Goal: Task Accomplishment & Management: Complete application form

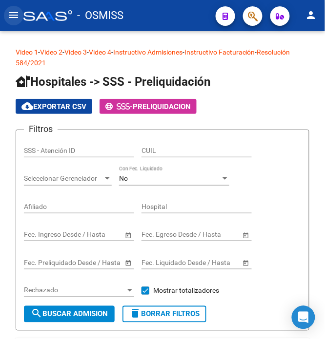
click at [14, 11] on mat-icon "menu" at bounding box center [14, 15] width 12 height 12
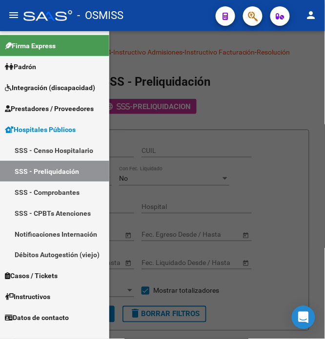
click at [279, 71] on div at bounding box center [162, 185] width 325 height 308
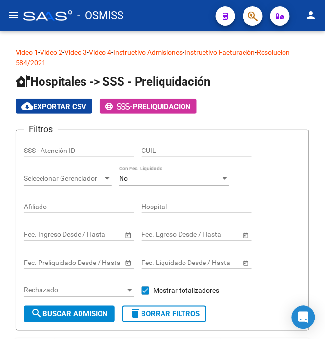
click at [6, 13] on button "menu" at bounding box center [13, 15] width 19 height 19
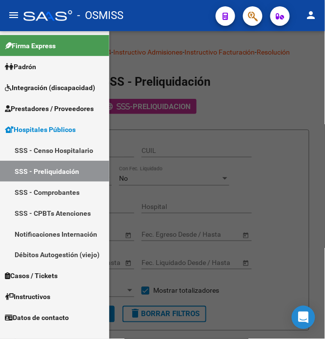
click at [245, 82] on div at bounding box center [162, 185] width 325 height 308
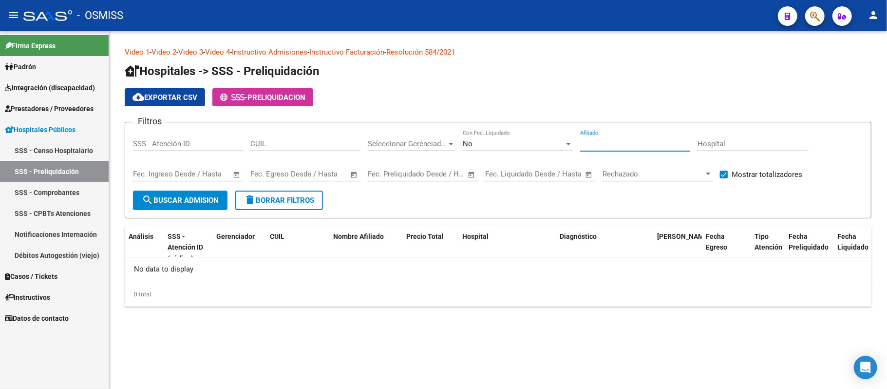
click at [434, 140] on input "Afiliado" at bounding box center [635, 143] width 110 height 9
click at [67, 108] on span "Prestadores / Proveedores" at bounding box center [49, 108] width 89 height 11
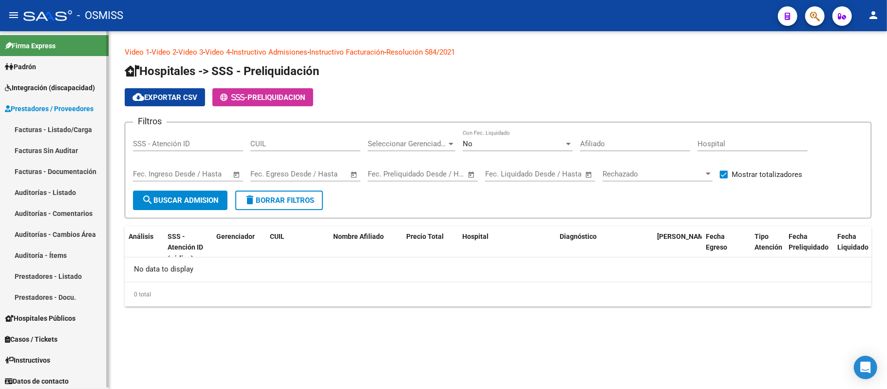
click at [60, 192] on link "Auditorías - Listado" at bounding box center [54, 192] width 109 height 21
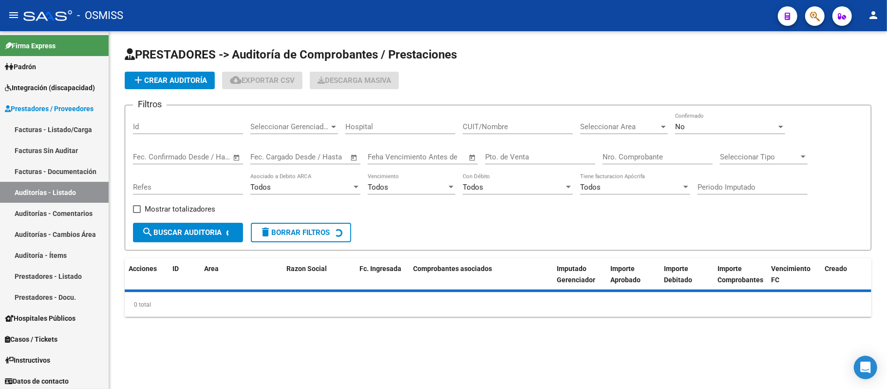
click at [434, 127] on span "Seleccionar Area" at bounding box center [619, 126] width 79 height 9
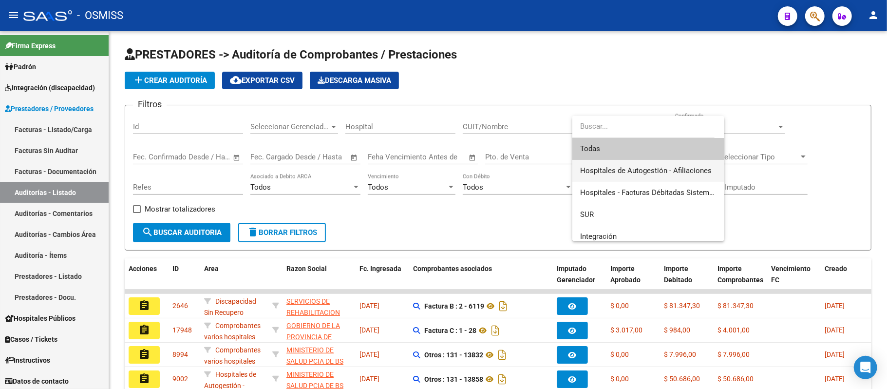
click at [434, 173] on span "Hospitales de Autogestión - Afiliaciones" at bounding box center [646, 170] width 132 height 9
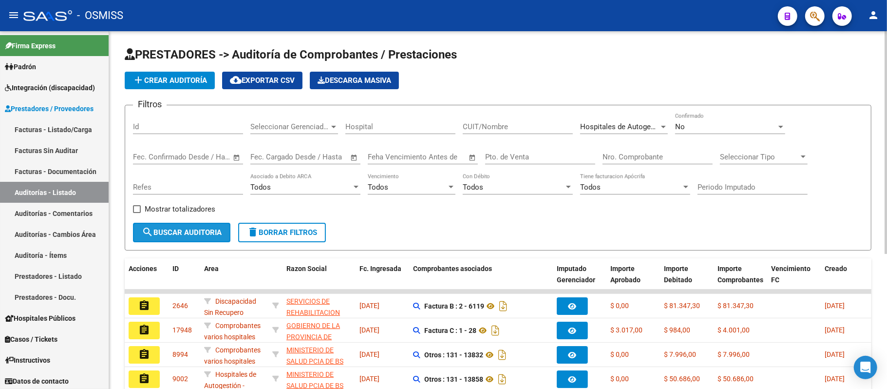
click at [195, 232] on span "search Buscar Auditoria" at bounding box center [182, 232] width 80 height 9
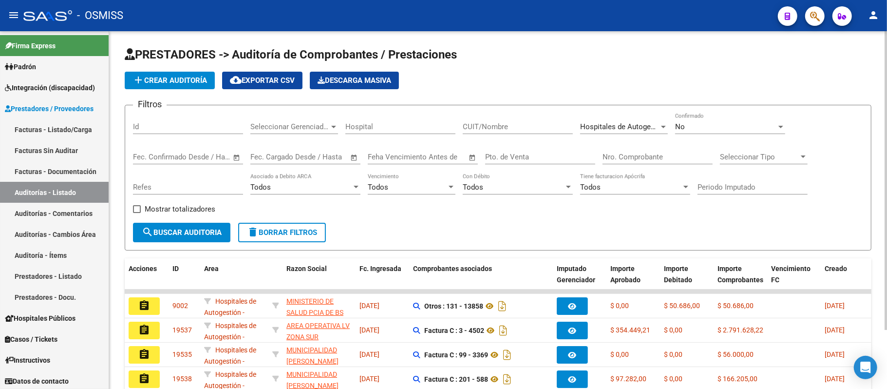
click at [153, 82] on span "add Crear Auditoría" at bounding box center [170, 80] width 75 height 9
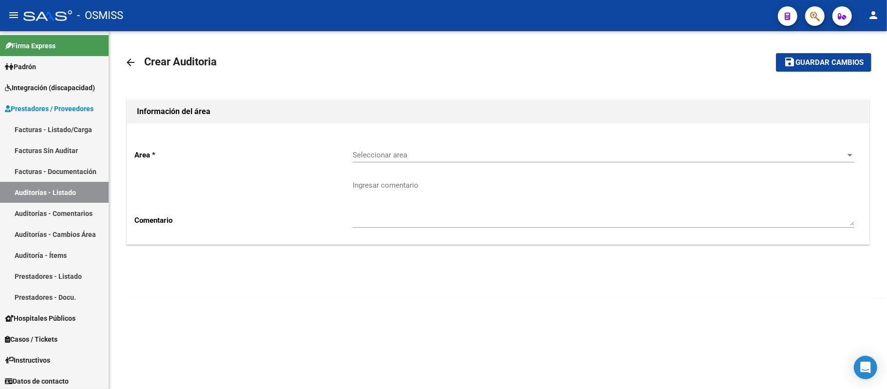
click at [434, 159] on span "Seleccionar area" at bounding box center [599, 155] width 493 height 9
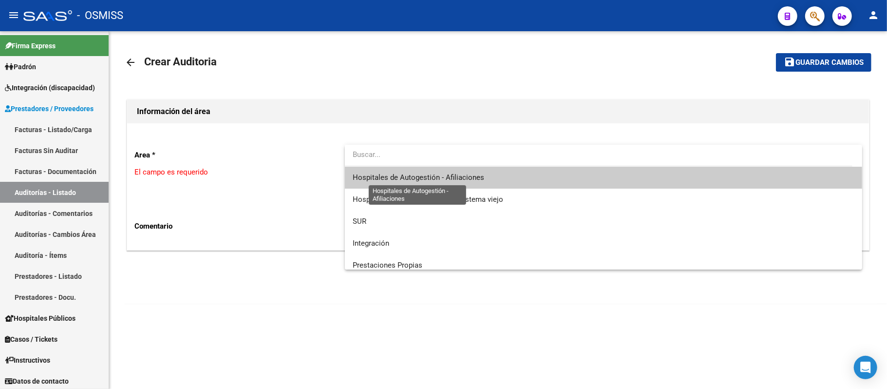
click at [434, 176] on span "Hospitales de Autogestión - Afiliaciones" at bounding box center [419, 177] width 132 height 9
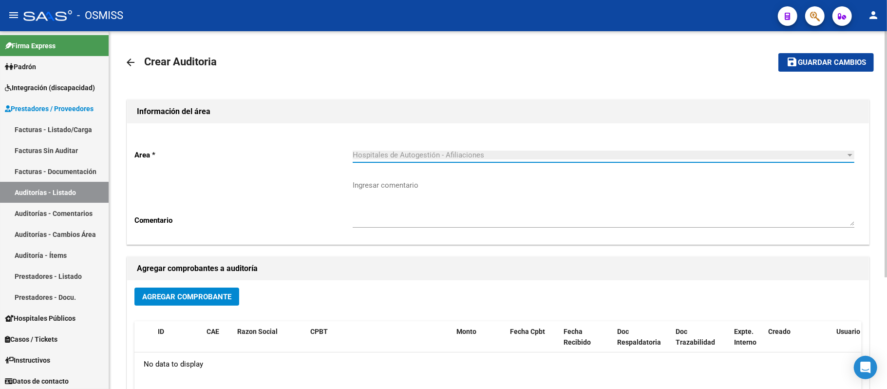
click at [211, 301] on button "Agregar Comprobante" at bounding box center [186, 297] width 105 height 18
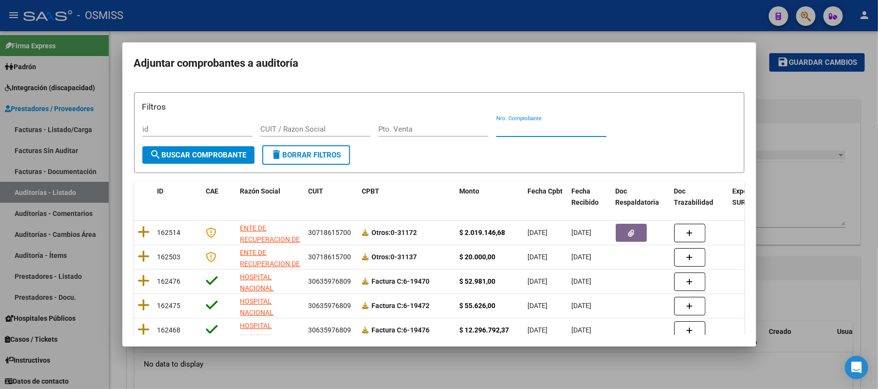
click at [434, 127] on input "Nro. Comprobante" at bounding box center [551, 129] width 110 height 9
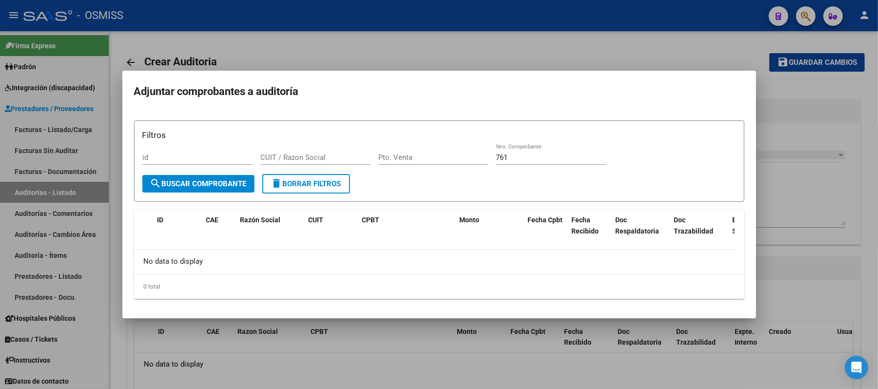
click at [434, 100] on h2 "Adjuntar comprobantes a auditoría" at bounding box center [439, 91] width 610 height 19
click at [434, 158] on input "761" at bounding box center [551, 157] width 110 height 9
type input "7"
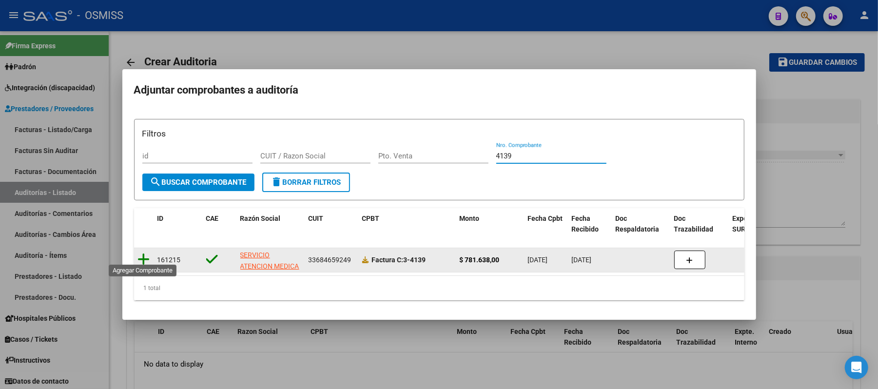
type input "4139"
click at [145, 252] on icon at bounding box center [144, 259] width 12 height 14
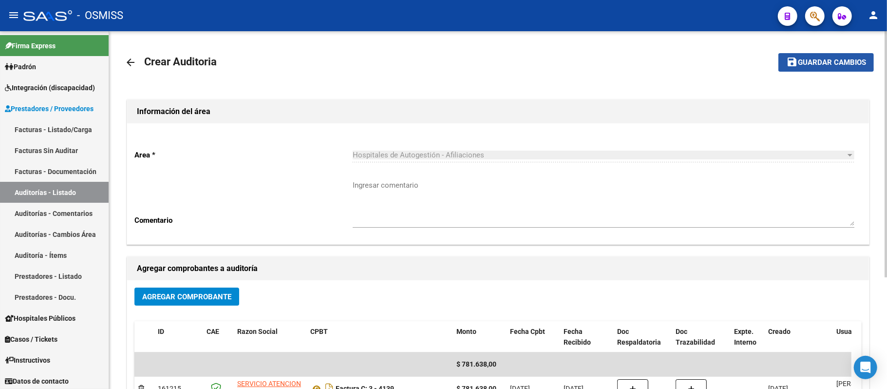
click at [434, 60] on span "Guardar cambios" at bounding box center [832, 62] width 68 height 9
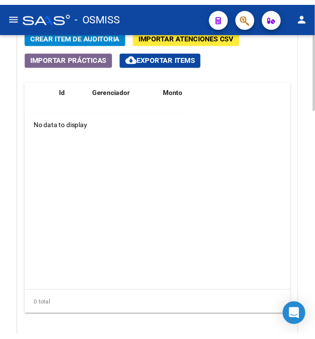
scroll to position [720, 0]
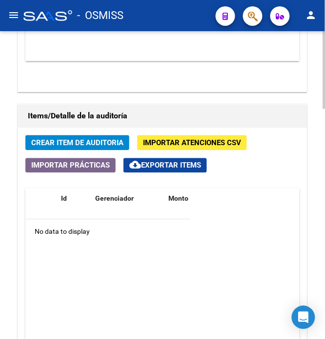
click at [74, 141] on span "Crear Item de Auditoria" at bounding box center [77, 143] width 92 height 9
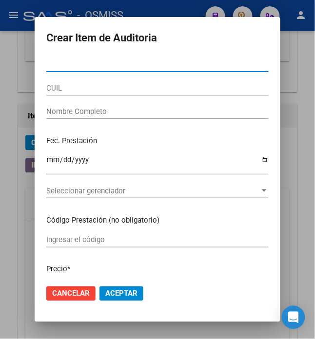
click at [83, 67] on input "Nro Documento" at bounding box center [157, 64] width 222 height 9
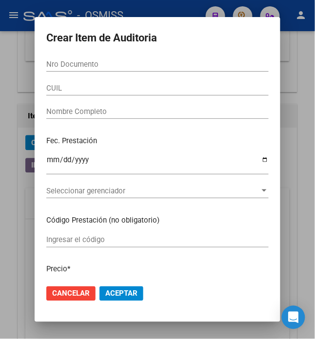
click at [55, 59] on div "Nro Documento" at bounding box center [157, 64] width 222 height 15
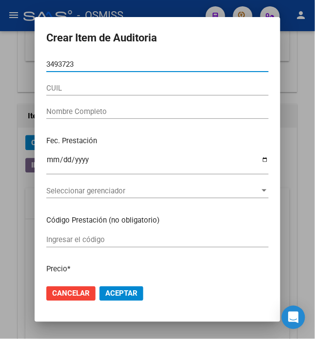
type input "34937234"
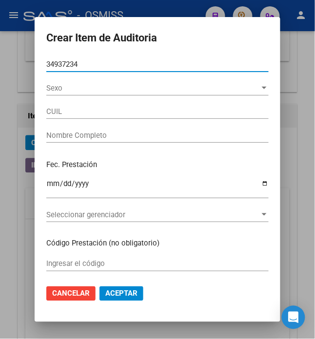
type input "27349372342"
type input "GALVEZ MARIA"
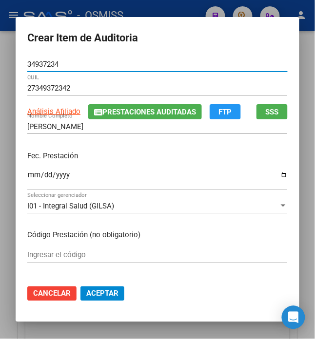
type input "34937234"
click at [27, 173] on input "Ingresar la fecha" at bounding box center [157, 179] width 260 height 16
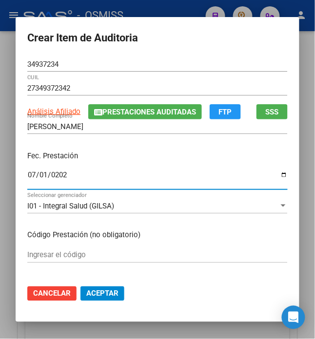
type input "2025-07-01"
click at [80, 173] on input "2025-07-01" at bounding box center [157, 179] width 260 height 16
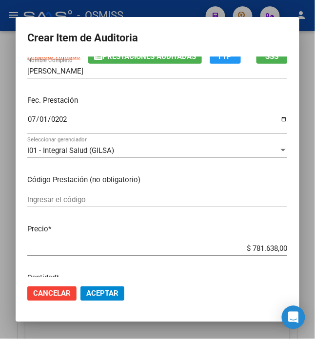
scroll to position [162, 0]
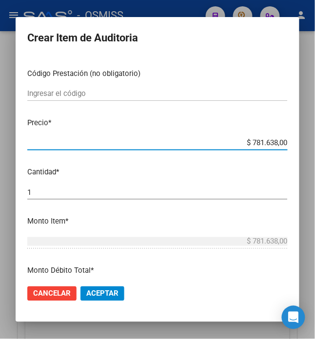
drag, startPoint x: 246, startPoint y: 141, endPoint x: 287, endPoint y: 156, distance: 43.6
click at [287, 156] on mat-dialog-content "34937234 Nro Documento 27349372342 CUIL Análisis Afiliado Prestaciones Auditada…" at bounding box center [158, 167] width 284 height 220
type input "$ 0,02"
type input "$ 0,24"
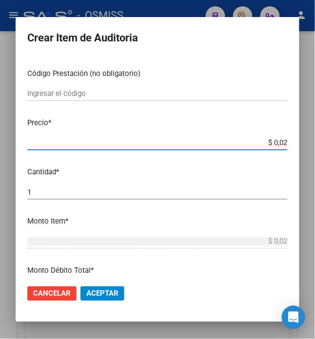
type input "$ 0,24"
type input "$ 2,45"
type input "$ 24,58"
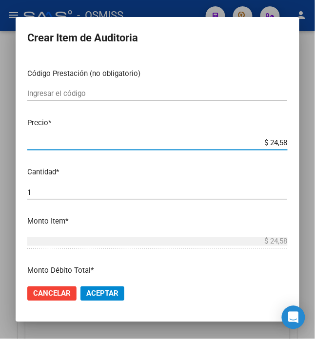
type input "$ 245,86"
type input "$ 2.458,60"
type input "$ 24.586,00"
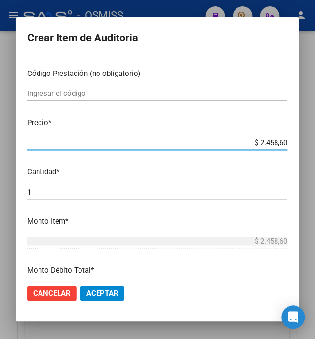
type input "$ 24.586,00"
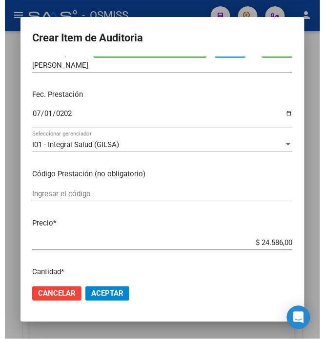
scroll to position [162, 0]
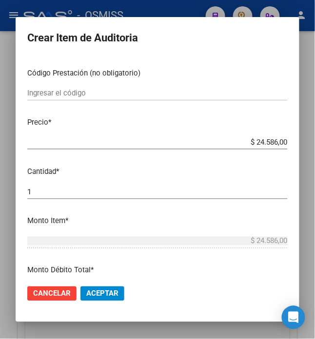
drag, startPoint x: 98, startPoint y: 289, endPoint x: 112, endPoint y: 287, distance: 14.0
click at [98, 289] on span "Aceptar" at bounding box center [102, 293] width 32 height 9
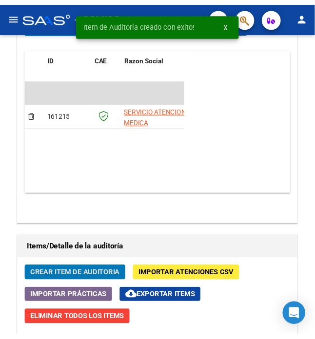
scroll to position [853, 0]
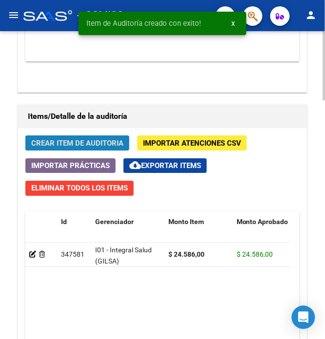
click at [77, 141] on span "Crear Item de Auditoria" at bounding box center [77, 143] width 92 height 9
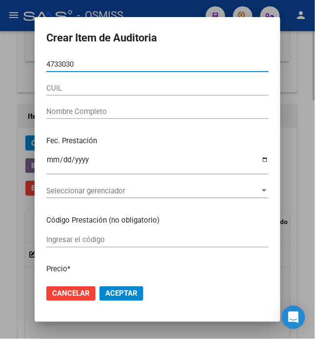
type input "47330301"
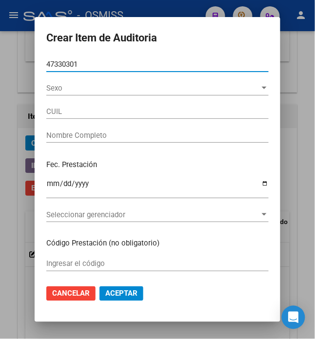
type input "27473303014"
type input "PEREIRA BELEN AGUSTINA"
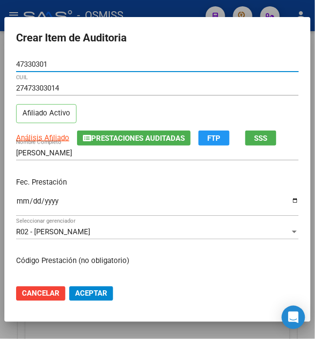
type input "47330301"
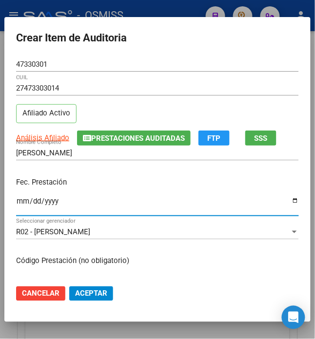
click at [19, 199] on input "Ingresar la fecha" at bounding box center [157, 205] width 283 height 16
type input "2025-07-01"
click at [190, 202] on input "2025-07-01" at bounding box center [157, 205] width 283 height 16
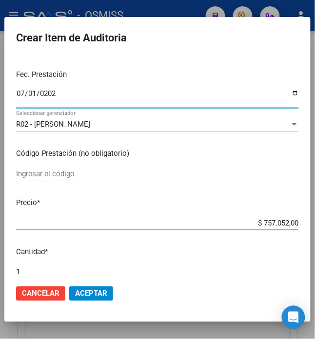
scroll to position [108, 0]
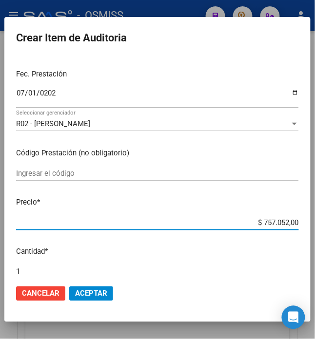
drag, startPoint x: 258, startPoint y: 220, endPoint x: 312, endPoint y: 227, distance: 54.0
click at [310, 227] on mat-dialog-content "47330301 Nro Documento 27473303014 CUIL Afiliado Activo Análisis Afiliado Prest…" at bounding box center [157, 167] width 306 height 220
type input "$ 0,02"
type input "$ 0,24"
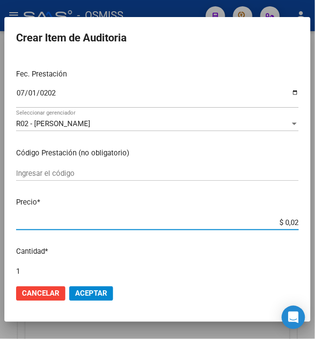
type input "$ 0,24"
type input "$ 2,45"
type input "$ 24,58"
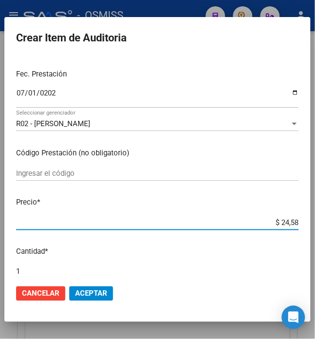
type input "$ 245,86"
type input "$ 2.458,60"
type input "$ 24.586,00"
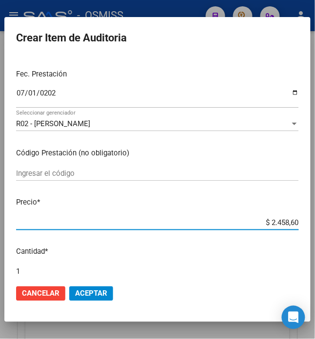
type input "$ 24.586,00"
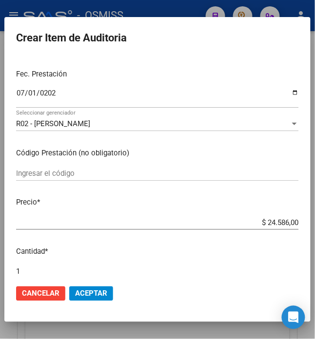
click at [195, 202] on p "Precio *" at bounding box center [157, 202] width 283 height 11
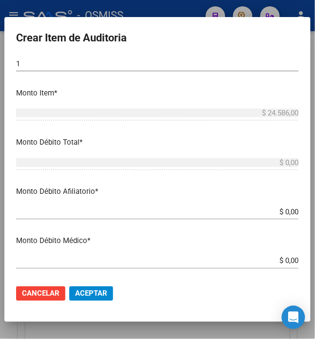
scroll to position [379, 0]
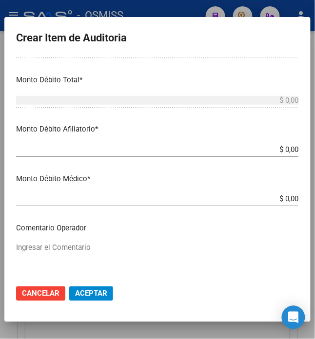
click at [82, 297] on span "Aceptar" at bounding box center [91, 293] width 32 height 9
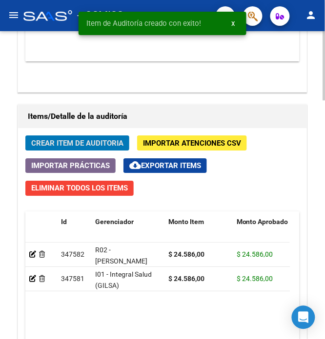
click at [60, 138] on button "Crear Item de Auditoria" at bounding box center [77, 142] width 104 height 15
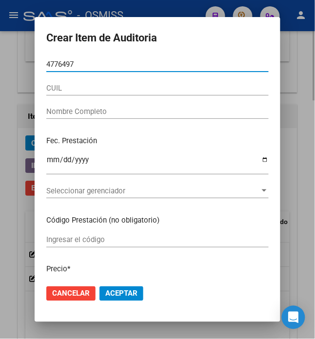
type input "47764979"
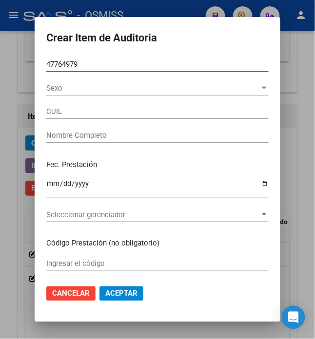
type input "27477649799"
type input "CHAILE, NARELA"
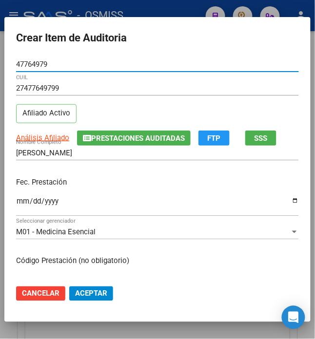
type input "47764979"
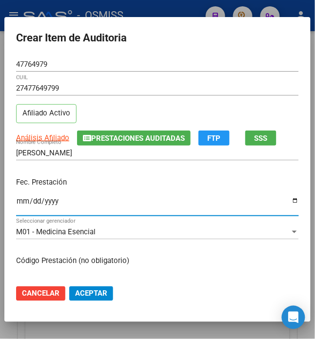
click at [18, 203] on input "Ingresar la fecha" at bounding box center [157, 205] width 283 height 16
type input "2025-07-02"
click at [197, 201] on input "2025-07-02" at bounding box center [157, 205] width 283 height 16
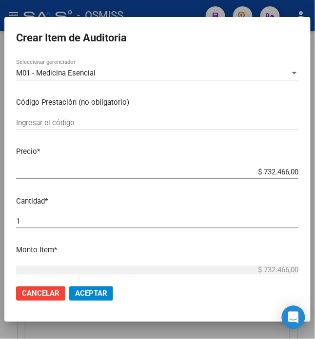
scroll to position [162, 0]
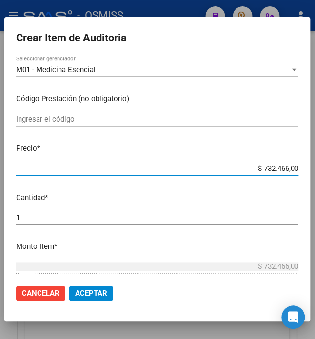
drag, startPoint x: 256, startPoint y: 169, endPoint x: 301, endPoint y: 175, distance: 45.3
click at [301, 175] on mat-dialog-content "47764979 Nro Documento 27477649799 CUIL Afiliado Activo Análisis Afiliado Prest…" at bounding box center [157, 167] width 306 height 220
type input "$ 0,02"
type input "$ 0,24"
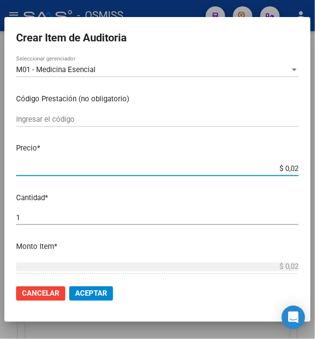
type input "$ 0,24"
type input "$ 2,45"
type input "$ 24,58"
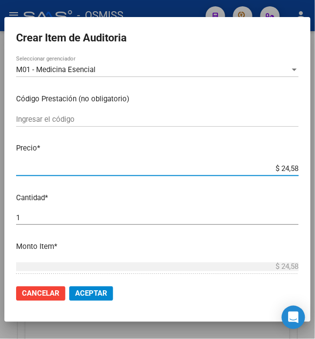
type input "$ 245,86"
type input "$ 2.458,60"
type input "$ 24.586,00"
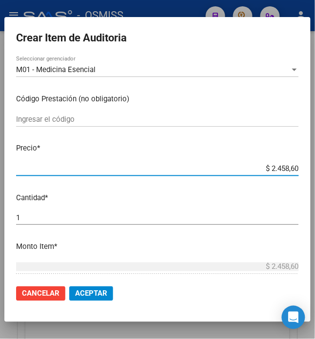
type input "$ 24.586,00"
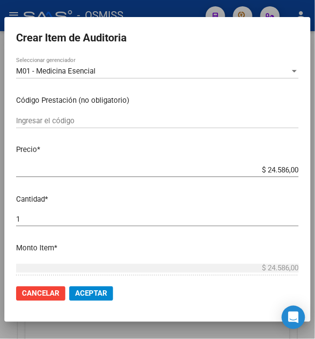
scroll to position [162, 0]
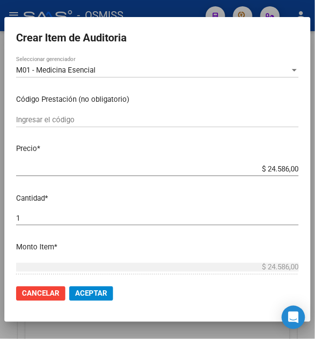
click at [83, 295] on span "Aceptar" at bounding box center [91, 293] width 32 height 9
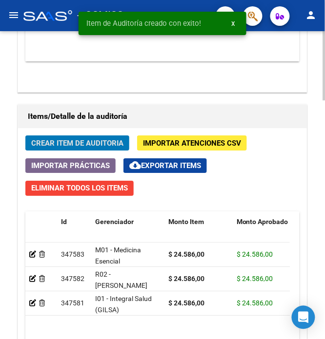
click at [51, 145] on span "Crear Item de Auditoria" at bounding box center [77, 143] width 92 height 9
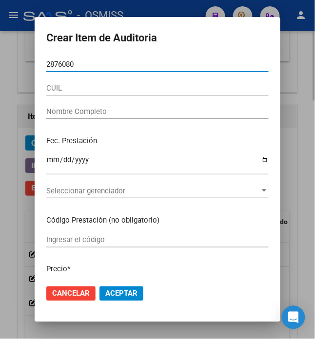
type input "28760802"
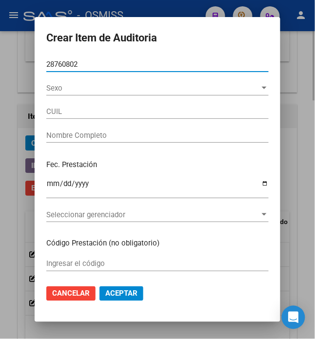
type input "27287608026"
type input "BARRIOS JAQUELINA"
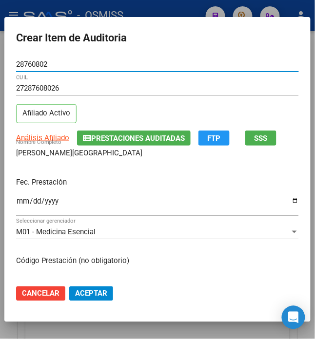
type input "28760802"
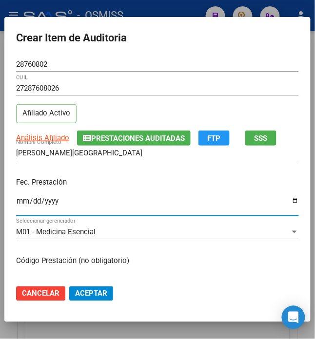
click at [16, 201] on input "Ingresar la fecha" at bounding box center [157, 205] width 283 height 16
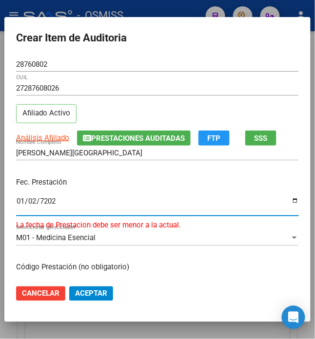
type input "2025-01-02"
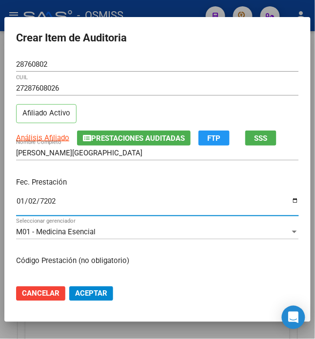
click at [134, 197] on input "2025-01-02" at bounding box center [157, 205] width 283 height 16
click at [25, 208] on input "2025-01-02" at bounding box center [157, 205] width 283 height 16
click at [26, 201] on input "2025-01-02" at bounding box center [157, 205] width 283 height 16
type input "2025-07-02"
click at [146, 205] on input "2025-07-02" at bounding box center [157, 205] width 283 height 16
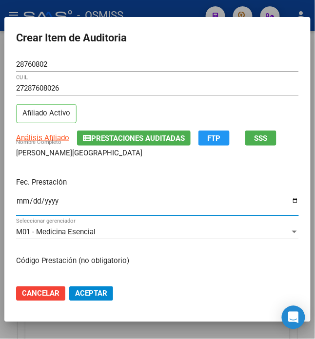
click at [152, 188] on div "Fec. Prestación 2025-07-02 Ingresar la fecha" at bounding box center [157, 198] width 283 height 56
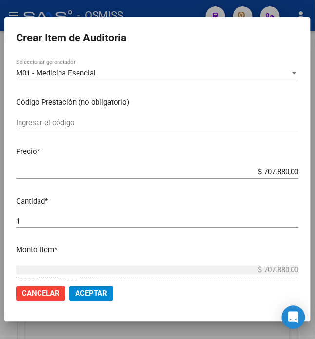
scroll to position [162, 0]
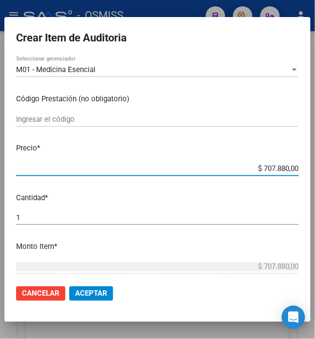
drag, startPoint x: 257, startPoint y: 166, endPoint x: 308, endPoint y: 177, distance: 52.0
click at [308, 177] on mat-dialog-content "28760802 Nro Documento 27287608026 CUIL Afiliado Activo Análisis Afiliado Prest…" at bounding box center [157, 167] width 306 height 220
type input "$ 0,02"
type input "$ 0,24"
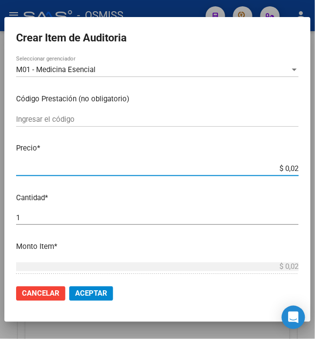
type input "$ 0,24"
type input "$ 2,45"
type input "$ 24,58"
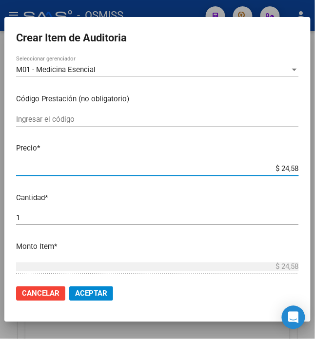
type input "$ 245,86"
type input "$ 2.458,60"
type input "$ 24.586,00"
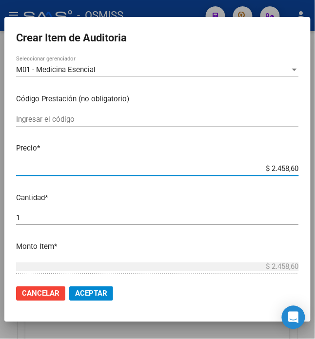
type input "$ 24.586,00"
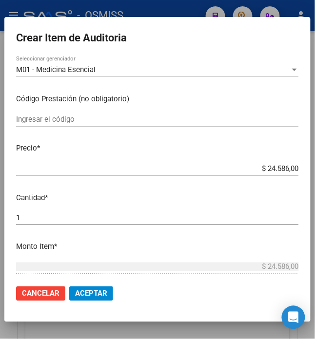
click at [93, 292] on span "Aceptar" at bounding box center [91, 293] width 32 height 9
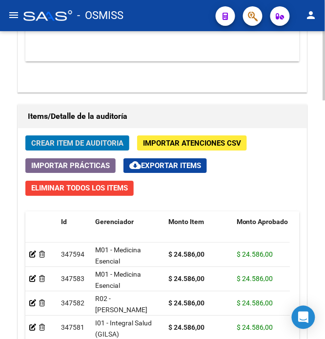
click at [101, 138] on button "Crear Item de Auditoria" at bounding box center [77, 142] width 104 height 15
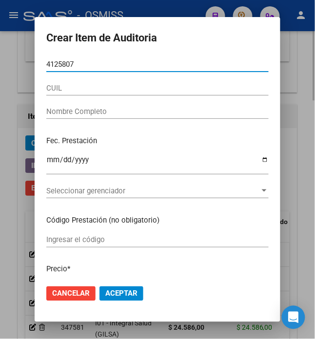
type input "41258078"
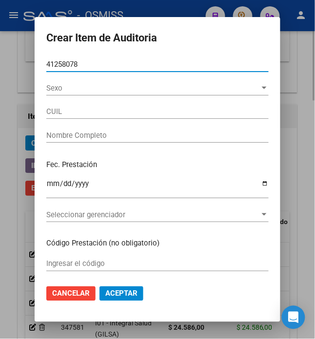
type input "27412580783"
type input "FEREZ BRENDA AYELEN"
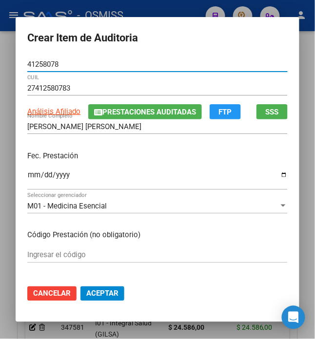
type input "41258078"
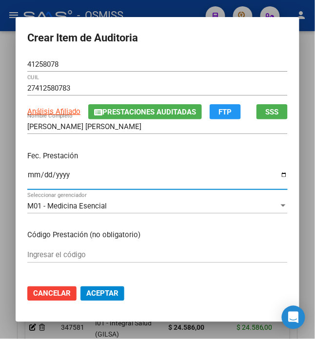
click at [27, 174] on input "Ingresar la fecha" at bounding box center [157, 179] width 260 height 16
type input "2025-07-04"
click at [112, 158] on p "Fec. Prestación" at bounding box center [157, 156] width 260 height 11
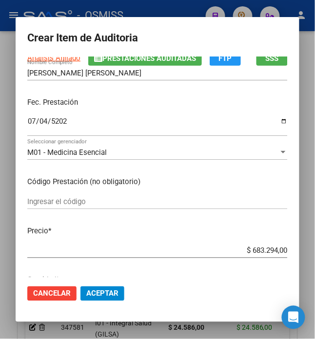
scroll to position [108, 0]
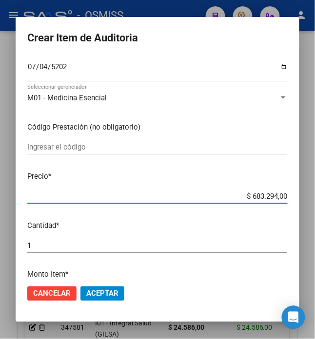
drag, startPoint x: 246, startPoint y: 199, endPoint x: 288, endPoint y: 205, distance: 42.2
click at [288, 205] on mat-dialog-content "41258078 Nro Documento 27412580783 CUIL Análisis Afiliado Prestaciones Auditada…" at bounding box center [158, 167] width 284 height 220
type input "$ 0,02"
type input "$ 0,24"
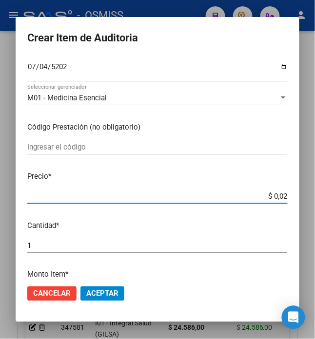
type input "$ 0,24"
type input "$ 2,45"
type input "$ 24,58"
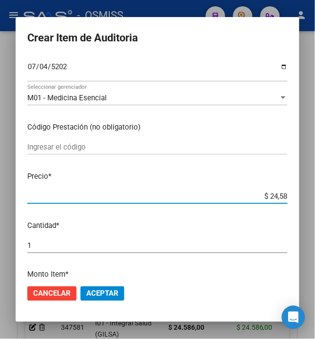
type input "$ 245,86"
type input "$ 2.458,60"
type input "$ 24.586,00"
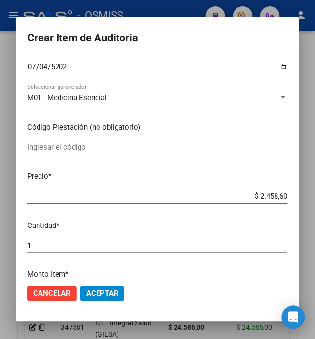
type input "$ 24.586,00"
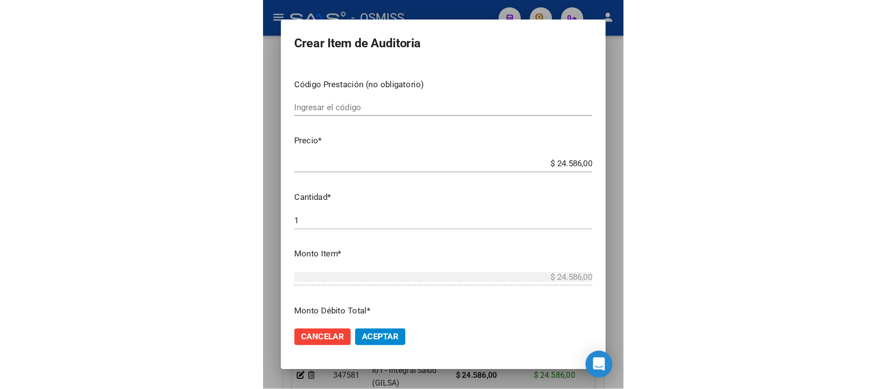
scroll to position [0, 0]
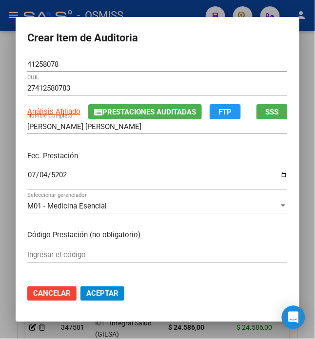
click at [98, 295] on span "Aceptar" at bounding box center [102, 293] width 32 height 9
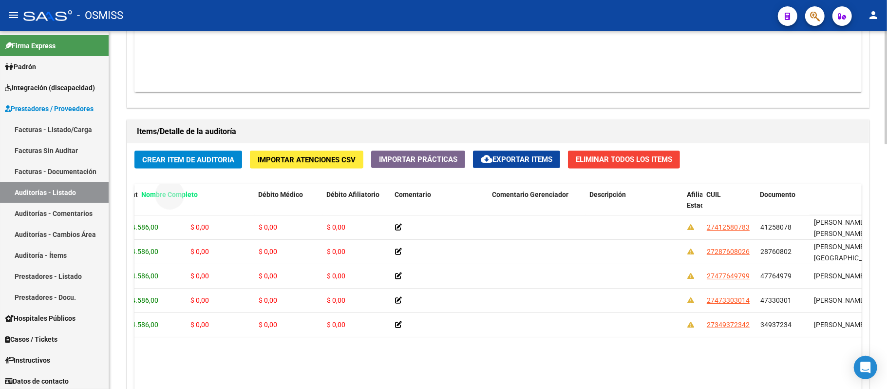
scroll to position [616, 0]
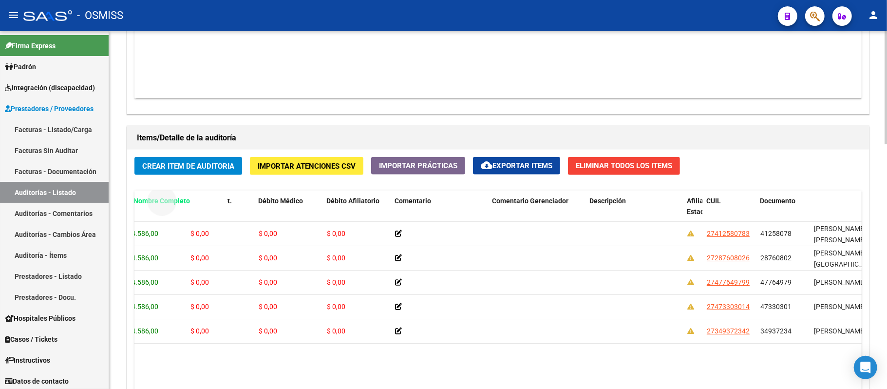
drag, startPoint x: 830, startPoint y: 43, endPoint x: 150, endPoint y: 205, distance: 699.1
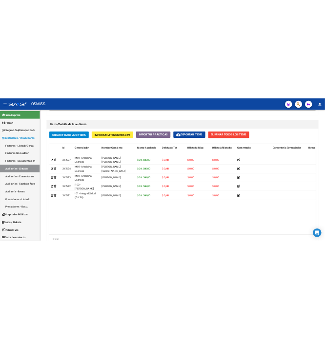
scroll to position [634, 0]
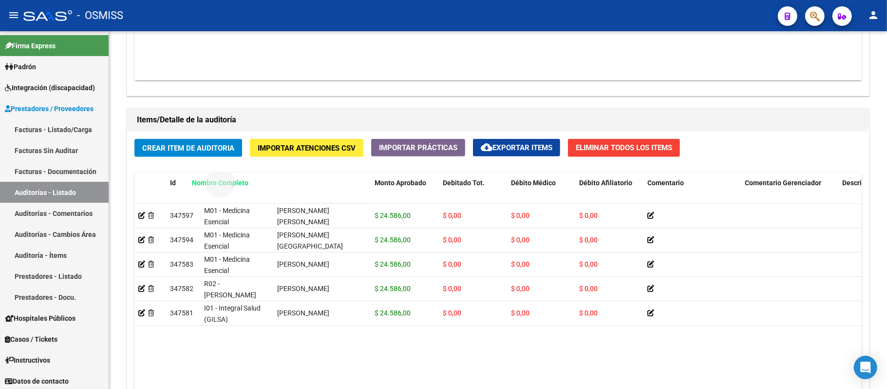
drag, startPoint x: 312, startPoint y: 43, endPoint x: 227, endPoint y: 178, distance: 159.3
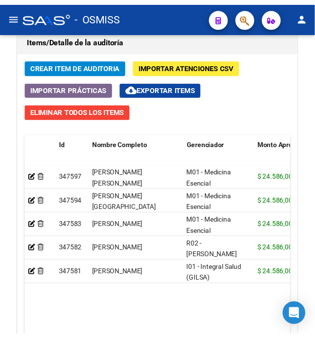
scroll to position [903, 0]
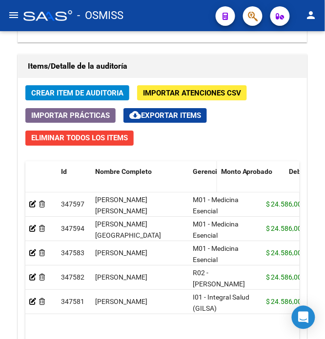
drag, startPoint x: 260, startPoint y: 174, endPoint x: 200, endPoint y: 168, distance: 60.3
click at [200, 168] on datatable-header-cell "Gerenciador" at bounding box center [203, 182] width 28 height 43
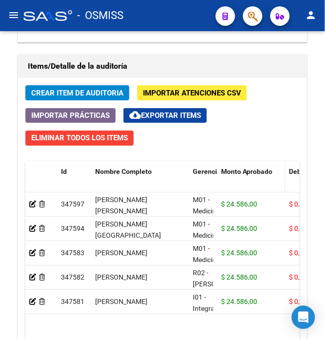
drag, startPoint x: 285, startPoint y: 176, endPoint x: 279, endPoint y: 173, distance: 6.8
click at [268, 176] on div "Monto Aprobado" at bounding box center [246, 177] width 50 height 22
click at [276, 122] on div "Crear Item de Auditoria Importar Atenciones CSV Importar Prácticas cloud_downlo…" at bounding box center [162, 253] width 288 height 351
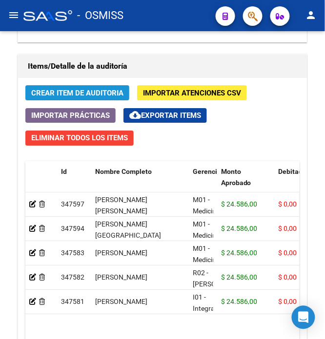
click at [94, 90] on span "Crear Item de Auditoria" at bounding box center [77, 93] width 92 height 9
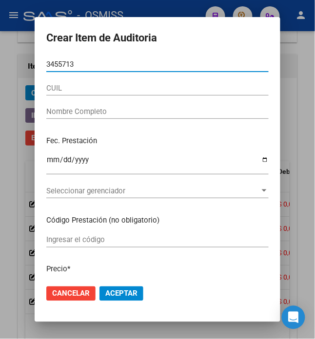
type input "34557139"
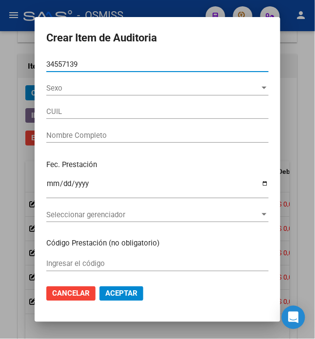
type input "20345571397"
type input "RAMIREZ JULIO CESAR"
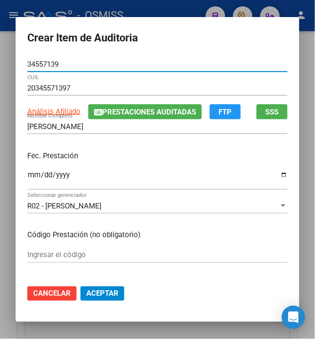
type input "34557139"
click at [27, 176] on input "Ingresar la fecha" at bounding box center [157, 179] width 260 height 16
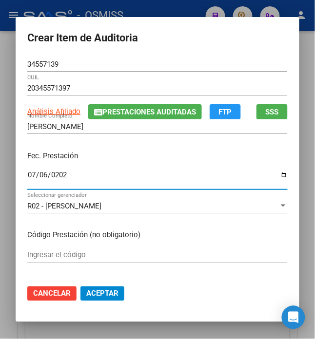
type input "2025-07-06"
click at [184, 157] on p "Fec. Prestación" at bounding box center [157, 156] width 260 height 11
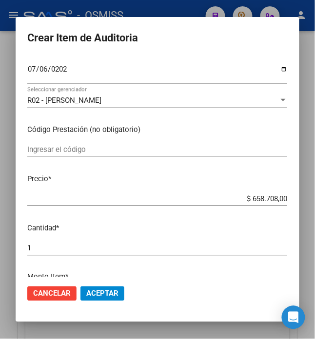
scroll to position [108, 0]
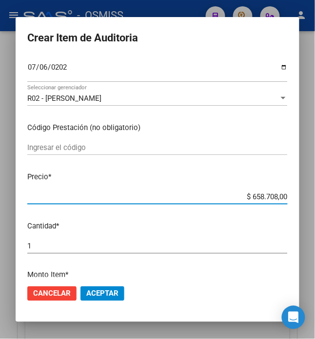
drag, startPoint x: 246, startPoint y: 196, endPoint x: 303, endPoint y: 204, distance: 57.1
click at [299, 204] on mat-dialog-content "34557139 Nro Documento 20345571397 CUIL Análisis Afiliado Prestaciones Auditada…" at bounding box center [158, 167] width 284 height 220
type input "$ 0,02"
type input "$ 0,24"
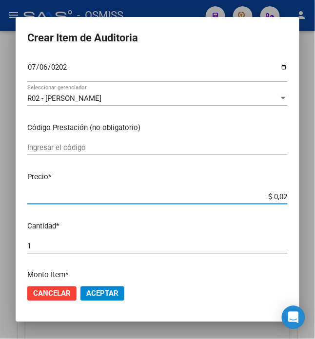
type input "$ 0,24"
type input "$ 2,45"
type input "$ 24,58"
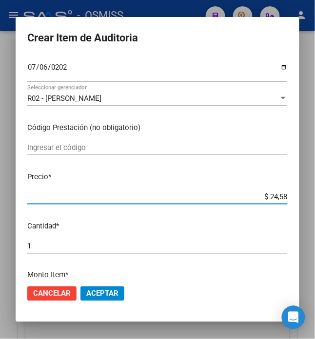
type input "$ 245,86"
type input "$ 2.458,60"
type input "$ 24.586,00"
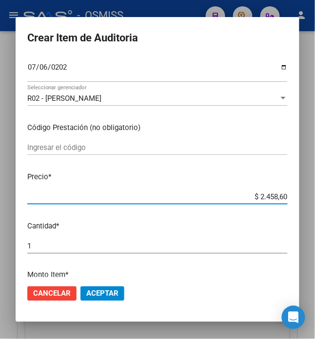
type input "$ 24.586,00"
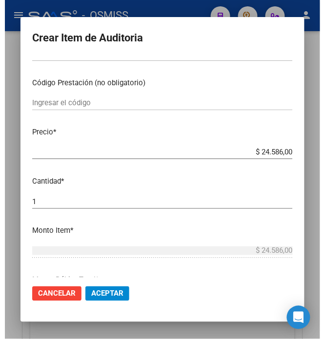
scroll to position [162, 0]
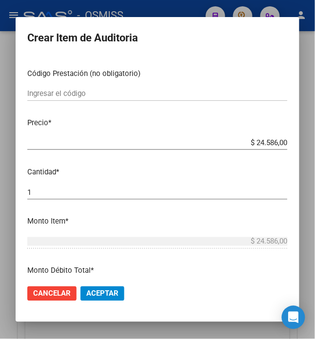
click at [103, 297] on span "Aceptar" at bounding box center [102, 293] width 32 height 9
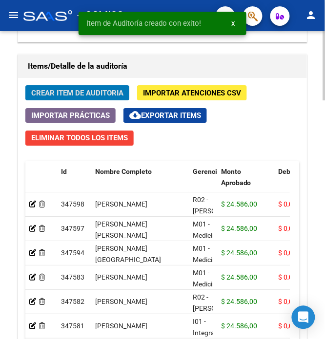
click at [56, 94] on span "Crear Item de Auditoria" at bounding box center [77, 93] width 92 height 9
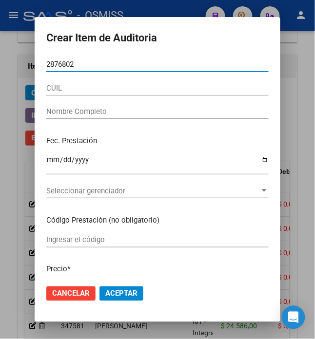
drag, startPoint x: 78, startPoint y: 63, endPoint x: 2, endPoint y: 47, distance: 78.3
click at [2, 47] on div "Crear Item de Auditoria 2876802 Nro Documento CUIL Nombre Completo Fec. Prestac…" at bounding box center [157, 169] width 315 height 339
type input "2876"
click at [99, 287] on button "Aceptar" at bounding box center [121, 294] width 44 height 15
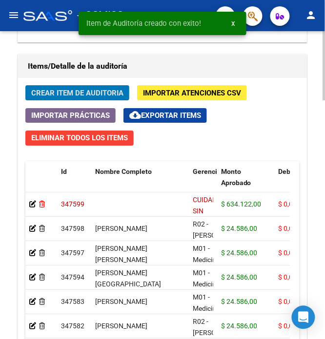
click at [41, 208] on icon at bounding box center [42, 204] width 6 height 7
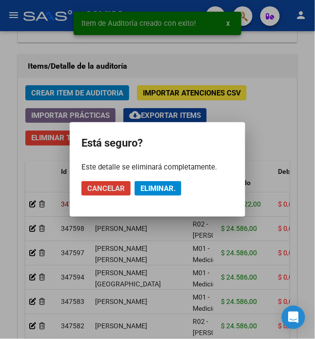
click at [167, 184] on span "Eliminar." at bounding box center [157, 188] width 35 height 9
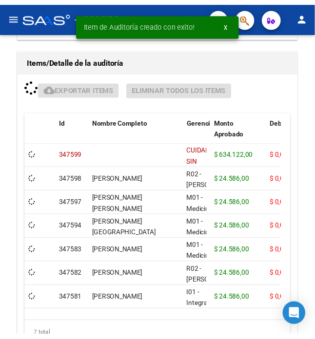
scroll to position [903, 0]
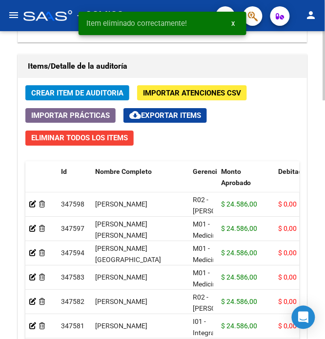
click at [57, 94] on span "Crear Item de Auditoria" at bounding box center [77, 93] width 92 height 9
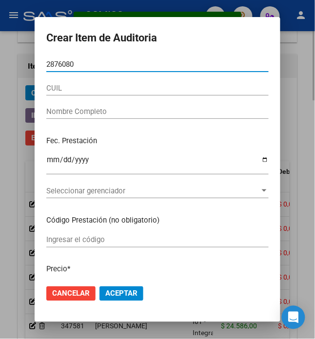
type input "28760802"
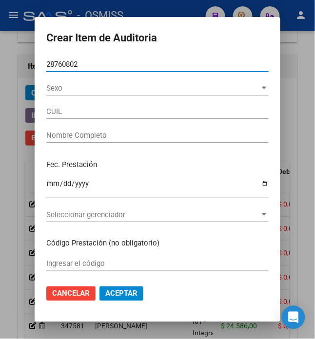
type input "27287608026"
type input "BARRIOS JAQUELINA"
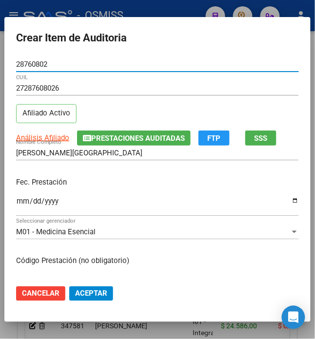
type input "28760802"
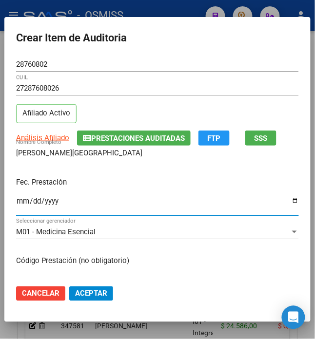
click at [16, 204] on input "Ingresar la fecha" at bounding box center [157, 205] width 283 height 16
type input "2025-07-06"
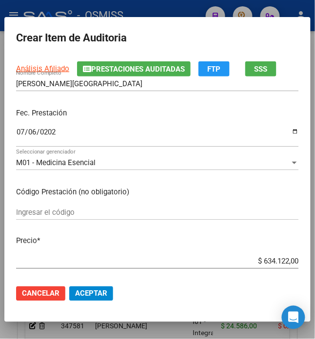
scroll to position [108, 0]
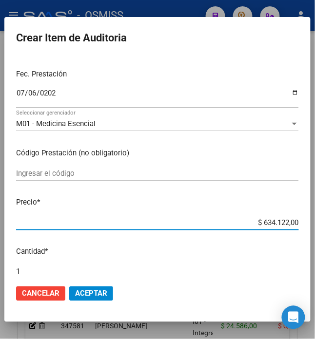
drag, startPoint x: 257, startPoint y: 225, endPoint x: 301, endPoint y: 229, distance: 44.0
click at [301, 229] on mat-dialog-content "28760802 Nro Documento 27287608026 CUIL Afiliado Activo Análisis Afiliado Prest…" at bounding box center [157, 167] width 306 height 220
type input "$ 0,02"
type input "$ 2,45"
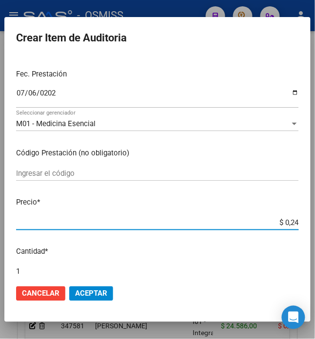
type input "$ 2,45"
type input "$ 24,58"
type input "$ 245,86"
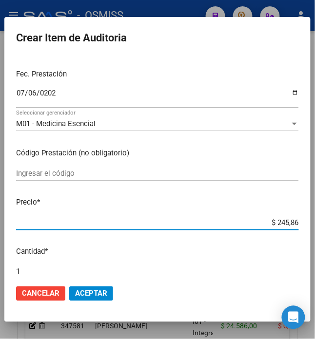
type input "$ 2.458,60"
type input "$ 24.586,00"
click at [100, 299] on button "Aceptar" at bounding box center [91, 294] width 44 height 15
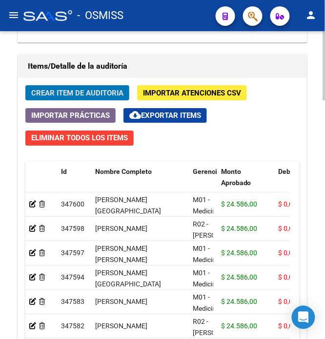
click at [64, 94] on span "Crear Item de Auditoria" at bounding box center [77, 93] width 92 height 9
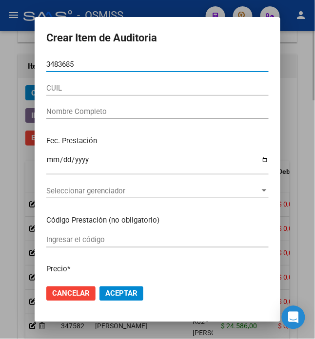
type input "34836859"
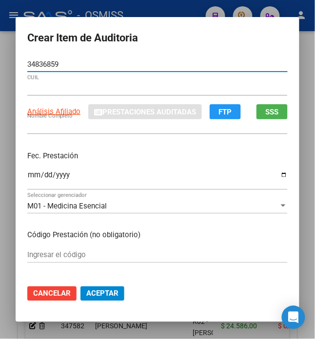
type input "20348368592"
type input "MORERA CLAUDIO MATIAS"
type input "34836859"
click at [28, 177] on input "Ingresar la fecha" at bounding box center [157, 179] width 260 height 16
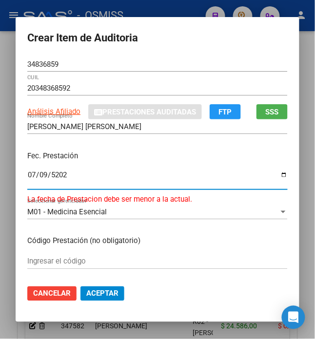
type input "2025-07-09"
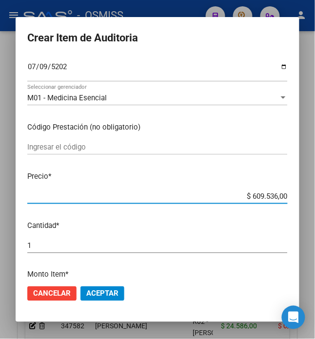
drag, startPoint x: 249, startPoint y: 195, endPoint x: 288, endPoint y: 205, distance: 40.3
click at [288, 205] on mat-dialog-content "34836859 Nro Documento 20348368592 CUIL Análisis Afiliado Prestaciones Auditada…" at bounding box center [158, 167] width 284 height 220
type input "$ 0,06"
type input "$ 0,02"
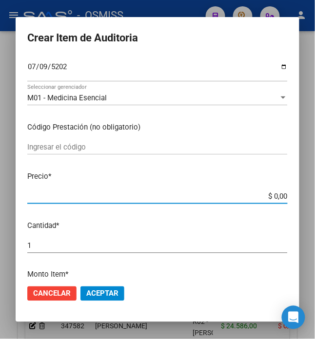
type input "$ 0,02"
type input "$ 0,24"
type input "$ 2,45"
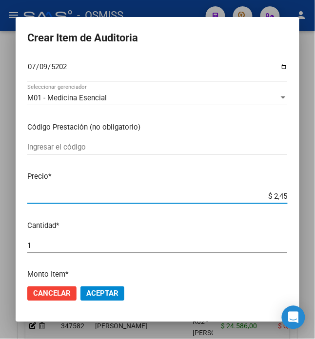
type input "$ 24,58"
type input "$ 245,86"
type input "$ 2.458,60"
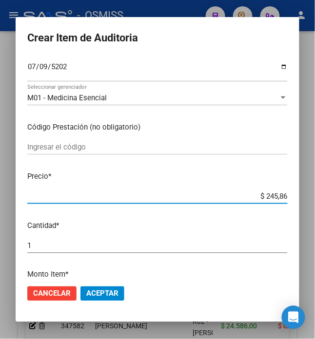
type input "$ 2.458,60"
type input "$ 24.586,00"
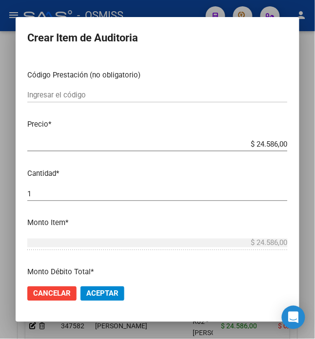
scroll to position [162, 0]
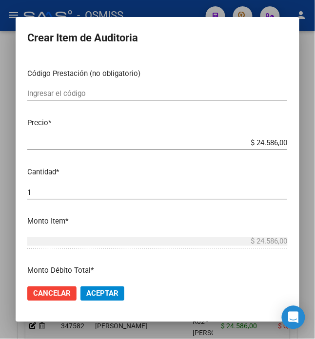
click at [108, 290] on span "Aceptar" at bounding box center [102, 293] width 32 height 9
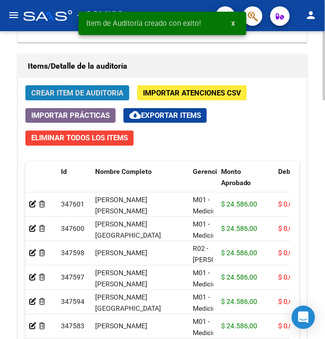
click at [45, 90] on span "Crear Item de Auditoria" at bounding box center [77, 93] width 92 height 9
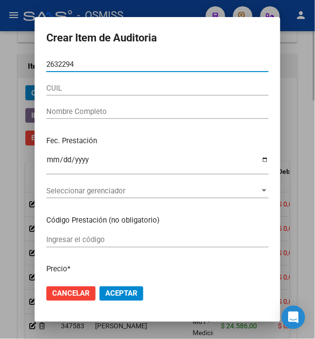
type input "26322943"
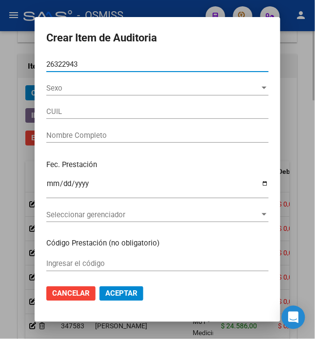
type input "27263229431"
type input "GALVAN MONICA BEATRIZ"
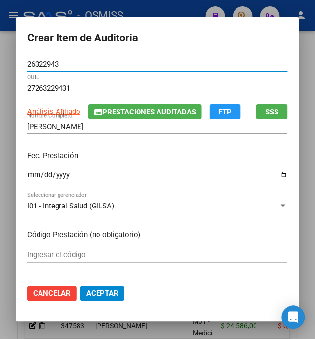
type input "26322943"
click at [27, 176] on input "Ingresar la fecha" at bounding box center [157, 179] width 260 height 16
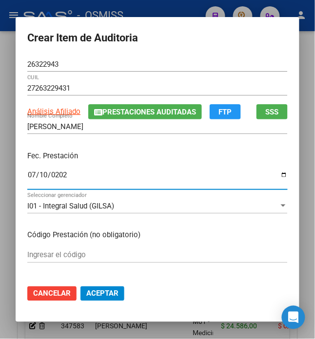
type input "2025-07-10"
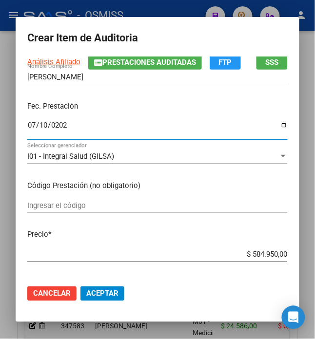
scroll to position [108, 0]
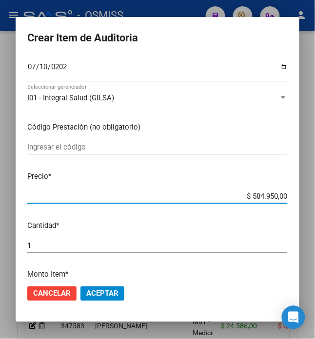
drag, startPoint x: 246, startPoint y: 196, endPoint x: 312, endPoint y: 215, distance: 69.5
click at [312, 215] on div "Crear Item de Auditoria 26322943 Nro Documento 27263229431 CUIL Análisis Afilia…" at bounding box center [157, 169] width 315 height 339
type input "$ 0,02"
type input "$ 0,24"
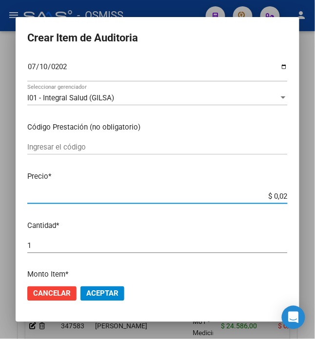
type input "$ 0,24"
type input "$ 2,45"
type input "$ 24,58"
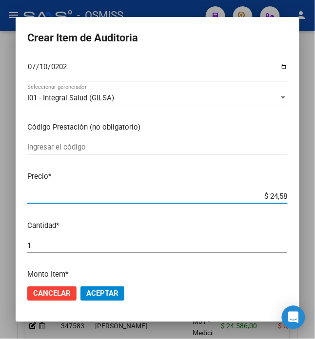
type input "$ 245,86"
type input "$ 2.458,60"
type input "$ 24.586,00"
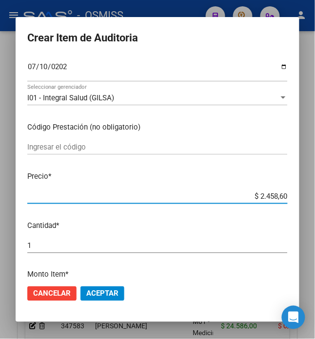
type input "$ 24.586,00"
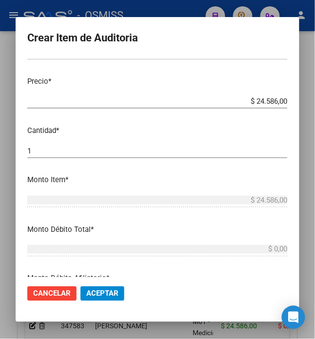
scroll to position [216, 0]
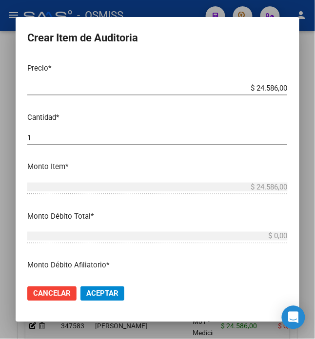
click at [98, 293] on span "Aceptar" at bounding box center [102, 293] width 32 height 9
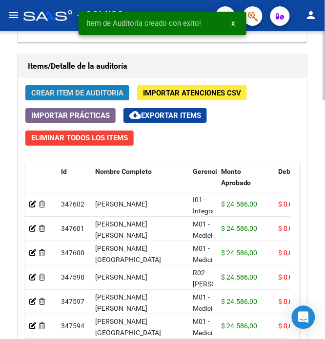
click at [71, 92] on span "Crear Item de Auditoria" at bounding box center [77, 93] width 92 height 9
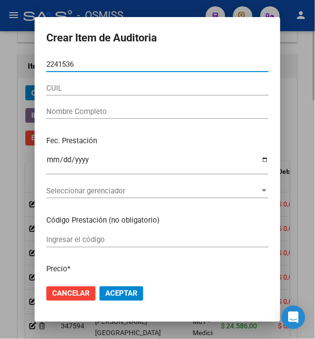
type input "22415361"
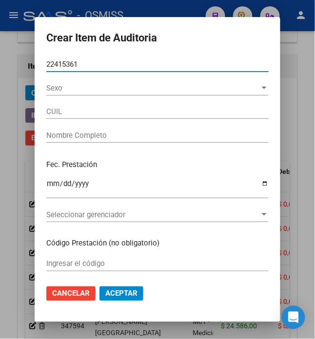
type input "27224153614"
type input "SARACHO NELIDA LUCIA"
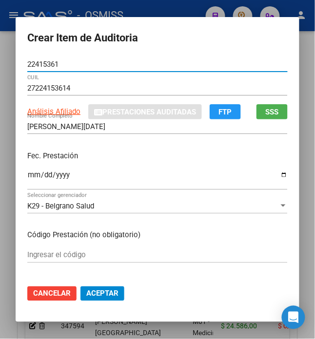
type input "22415361"
click at [27, 176] on input "Ingresar la fecha" at bounding box center [157, 179] width 260 height 16
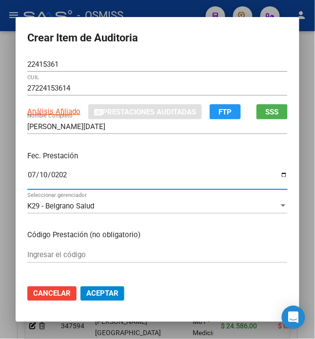
type input "2025-07-10"
click at [139, 170] on div "2025-07-10 Ingresar la fecha" at bounding box center [157, 179] width 260 height 21
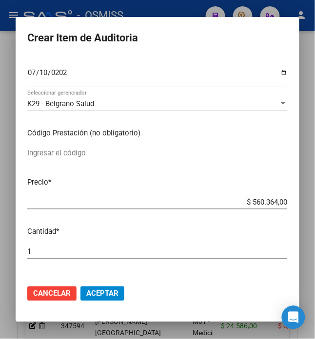
scroll to position [108, 0]
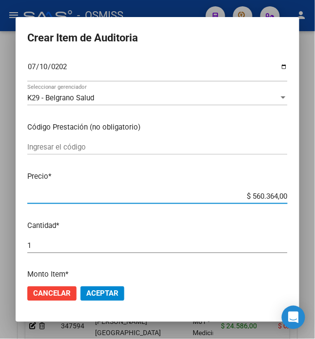
drag, startPoint x: 254, startPoint y: 197, endPoint x: 317, endPoint y: 195, distance: 62.4
click at [314, 200] on div "Crear Item de Auditoria 22415361 Nro Documento 27224153614 CUIL Análisis Afilia…" at bounding box center [157, 169] width 315 height 339
type input "$ 0,02"
type input "$ 0,24"
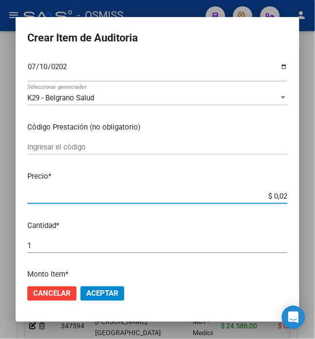
type input "$ 0,24"
type input "$ 2,45"
type input "$ 24,58"
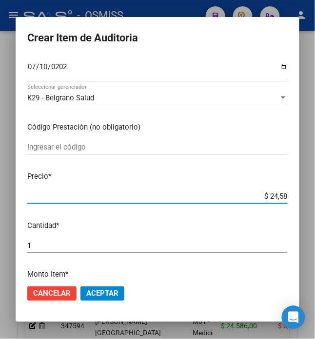
type input "$ 245,86"
type input "$ 2.458,60"
type input "$ 24.586,00"
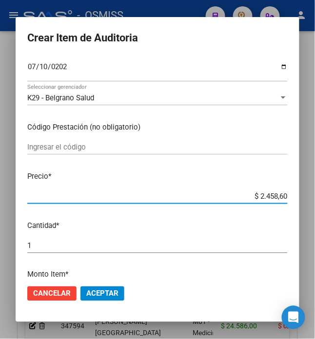
type input "$ 24.586,00"
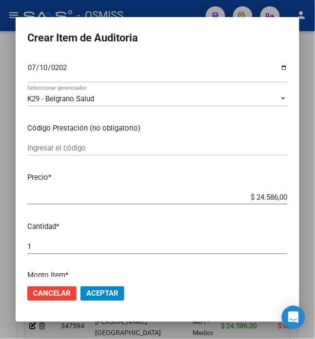
scroll to position [162, 0]
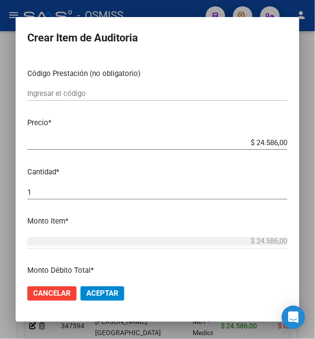
click at [87, 300] on button "Aceptar" at bounding box center [102, 294] width 44 height 15
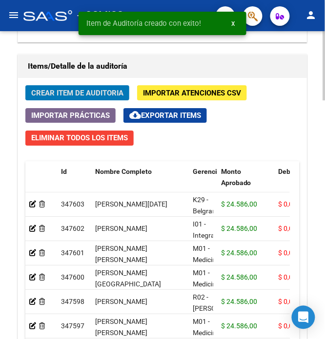
click at [64, 92] on span "Crear Item de Auditoria" at bounding box center [77, 93] width 92 height 9
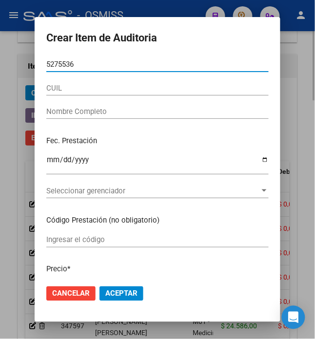
type input "52755367"
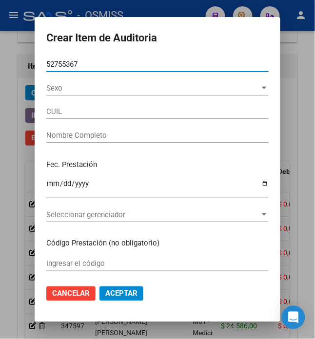
type input "23527553679"
type input "ARIAS BENICIO"
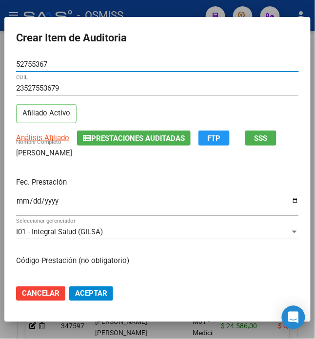
type input "52755367"
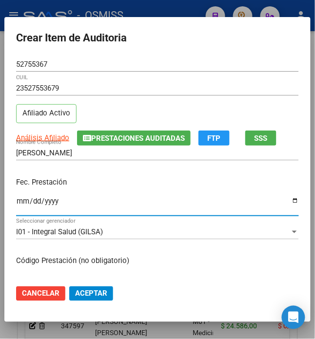
click at [18, 205] on input "Ingresar la fecha" at bounding box center [157, 205] width 283 height 16
type input "2025-07-13"
click at [192, 188] on div "Fec. Prestación 2025-07-13 Ingresar la fecha" at bounding box center [157, 198] width 283 height 56
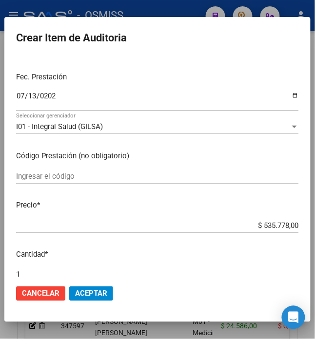
scroll to position [108, 0]
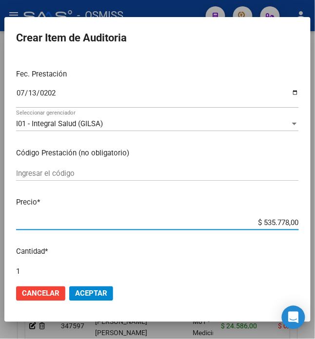
drag, startPoint x: 258, startPoint y: 226, endPoint x: 310, endPoint y: 232, distance: 52.5
click at [310, 232] on mat-dialog-content "52755367 Nro Documento 23527553679 CUIL Afiliado Activo Análisis Afiliado Prest…" at bounding box center [157, 167] width 306 height 220
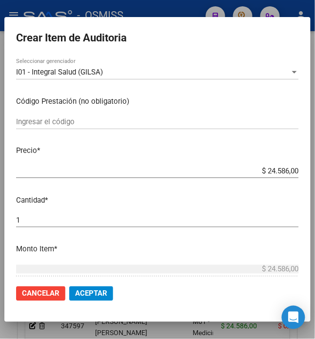
scroll to position [162, 0]
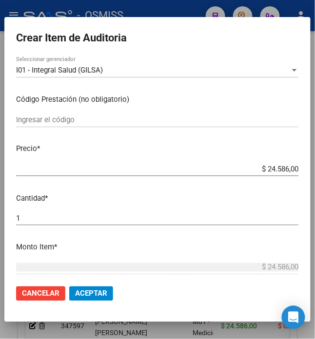
click at [89, 297] on span "Aceptar" at bounding box center [91, 293] width 32 height 9
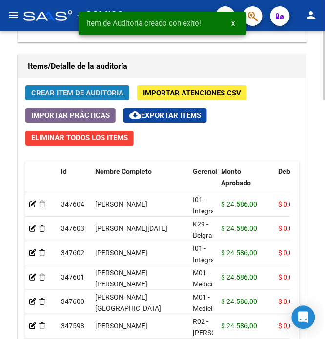
click at [76, 100] on button "Crear Item de Auditoria" at bounding box center [77, 92] width 104 height 15
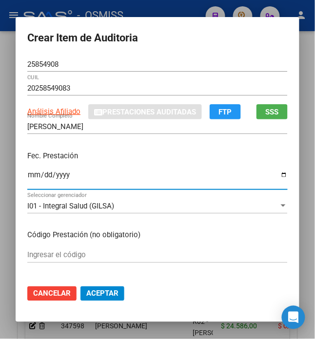
click at [28, 175] on input "Ingresar la fecha" at bounding box center [157, 179] width 260 height 16
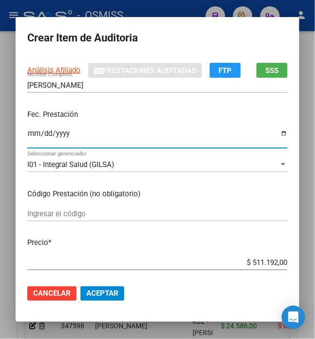
scroll to position [108, 0]
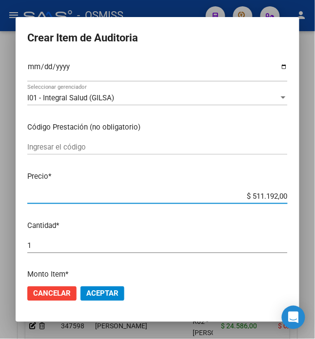
drag, startPoint x: 247, startPoint y: 195, endPoint x: 303, endPoint y: 196, distance: 56.0
click at [299, 197] on mat-dialog-content "25854908 Nro Documento 20258549083 CUIL Análisis Afiliado Prestaciones Auditada…" at bounding box center [158, 167] width 284 height 220
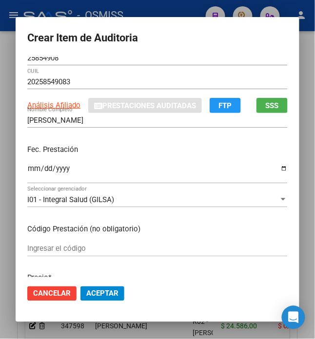
scroll to position [0, 0]
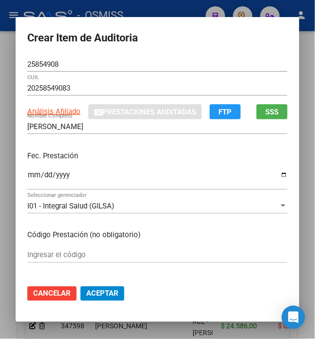
click at [97, 293] on span "Aceptar" at bounding box center [102, 293] width 32 height 9
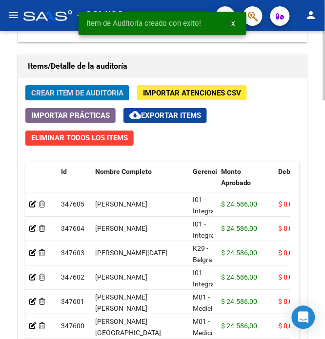
click at [78, 86] on div "Crear Item de Auditoria Importar Atenciones CSV Importar Prácticas cloud_downlo…" at bounding box center [162, 253] width 288 height 351
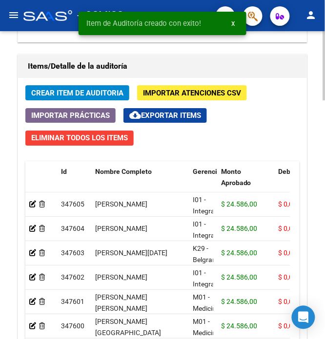
click at [78, 93] on span "Crear Item de Auditoria" at bounding box center [77, 93] width 92 height 9
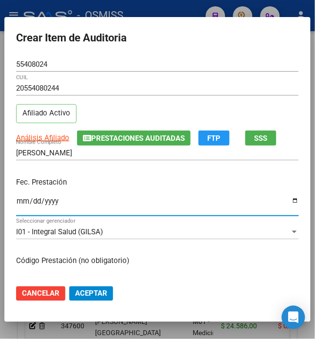
click at [18, 203] on input "Ingresar la fecha" at bounding box center [157, 205] width 283 height 16
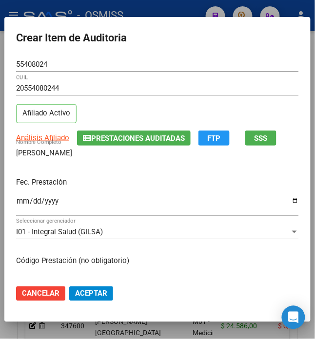
scroll to position [108, 0]
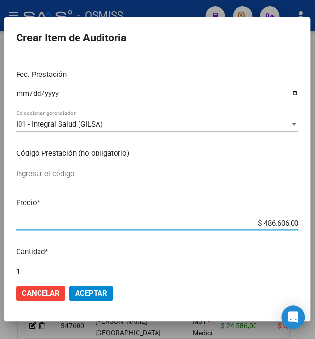
drag, startPoint x: 258, startPoint y: 229, endPoint x: 312, endPoint y: 234, distance: 54.4
click at [310, 234] on mat-dialog-content "55408024 Nro Documento 20554080244 CUIL Afiliado Activo Análisis Afiliado Prest…" at bounding box center [157, 167] width 306 height 220
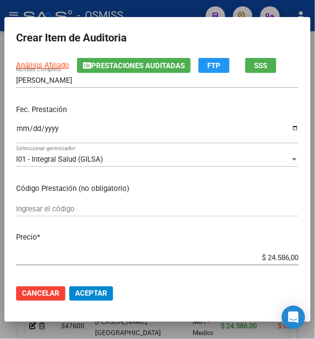
scroll to position [162, 0]
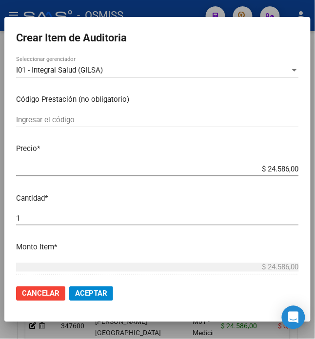
click at [88, 295] on span "Aceptar" at bounding box center [91, 293] width 32 height 9
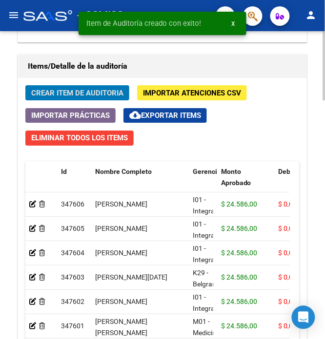
click at [63, 91] on span "Crear Item de Auditoria" at bounding box center [77, 93] width 92 height 9
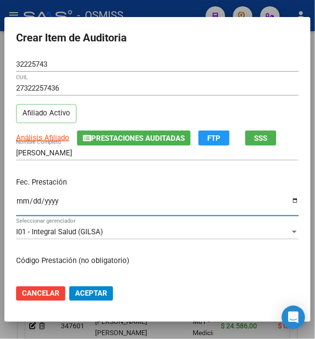
click at [16, 201] on input "Ingresar la fecha" at bounding box center [157, 205] width 283 height 16
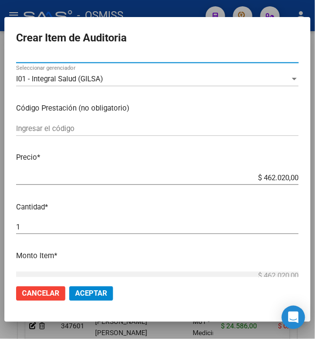
scroll to position [162, 0]
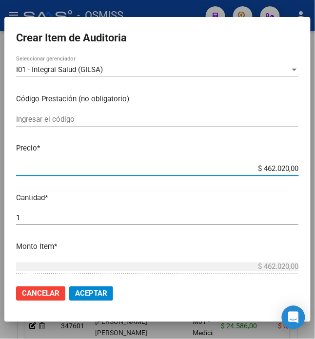
drag, startPoint x: 258, startPoint y: 173, endPoint x: 294, endPoint y: 177, distance: 36.9
click at [294, 177] on mat-dialog-content "32225743 Nro Documento 27322257436 CUIL Afiliado Activo Análisis Afiliado Prest…" at bounding box center [157, 167] width 306 height 220
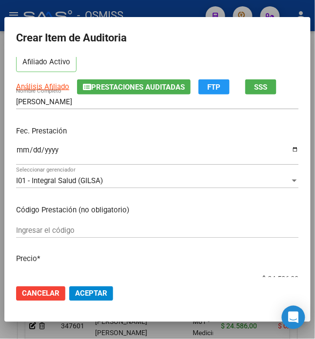
scroll to position [216, 0]
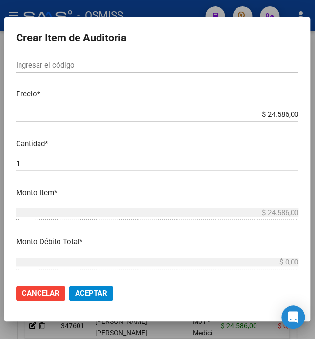
click at [81, 293] on span "Aceptar" at bounding box center [91, 293] width 32 height 9
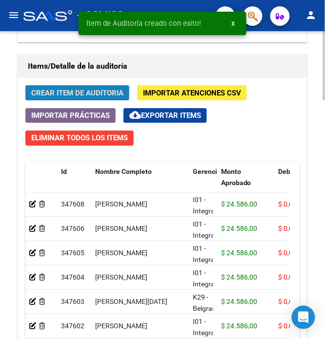
click at [65, 90] on span "Crear Item de Auditoria" at bounding box center [77, 93] width 92 height 9
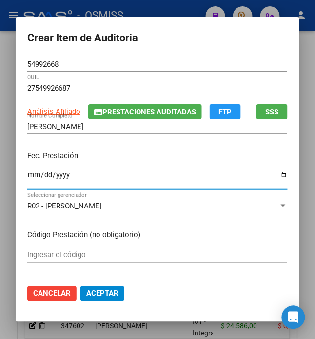
click at [30, 174] on input "Ingresar la fecha" at bounding box center [157, 179] width 260 height 16
click at [115, 149] on div "Fec. Prestación 2025-07-15 Ingresar la fecha" at bounding box center [157, 171] width 260 height 56
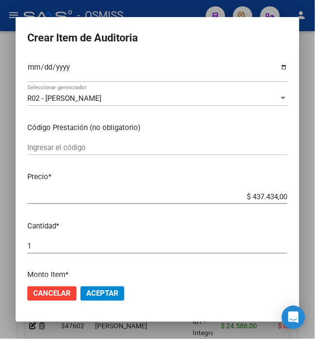
scroll to position [108, 0]
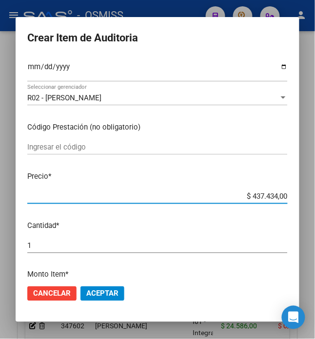
drag, startPoint x: 248, startPoint y: 192, endPoint x: 307, endPoint y: 187, distance: 58.6
click at [307, 187] on div "Crear Item de Auditoria 54992668 Nro Documento 27549926687 CUIL Análisis Afilia…" at bounding box center [157, 169] width 315 height 339
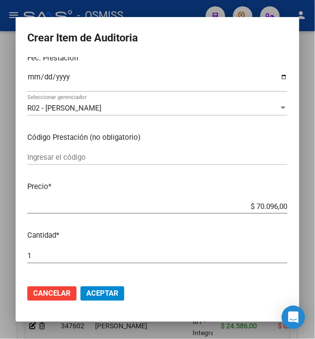
scroll to position [162, 0]
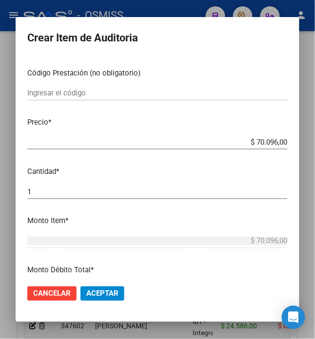
click at [96, 297] on span "Aceptar" at bounding box center [102, 293] width 32 height 9
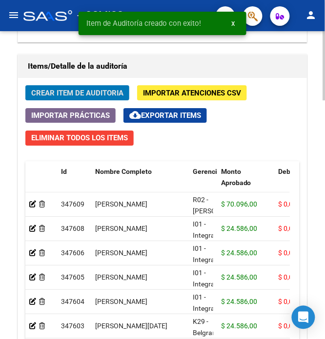
click at [52, 96] on span "Crear Item de Auditoria" at bounding box center [77, 93] width 92 height 9
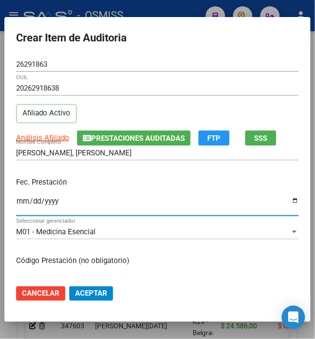
click at [19, 206] on input "Ingresar la fecha" at bounding box center [157, 205] width 283 height 16
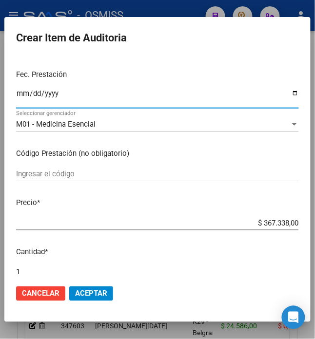
scroll to position [108, 0]
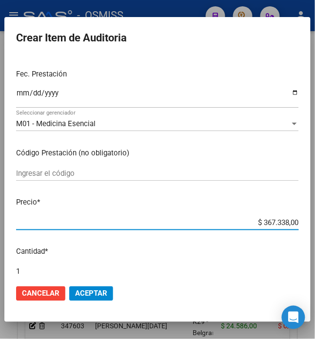
drag, startPoint x: 258, startPoint y: 221, endPoint x: 309, endPoint y: 221, distance: 50.7
click at [310, 221] on mat-dialog-content "26291863 Nro Documento 20262918638 CUIL Afiliado Activo Análisis Afiliado Prest…" at bounding box center [157, 167] width 306 height 220
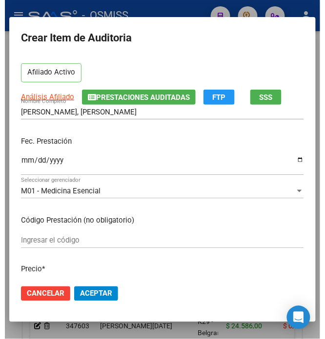
scroll to position [162, 0]
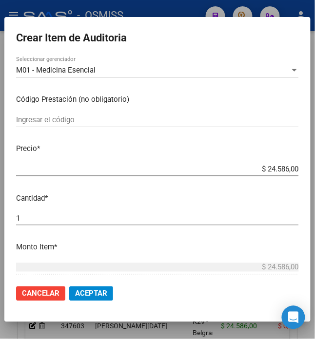
click at [75, 293] on span "Aceptar" at bounding box center [91, 293] width 32 height 9
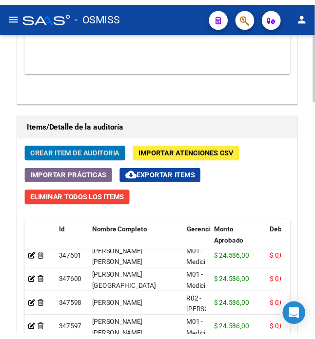
scroll to position [848, 0]
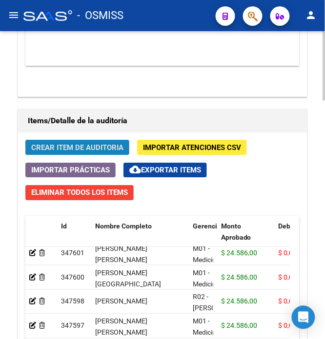
click at [62, 149] on span "Crear Item de Auditoria" at bounding box center [77, 147] width 92 height 9
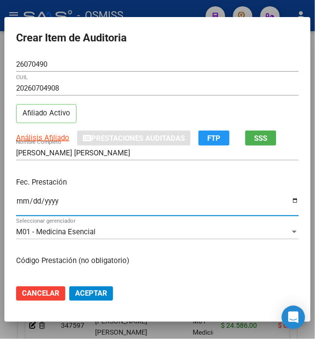
click at [16, 200] on input "Ingresar la fecha" at bounding box center [157, 205] width 283 height 16
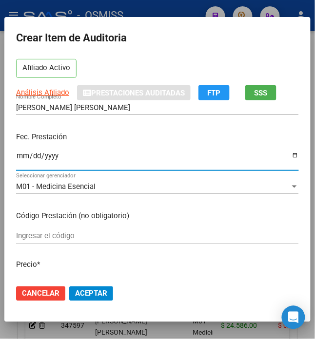
scroll to position [108, 0]
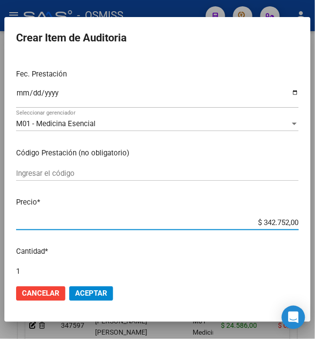
drag, startPoint x: 260, startPoint y: 218, endPoint x: 303, endPoint y: 217, distance: 43.4
click at [307, 218] on mat-dialog-content "26070490 Nro Documento 20260704908 CUIL Afiliado Activo Análisis Afiliado Prest…" at bounding box center [157, 167] width 306 height 220
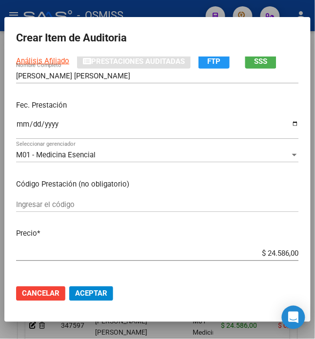
scroll to position [162, 0]
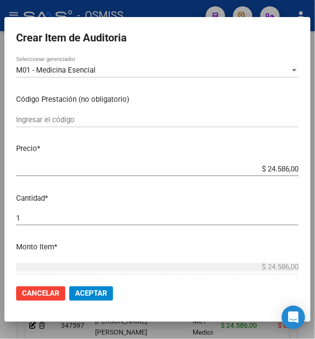
click at [100, 297] on span "Aceptar" at bounding box center [91, 293] width 32 height 9
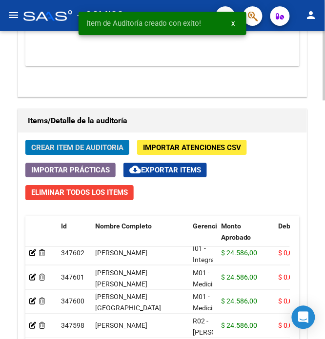
click at [109, 151] on span "Crear Item de Auditoria" at bounding box center [77, 147] width 92 height 9
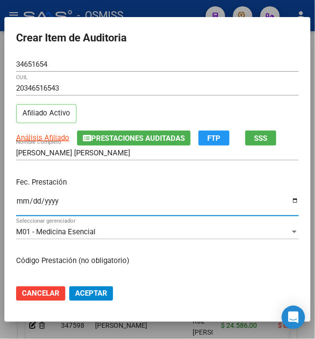
click at [18, 203] on input "Ingresar la fecha" at bounding box center [157, 205] width 283 height 16
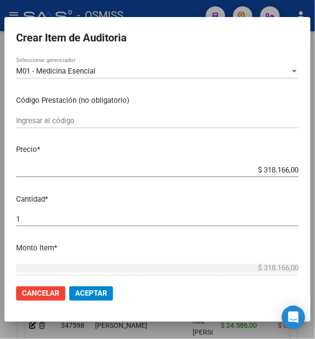
scroll to position [162, 0]
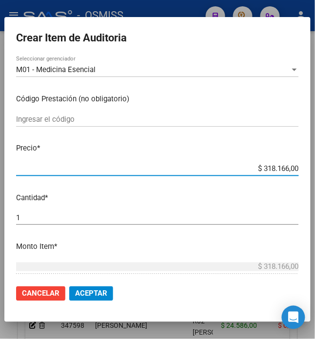
drag, startPoint x: 256, startPoint y: 170, endPoint x: 314, endPoint y: 153, distance: 60.8
click at [310, 153] on mat-dialog-content "34651654 Nro Documento 20346516543 CUIL Afiliado Activo Análisis Afiliado Prest…" at bounding box center [157, 167] width 306 height 220
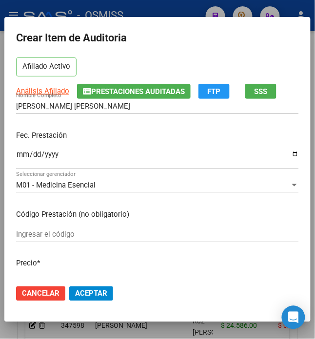
scroll to position [108, 0]
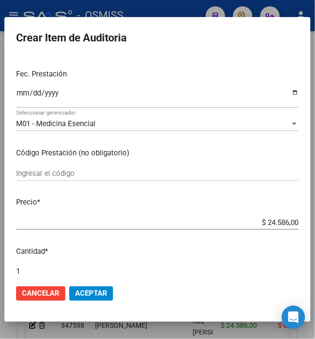
click at [75, 290] on span "Aceptar" at bounding box center [91, 293] width 32 height 9
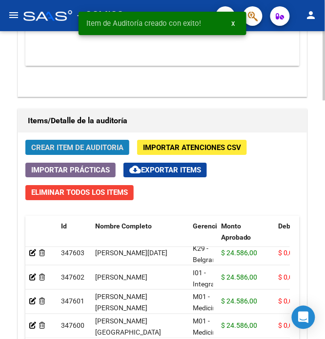
click at [73, 152] on span "Crear Item de Auditoria" at bounding box center [77, 147] width 92 height 9
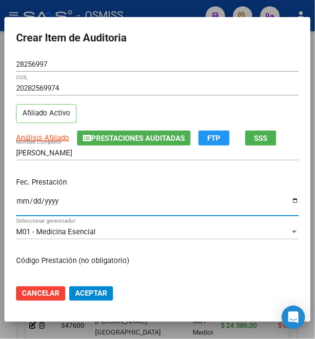
click at [16, 204] on input "Ingresar la fecha" at bounding box center [157, 205] width 283 height 16
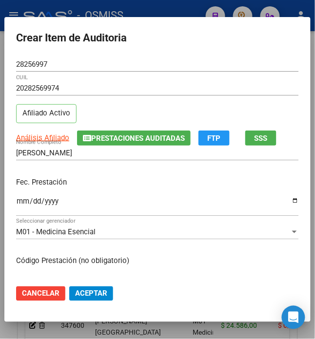
click at [109, 190] on div "Fec. Prestación 2025-07-18 Ingresar la fecha" at bounding box center [157, 198] width 283 height 56
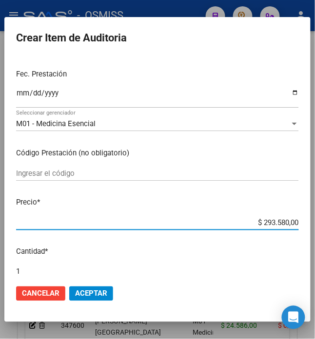
drag, startPoint x: 303, startPoint y: 221, endPoint x: 329, endPoint y: 209, distance: 29.2
click at [315, 209] on html "menu - OSMISS person Firma Express Padrón Padrón Ágil Análisis Afiliado Integra…" at bounding box center [157, 169] width 315 height 339
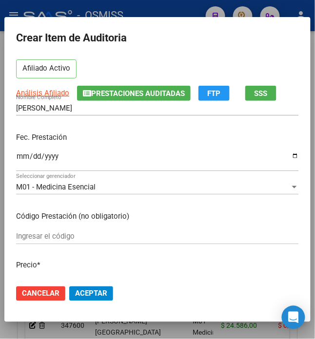
scroll to position [108, 0]
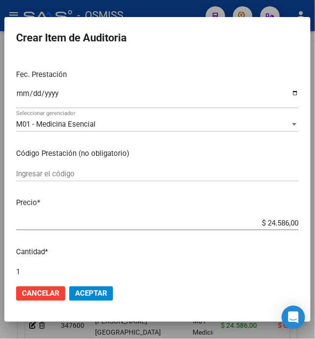
click at [82, 294] on span "Aceptar" at bounding box center [91, 293] width 32 height 9
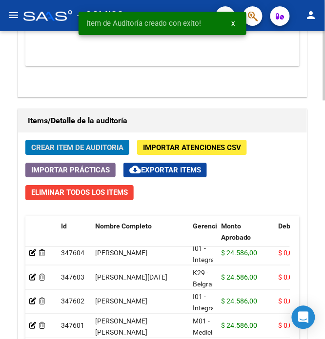
click at [47, 151] on span "Crear Item de Auditoria" at bounding box center [77, 147] width 92 height 9
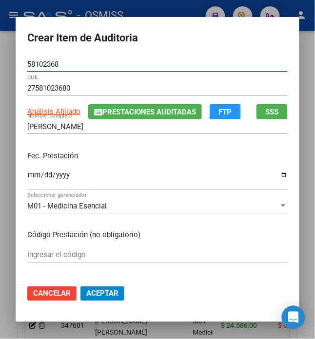
click at [27, 177] on input "Ingresar la fecha" at bounding box center [157, 179] width 260 height 16
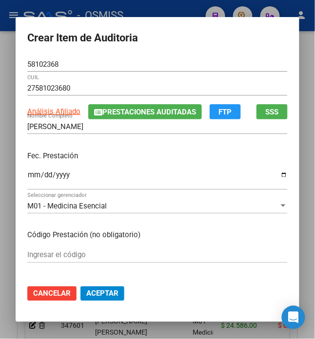
click at [153, 146] on div "Fec. Prestación 2025-07-19 Ingresar la fecha" at bounding box center [157, 171] width 260 height 56
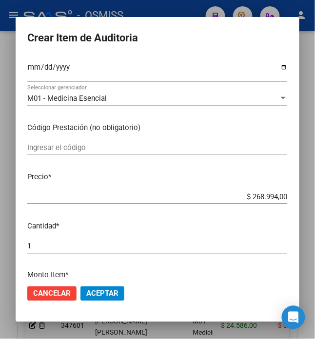
scroll to position [108, 0]
drag, startPoint x: 246, startPoint y: 201, endPoint x: 265, endPoint y: 200, distance: 19.0
click at [265, 200] on div "$ 268.994,00 Ingresar el precio" at bounding box center [157, 196] width 260 height 15
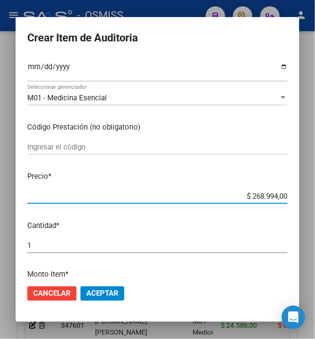
drag, startPoint x: 249, startPoint y: 192, endPoint x: 314, endPoint y: 179, distance: 66.9
click at [314, 179] on div "Crear Item de Auditoria 58102368 Nro Documento 27581023680 CUIL Análisis Afilia…" at bounding box center [157, 169] width 315 height 339
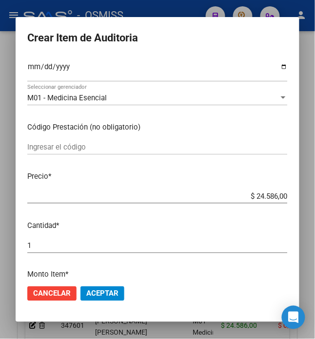
click at [94, 293] on span "Aceptar" at bounding box center [102, 293] width 32 height 9
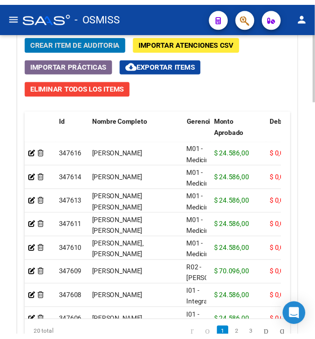
scroll to position [956, 0]
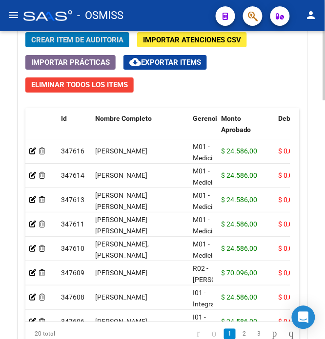
click at [72, 39] on span "Crear Item de Auditoria" at bounding box center [77, 40] width 92 height 9
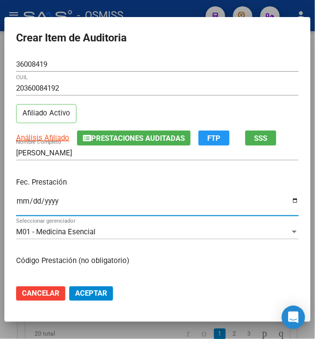
click at [17, 205] on input "Ingresar la fecha" at bounding box center [157, 205] width 283 height 16
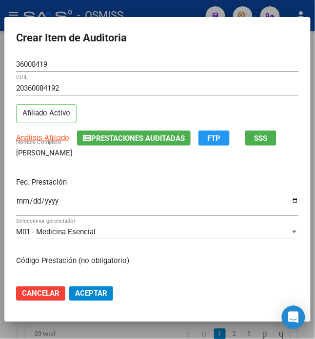
click at [137, 184] on p "Fec. Prestación" at bounding box center [157, 182] width 283 height 11
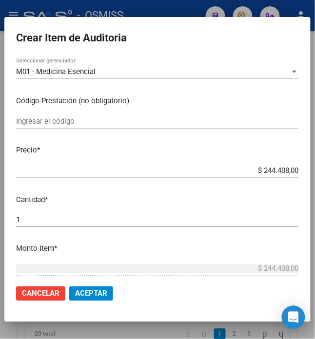
scroll to position [162, 0]
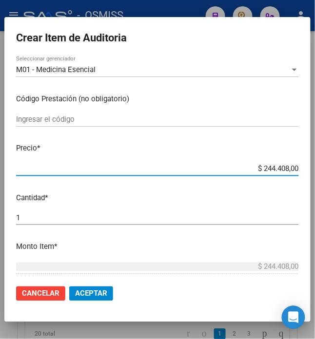
click at [257, 169] on input "$ 244.408,00" at bounding box center [157, 168] width 283 height 9
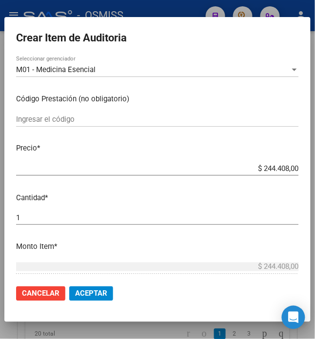
click at [250, 160] on mat-dialog-content "36008419 Nro Documento 20360084192 CUIL Afiliado Activo Análisis Afiliado Prest…" at bounding box center [157, 167] width 306 height 220
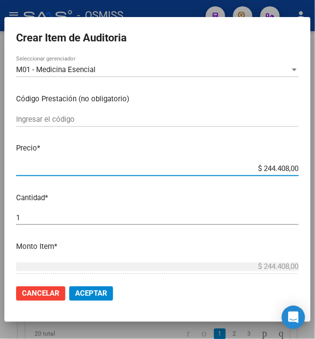
drag, startPoint x: 262, startPoint y: 166, endPoint x: 299, endPoint y: 175, distance: 37.7
click at [299, 175] on mat-dialog-content "36008419 Nro Documento 20360084192 CUIL Afiliado Activo Análisis Afiliado Prest…" at bounding box center [157, 167] width 306 height 220
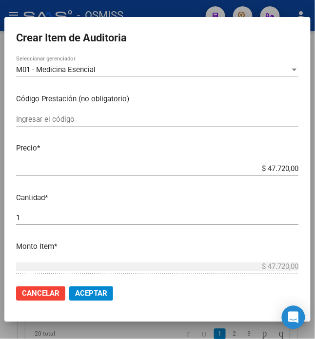
click at [83, 291] on span "Aceptar" at bounding box center [91, 293] width 32 height 9
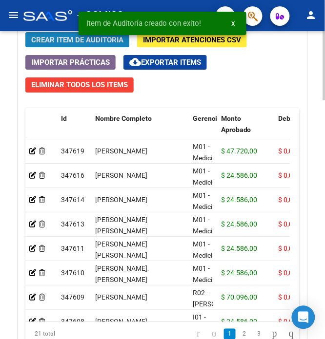
click at [31, 36] on button "Crear Item de Auditoria" at bounding box center [77, 39] width 104 height 15
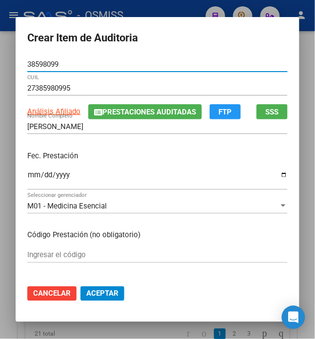
click at [27, 172] on input "Ingresar la fecha" at bounding box center [157, 179] width 260 height 16
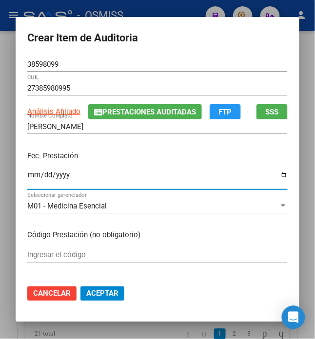
click at [123, 162] on div "Fec. Prestación 2025-07-22 Ingresar la fecha" at bounding box center [157, 171] width 260 height 56
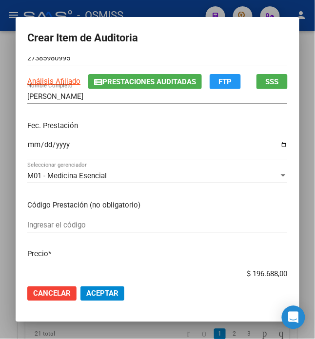
scroll to position [54, 0]
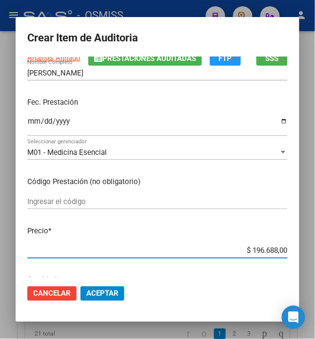
drag, startPoint x: 246, startPoint y: 253, endPoint x: 298, endPoint y: 245, distance: 53.4
click at [298, 245] on mat-dialog-content "38598099 Nro Documento 27385980995 CUIL Análisis Afiliado Prestaciones Auditada…" at bounding box center [158, 167] width 284 height 220
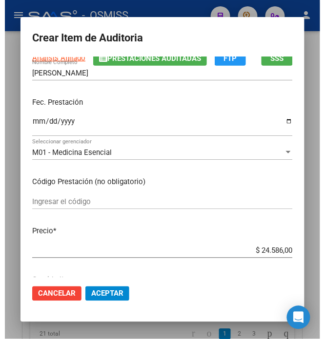
scroll to position [108, 0]
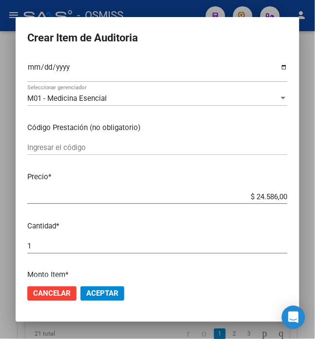
click at [108, 293] on span "Aceptar" at bounding box center [102, 293] width 32 height 9
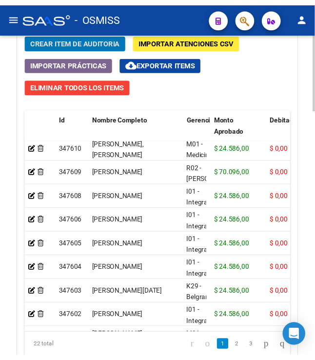
scroll to position [0, 0]
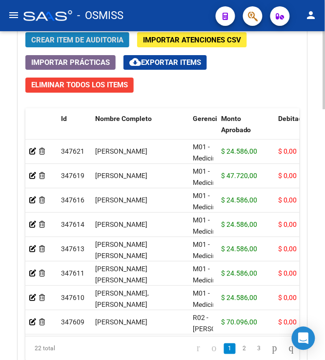
click at [71, 44] on span "Crear Item de Auditoria" at bounding box center [77, 40] width 92 height 9
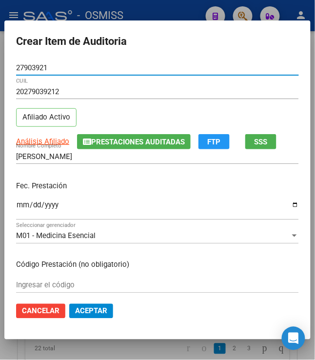
drag, startPoint x: 84, startPoint y: 67, endPoint x: 6, endPoint y: 59, distance: 78.4
click at [6, 59] on mat-dialog-container "Crear Item de Auditoria 27903921 Nro Documento 20279039212 CUIL Afiliado Activo…" at bounding box center [157, 179] width 306 height 319
click at [140, 181] on p "Fec. Prestación" at bounding box center [157, 185] width 283 height 11
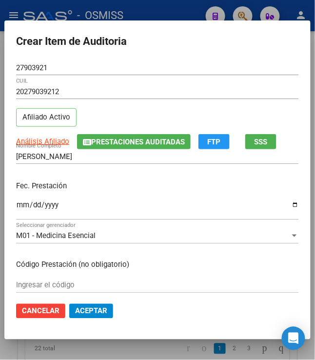
click at [19, 205] on input "Ingresar la fecha" at bounding box center [157, 209] width 283 height 16
click at [129, 194] on div "Fec. Prestación 2025-07-23 Ingresar la fecha" at bounding box center [157, 201] width 283 height 56
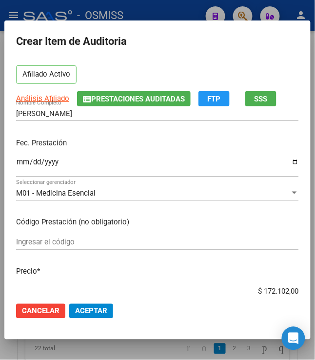
scroll to position [108, 0]
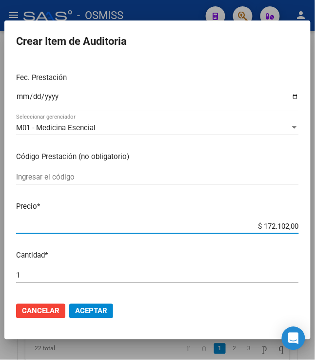
drag, startPoint x: 258, startPoint y: 226, endPoint x: 314, endPoint y: 219, distance: 56.5
click at [310, 219] on mat-dialog-content "27903921 Nro Documento 20279039212 CUIL Afiliado Activo Análisis Afiliado Prest…" at bounding box center [157, 177] width 306 height 234
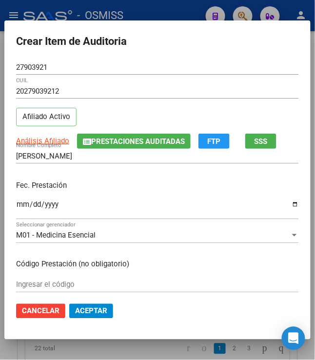
scroll to position [0, 0]
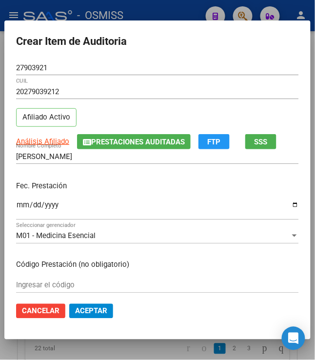
click at [127, 147] on button "Prestaciones Auditadas" at bounding box center [134, 141] width 114 height 15
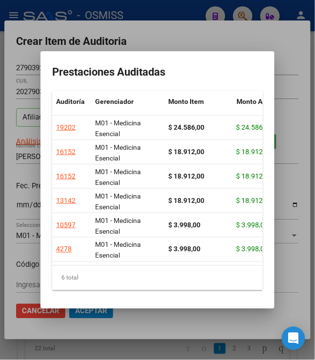
click at [158, 39] on div at bounding box center [157, 180] width 315 height 360
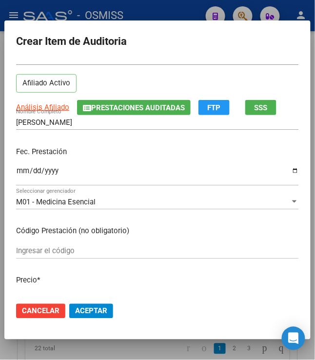
scroll to position [108, 0]
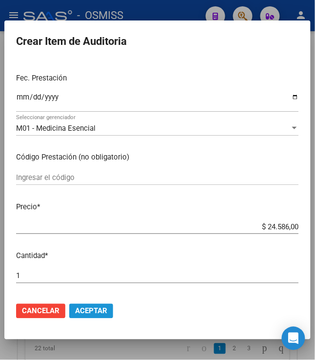
click at [91, 308] on span "Aceptar" at bounding box center [91, 311] width 32 height 9
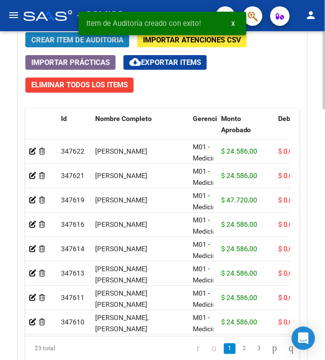
click at [63, 44] on span "Crear Item de Auditoria" at bounding box center [77, 40] width 92 height 9
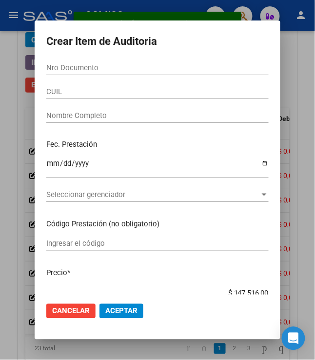
click at [69, 67] on input "Nro Documento" at bounding box center [157, 67] width 222 height 9
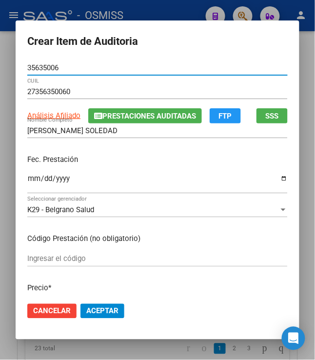
click at [27, 179] on input "Ingresar la fecha" at bounding box center [157, 182] width 260 height 16
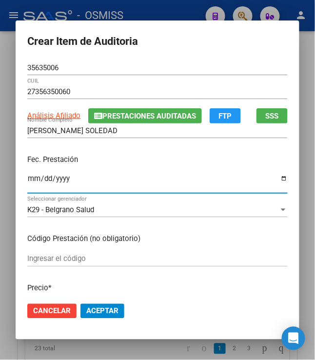
click at [110, 176] on input "2025-07-25" at bounding box center [157, 182] width 260 height 16
click at [106, 166] on div "Fec. Prestación 2025-07-25 Ingresar la fecha" at bounding box center [157, 175] width 260 height 56
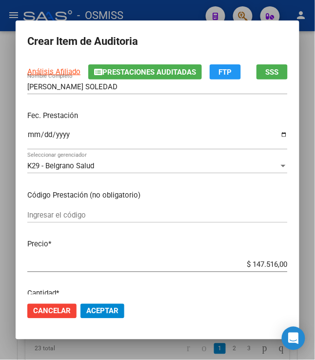
scroll to position [108, 0]
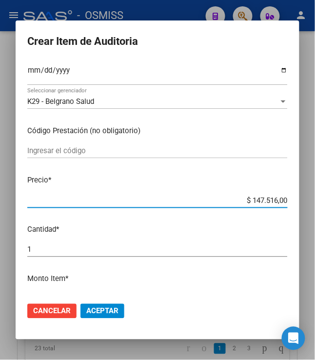
drag, startPoint x: 247, startPoint y: 198, endPoint x: 297, endPoint y: 211, distance: 52.5
click at [297, 211] on mat-dialog-content "35635006 Nro Documento 27356350060 CUIL Análisis Afiliado Prestaciones Auditada…" at bounding box center [158, 177] width 284 height 234
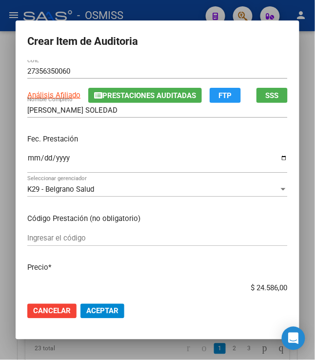
scroll to position [0, 0]
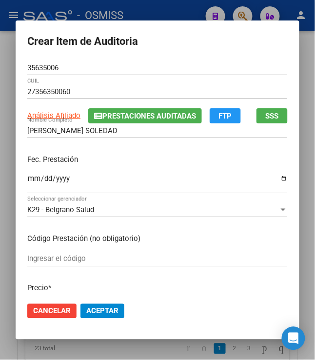
click at [132, 114] on span "Prestaciones Auditadas" at bounding box center [149, 116] width 94 height 9
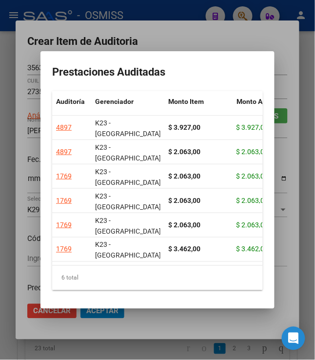
click at [170, 36] on div at bounding box center [157, 180] width 315 height 360
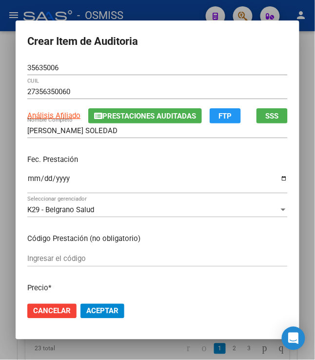
click at [130, 178] on input "2025-07-25" at bounding box center [157, 182] width 260 height 16
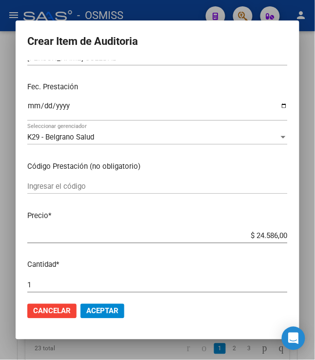
scroll to position [162, 0]
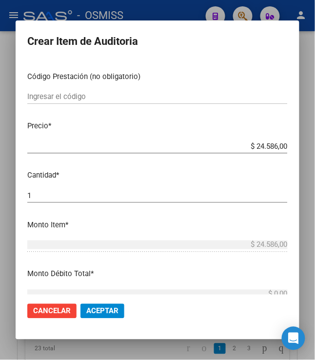
click at [96, 314] on span "Aceptar" at bounding box center [102, 311] width 32 height 9
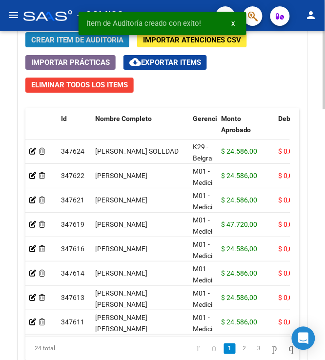
click at [63, 42] on span "Crear Item de Auditoria" at bounding box center [77, 40] width 92 height 9
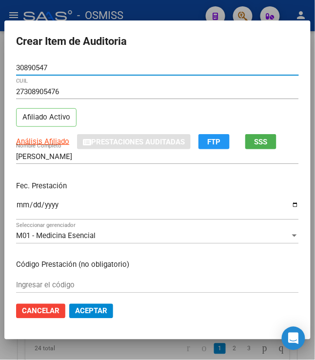
click at [17, 205] on input "Ingresar la fecha" at bounding box center [157, 209] width 283 height 16
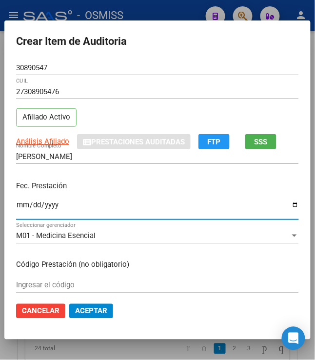
click at [96, 188] on p "Fec. Prestación" at bounding box center [157, 185] width 283 height 11
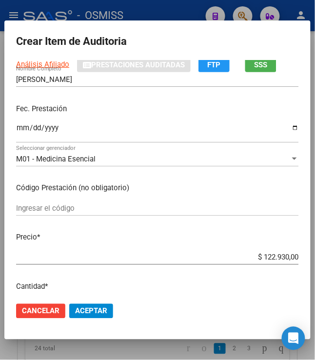
scroll to position [108, 0]
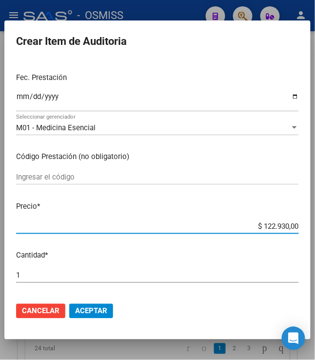
drag, startPoint x: 257, startPoint y: 224, endPoint x: 303, endPoint y: 221, distance: 45.4
click at [303, 221] on mat-dialog-content "30890547 Nro Documento 27308905476 CUIL Afiliado Activo Análisis Afiliado Prest…" at bounding box center [157, 177] width 306 height 234
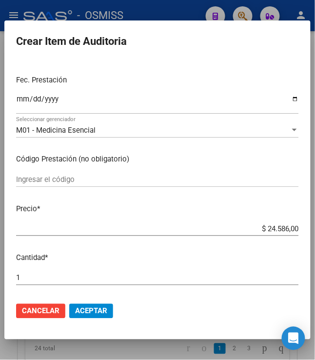
scroll to position [162, 0]
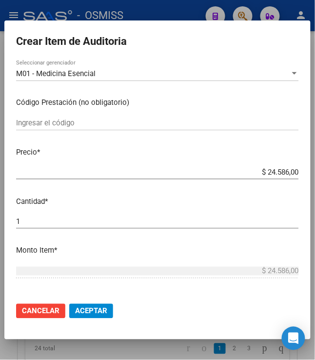
click at [86, 308] on span "Aceptar" at bounding box center [91, 311] width 32 height 9
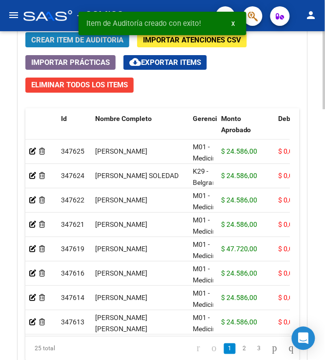
click at [43, 44] on span "Crear Item de Auditoria" at bounding box center [77, 40] width 92 height 9
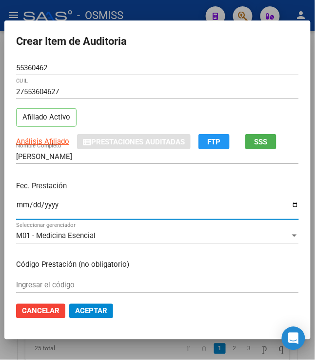
click at [17, 207] on input "Ingresar la fecha" at bounding box center [157, 209] width 283 height 16
click at [98, 188] on p "Fec. Prestación" at bounding box center [157, 185] width 283 height 11
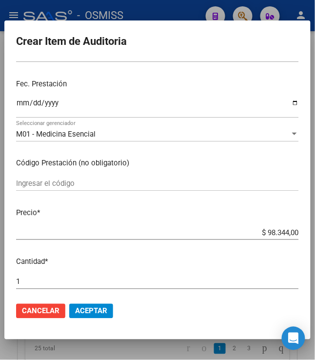
scroll to position [108, 0]
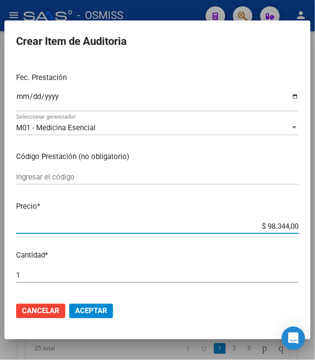
drag, startPoint x: 260, startPoint y: 229, endPoint x: 315, endPoint y: 220, distance: 55.2
click at [315, 220] on html "menu - OSMISS person Firma Express Padrón Padrón Ágil Análisis Afiliado Integra…" at bounding box center [157, 180] width 315 height 360
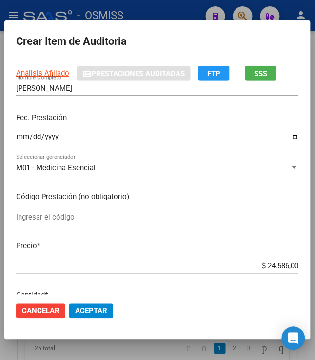
scroll to position [162, 0]
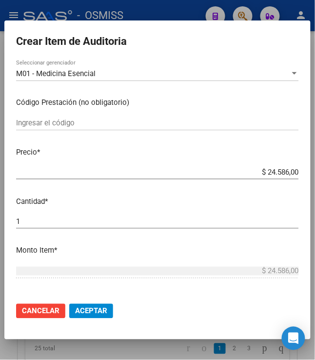
click at [76, 310] on span "Aceptar" at bounding box center [91, 311] width 32 height 9
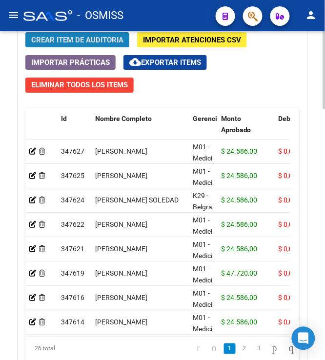
click at [77, 47] on button "Crear Item de Auditoria" at bounding box center [77, 39] width 104 height 15
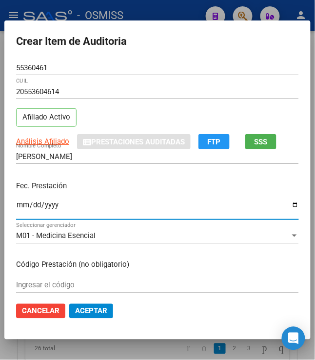
click at [16, 209] on input "Ingresar la fecha" at bounding box center [157, 209] width 283 height 16
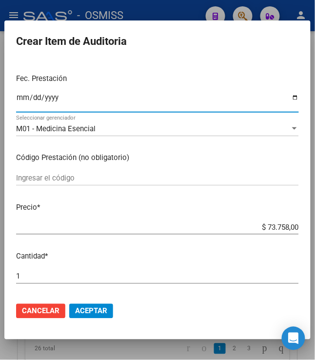
scroll to position [108, 0]
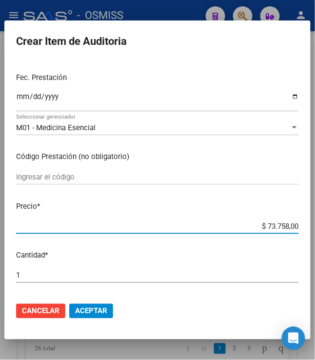
drag, startPoint x: 261, startPoint y: 225, endPoint x: 306, endPoint y: 229, distance: 45.0
click at [307, 230] on mat-dialog-content "55360461 Nro Documento 20553604614 CUIL Afiliado Activo Análisis Afiliado Prest…" at bounding box center [157, 177] width 306 height 234
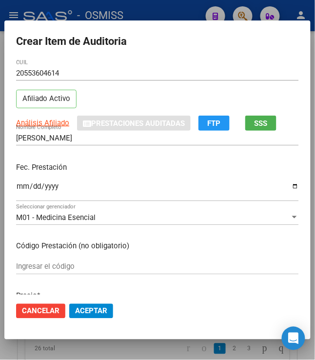
scroll to position [0, 0]
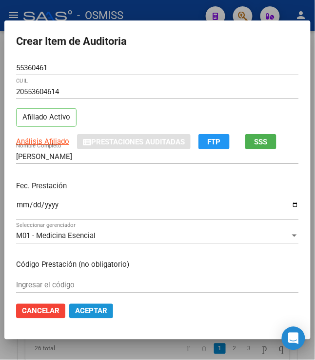
click at [92, 309] on span "Aceptar" at bounding box center [91, 311] width 32 height 9
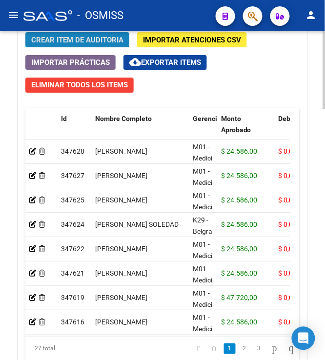
click at [77, 36] on span "Crear Item de Auditoria" at bounding box center [77, 40] width 92 height 9
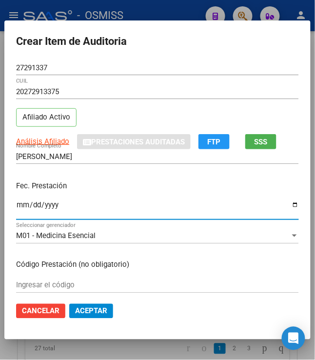
click at [16, 208] on input "Ingresar la fecha" at bounding box center [157, 209] width 283 height 16
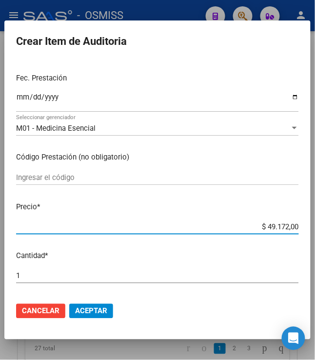
drag, startPoint x: 264, startPoint y: 228, endPoint x: 320, endPoint y: 221, distance: 56.5
click at [315, 221] on html "menu - OSMISS person Firma Express Padrón Padrón Ágil Análisis Afiliado Integra…" at bounding box center [157, 180] width 315 height 360
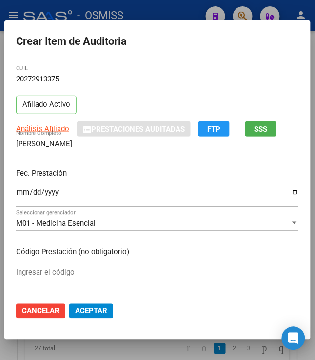
scroll to position [0, 0]
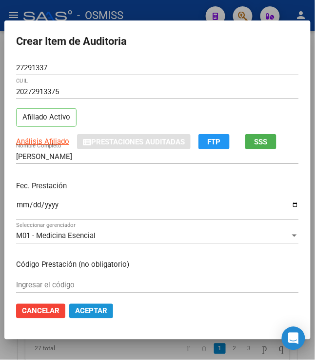
click at [96, 311] on span "Aceptar" at bounding box center [91, 311] width 32 height 9
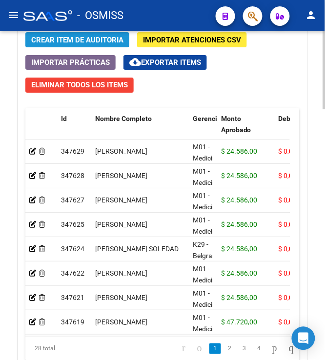
click at [68, 44] on span "Crear Item de Auditoria" at bounding box center [77, 40] width 92 height 9
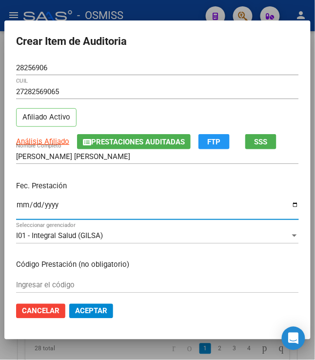
click at [19, 207] on input "Ingresar la fecha" at bounding box center [157, 209] width 283 height 16
click at [166, 176] on div "Fec. Prestación 2025-07-27 Ingresar la fecha" at bounding box center [157, 201] width 283 height 56
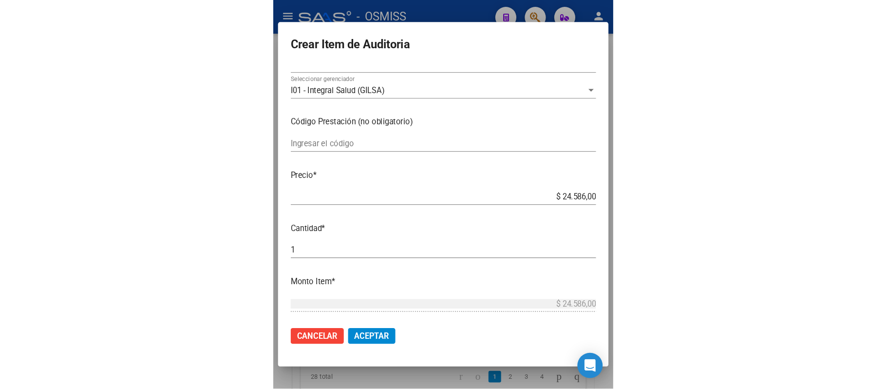
scroll to position [162, 0]
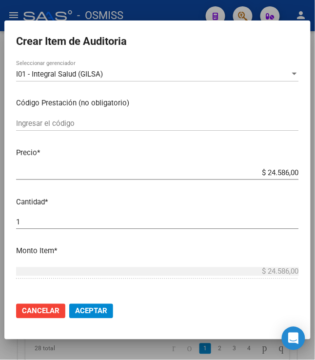
click at [86, 316] on button "Aceptar" at bounding box center [91, 311] width 44 height 15
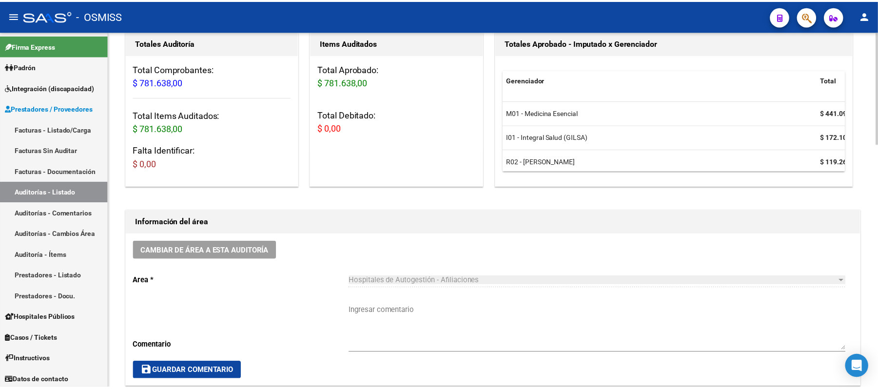
scroll to position [108, 0]
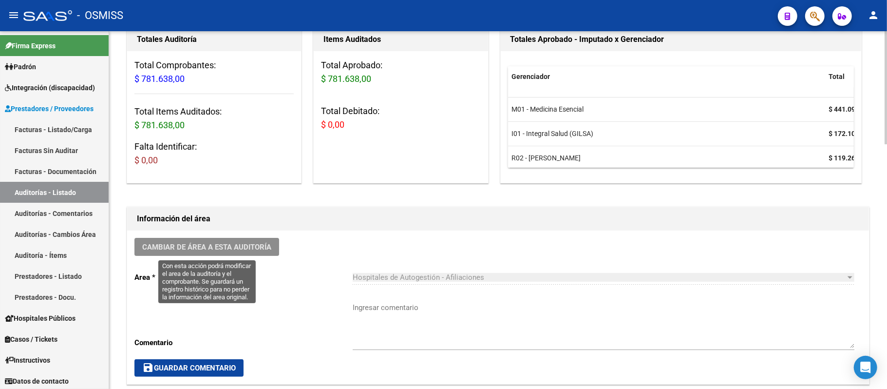
click at [263, 248] on span "Cambiar de área a esta auditoría" at bounding box center [206, 247] width 129 height 9
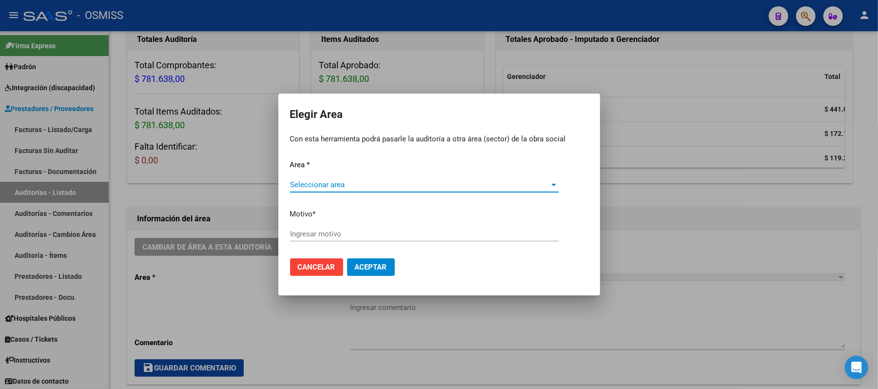
click at [359, 190] on div "Seleccionar area Seleccionar area" at bounding box center [424, 189] width 268 height 24
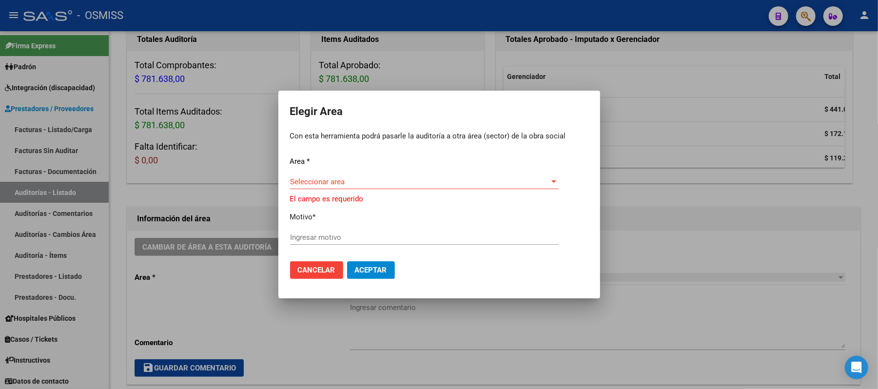
click at [355, 188] on div "Seleccionar area Seleccionar area" at bounding box center [424, 181] width 268 height 15
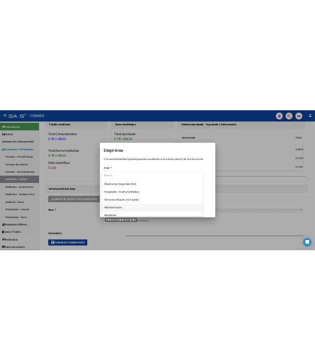
scroll to position [162, 0]
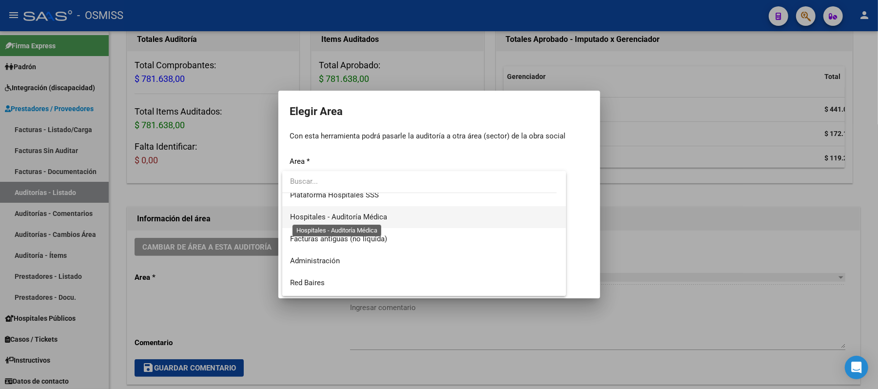
click at [377, 218] on span "Hospitales - Auditoría Médica" at bounding box center [338, 216] width 97 height 9
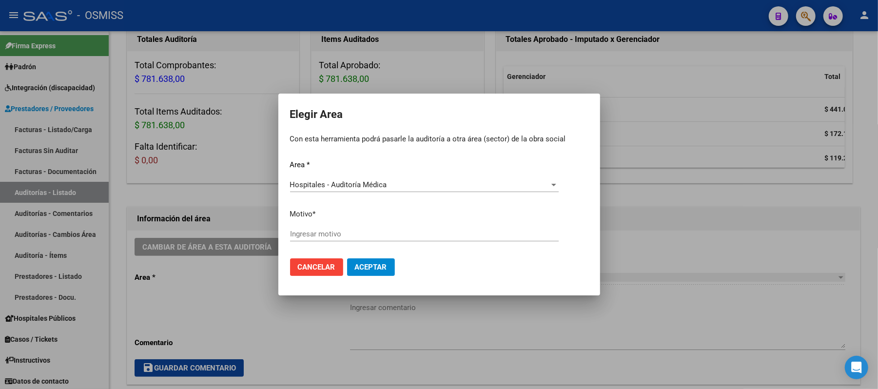
click at [371, 228] on div "Ingresar motivo" at bounding box center [424, 234] width 268 height 15
click at [371, 273] on button "Aceptar" at bounding box center [371, 267] width 48 height 18
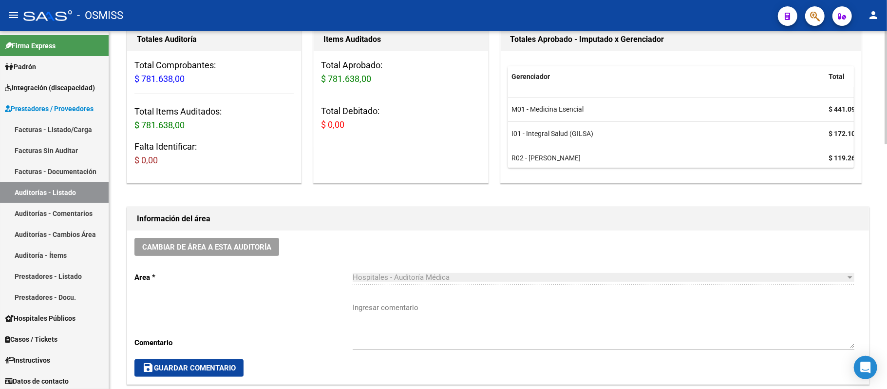
click at [434, 65] on div "Gerenciador Total M01 - Medicina Esencial $ 441.096,00 I01 - Integral Salud (GI…" at bounding box center [681, 117] width 361 height 132
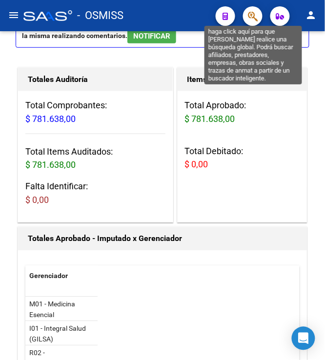
click at [254, 15] on icon "button" at bounding box center [253, 16] width 10 height 11
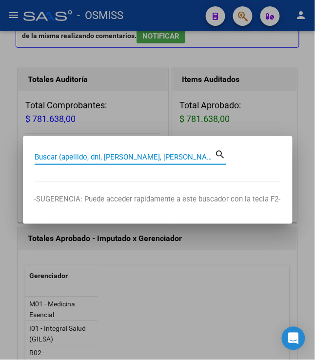
click at [121, 159] on input "Buscar (apellido, dni, cuil, nro traspaso, cuit, obra social)" at bounding box center [125, 157] width 180 height 9
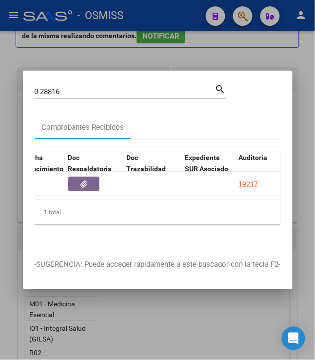
scroll to position [0, 583]
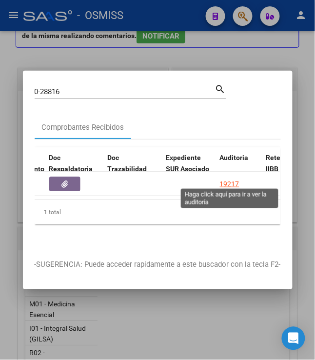
click at [224, 179] on div "19217" at bounding box center [229, 183] width 19 height 11
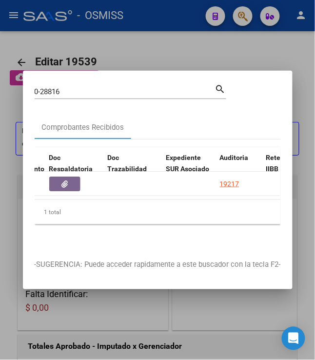
click at [133, 49] on div at bounding box center [157, 180] width 315 height 360
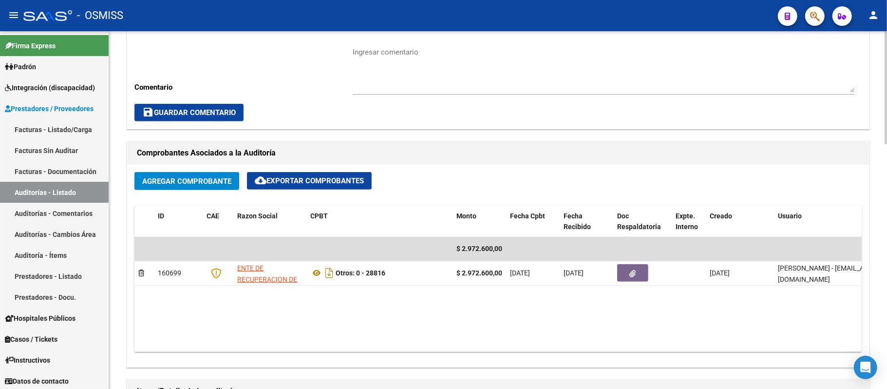
scroll to position [595, 0]
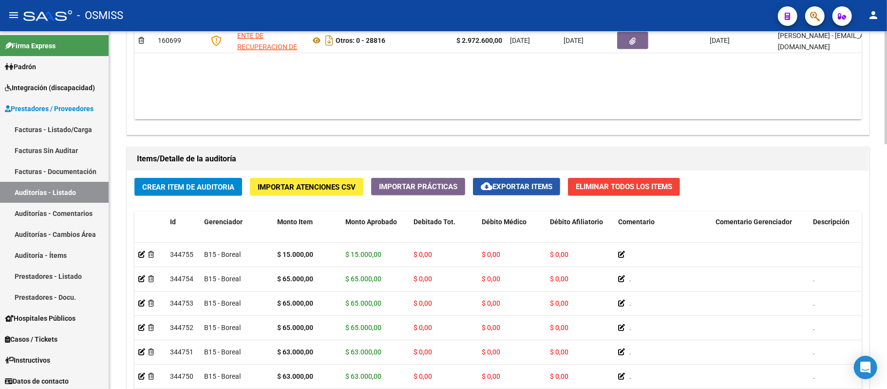
click at [434, 189] on span "cloud_download Exportar Items" at bounding box center [517, 186] width 72 height 9
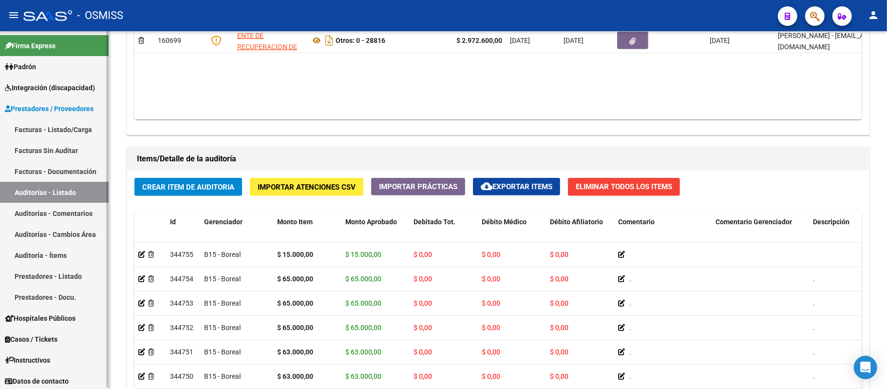
drag, startPoint x: 69, startPoint y: 192, endPoint x: 84, endPoint y: 175, distance: 22.1
click at [69, 192] on link "Auditorías - Listado" at bounding box center [54, 192] width 109 height 21
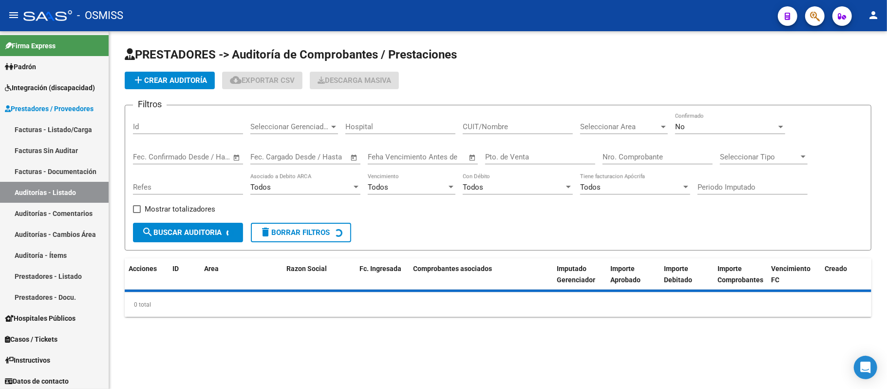
click at [160, 72] on button "add Crear Auditoría" at bounding box center [170, 81] width 90 height 18
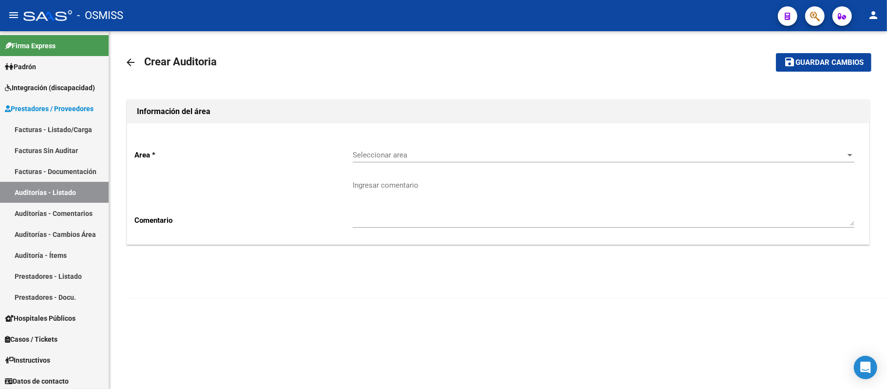
click at [378, 162] on div "Seleccionar area Seleccionar area" at bounding box center [604, 151] width 502 height 21
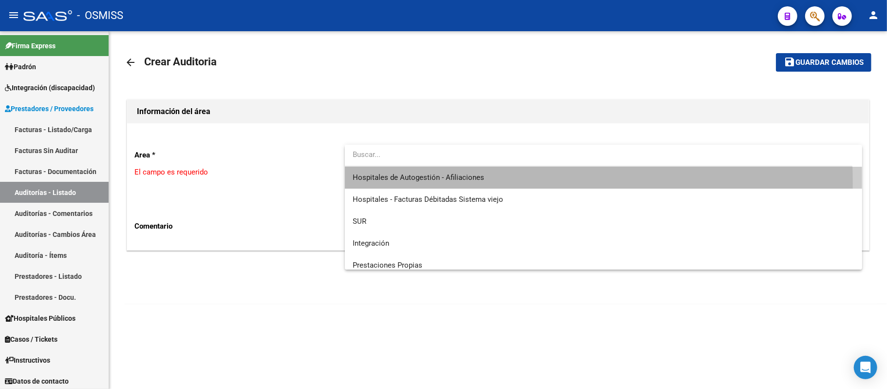
drag, startPoint x: 405, startPoint y: 183, endPoint x: 482, endPoint y: 160, distance: 80.0
click at [405, 184] on span "Hospitales de Autogestión - Afiliaciones" at bounding box center [604, 178] width 502 height 22
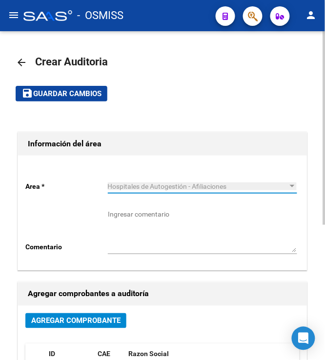
click at [81, 319] on span "Agregar Comprobante" at bounding box center [75, 320] width 89 height 9
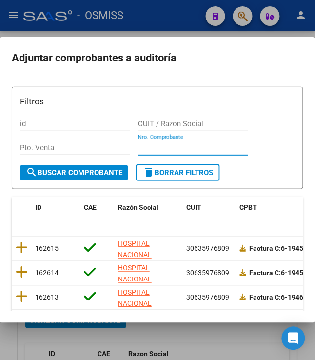
click at [154, 149] on input "Nro. Comprobante" at bounding box center [193, 147] width 110 height 9
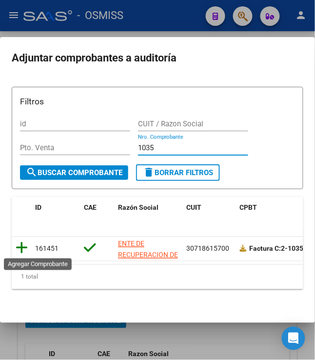
click at [18, 251] on icon at bounding box center [22, 248] width 12 height 14
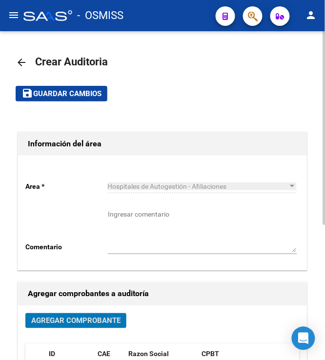
click at [64, 96] on span "Guardar cambios" at bounding box center [67, 94] width 68 height 9
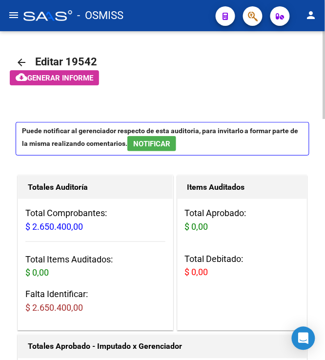
click at [108, 193] on h1 "Totales Auditoría" at bounding box center [95, 187] width 135 height 16
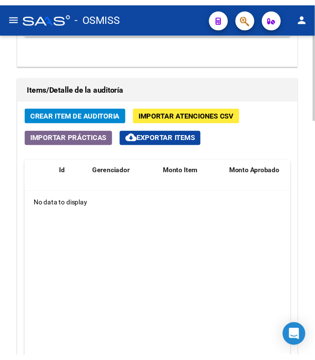
scroll to position [758, 0]
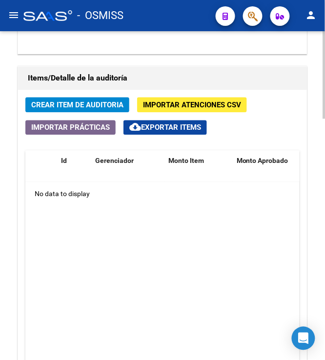
click at [151, 100] on button "Importar Atenciones CSV" at bounding box center [192, 104] width 110 height 15
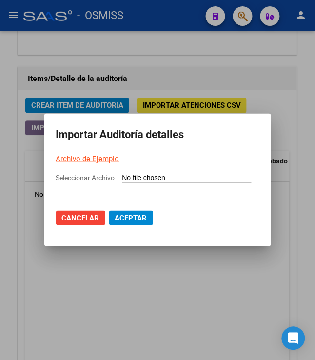
click at [95, 164] on p "Archivo de Ejemplo" at bounding box center [157, 158] width 203 height 11
click at [92, 155] on link "Archivo de Ejemplo" at bounding box center [87, 158] width 63 height 9
click at [151, 178] on input "Seleccionar Archivo" at bounding box center [186, 177] width 129 height 9
click at [180, 180] on input "Seleccionar Archivo" at bounding box center [186, 177] width 129 height 9
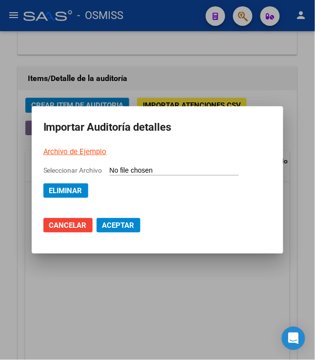
click at [106, 223] on span "Aceptar" at bounding box center [118, 225] width 32 height 9
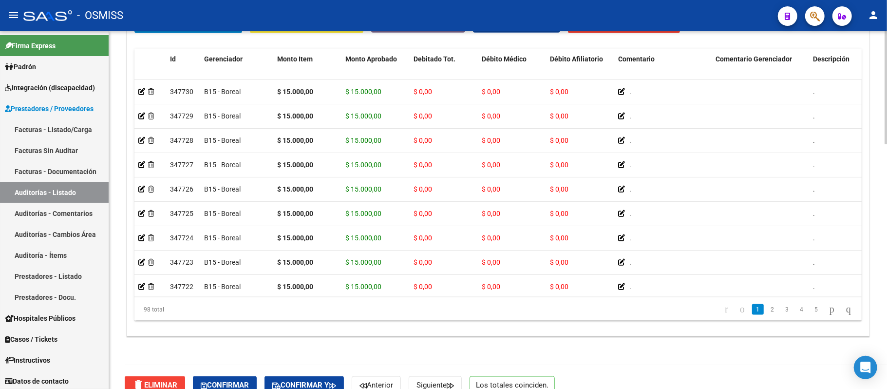
drag, startPoint x: 884, startPoint y: 291, endPoint x: 871, endPoint y: 50, distance: 241.5
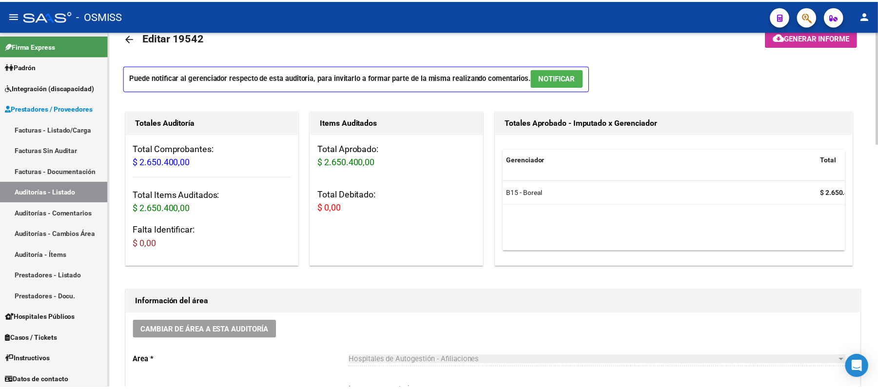
scroll to position [22, 0]
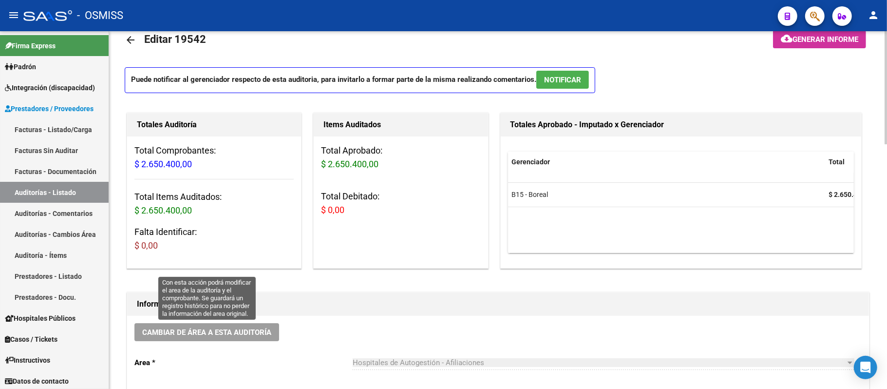
click at [217, 334] on span "Cambiar de área a esta auditoría" at bounding box center [206, 332] width 129 height 9
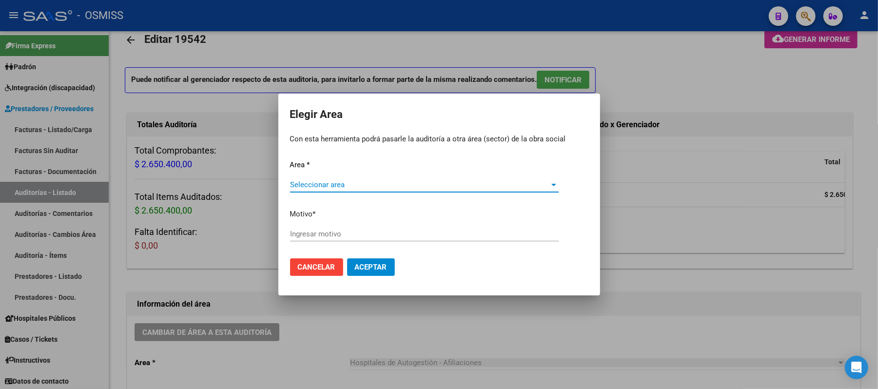
click at [333, 179] on div "Seleccionar area Seleccionar area" at bounding box center [424, 184] width 268 height 15
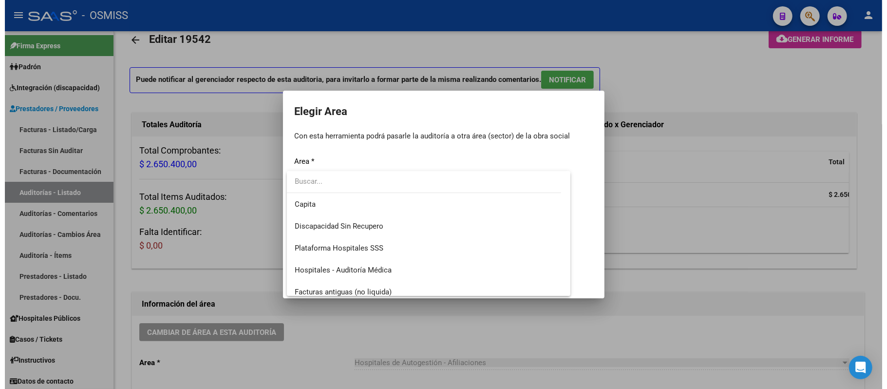
scroll to position [108, 0]
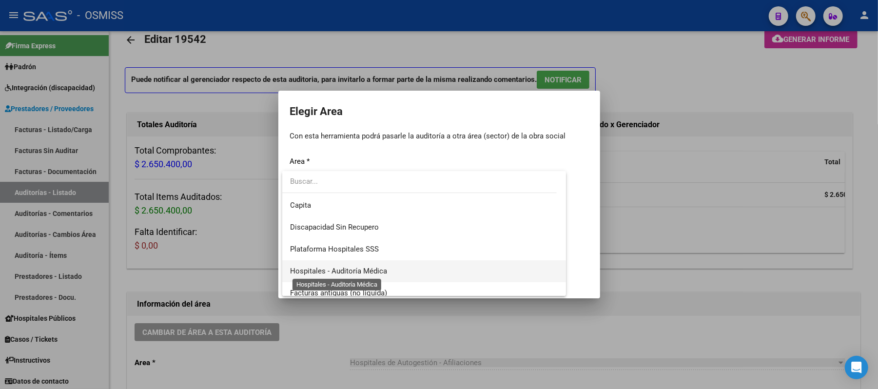
click at [377, 267] on span "Hospitales - Auditoría Médica" at bounding box center [338, 271] width 97 height 9
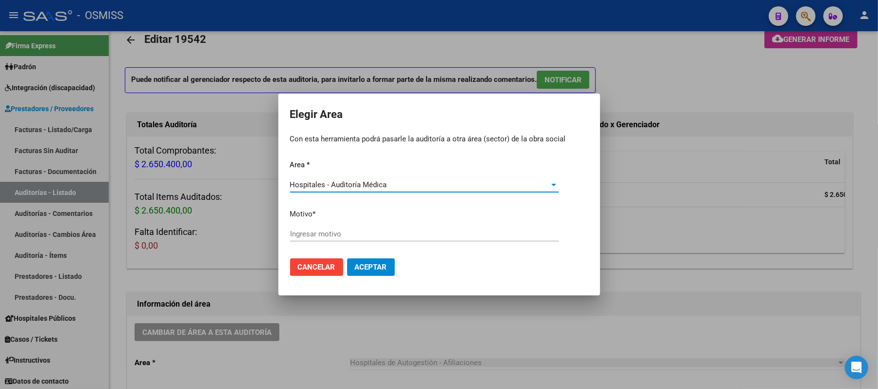
click at [386, 233] on input "Ingresar motivo" at bounding box center [424, 234] width 268 height 9
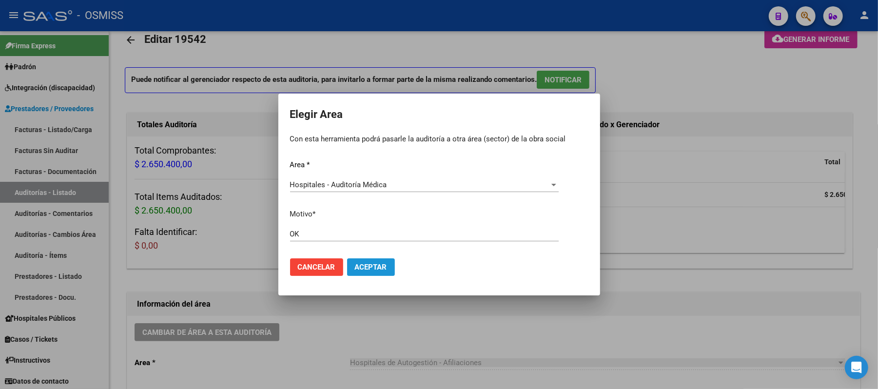
click at [377, 267] on span "Aceptar" at bounding box center [371, 267] width 32 height 9
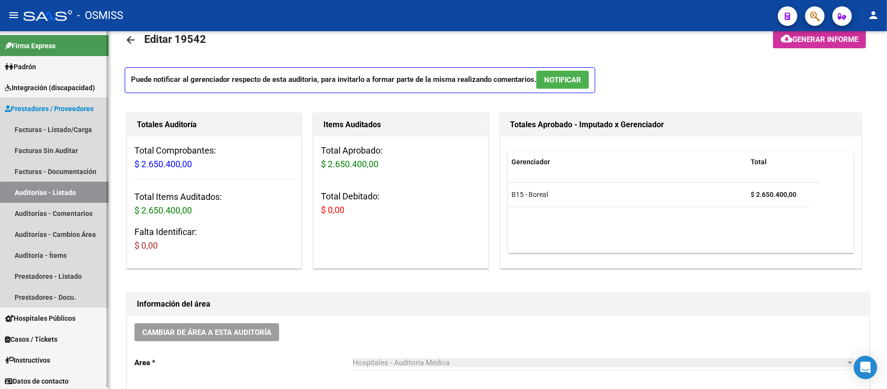
click at [77, 195] on link "Auditorías - Listado" at bounding box center [54, 192] width 109 height 21
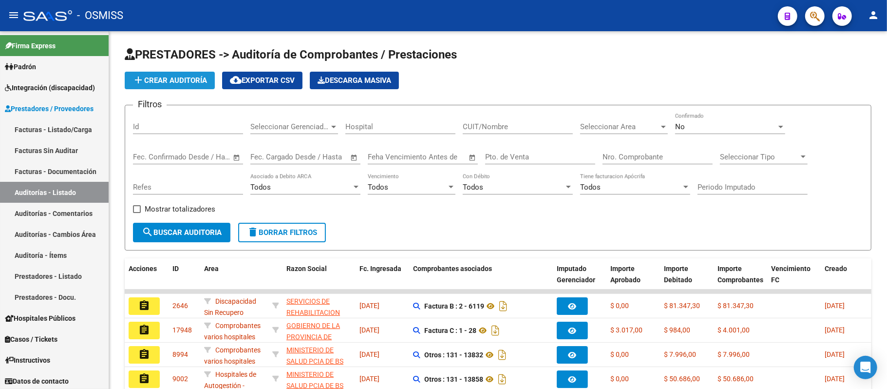
click at [157, 77] on span "add Crear Auditoría" at bounding box center [170, 80] width 75 height 9
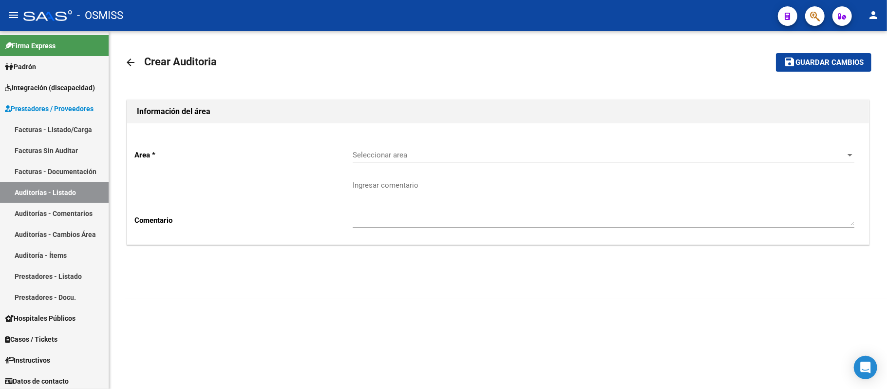
drag, startPoint x: 389, startPoint y: 145, endPoint x: 392, endPoint y: 150, distance: 5.9
click at [392, 150] on div "Seleccionar area Seleccionar area" at bounding box center [604, 151] width 502 height 21
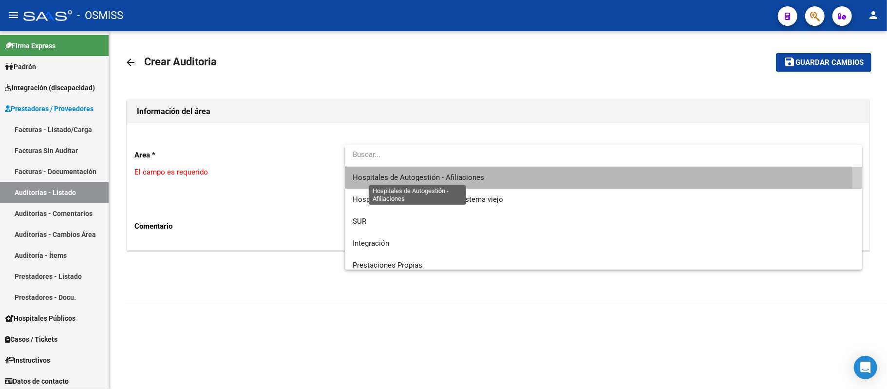
click at [413, 180] on span "Hospitales de Autogestión - Afiliaciones" at bounding box center [419, 177] width 132 height 9
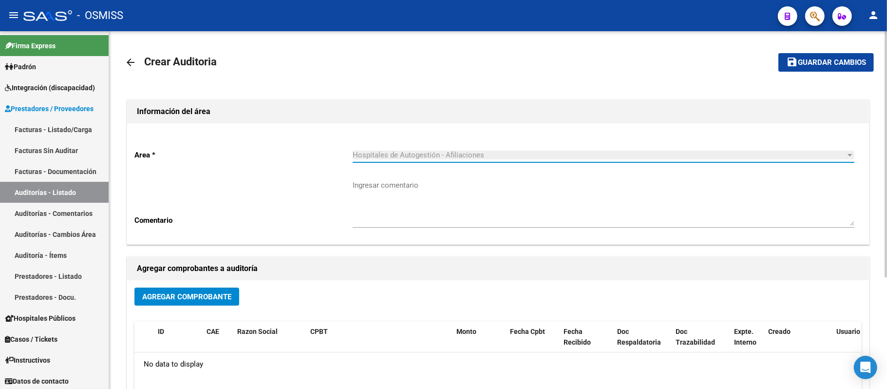
click at [224, 303] on button "Agregar Comprobante" at bounding box center [186, 297] width 105 height 18
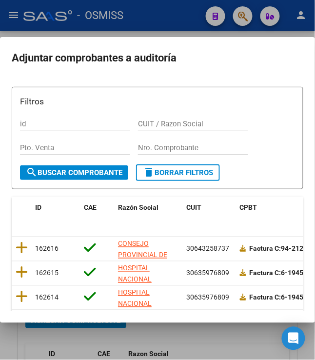
drag, startPoint x: 170, startPoint y: 149, endPoint x: 176, endPoint y: 143, distance: 8.3
click at [170, 148] on input "Nro. Comprobante" at bounding box center [193, 147] width 110 height 9
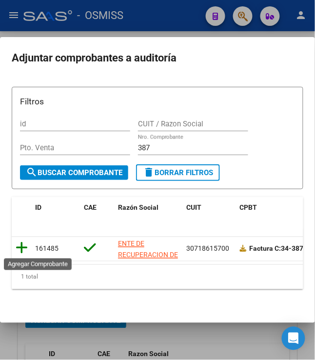
click at [16, 250] on icon at bounding box center [22, 248] width 12 height 14
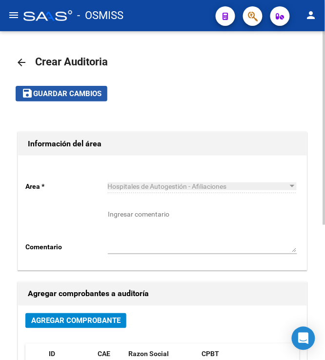
click at [80, 95] on span "Guardar cambios" at bounding box center [67, 94] width 68 height 9
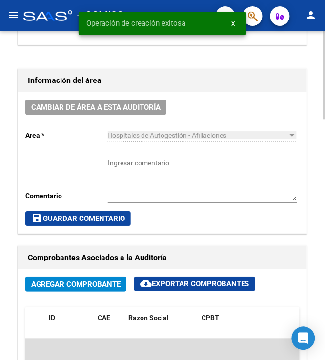
click at [324, 207] on div at bounding box center [324, 195] width 2 height 329
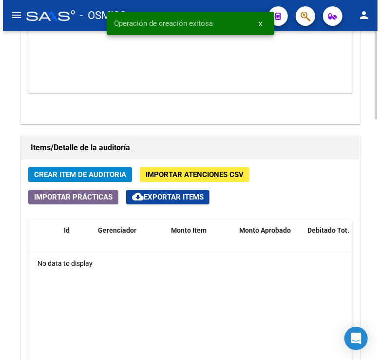
scroll to position [624, 0]
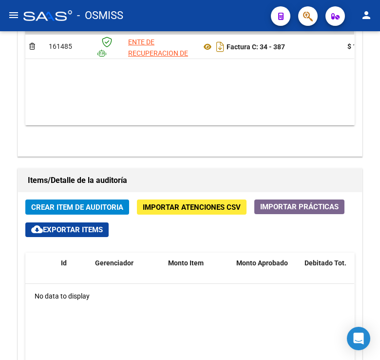
click at [236, 102] on datatable-body "$ 15.000,00 161485 ENTE DE RECUPERACION DE FONDOS PARA EL FORTALECIMIENTO DEL S…" at bounding box center [189, 67] width 329 height 115
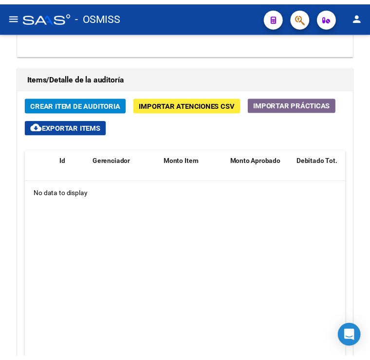
scroll to position [732, 0]
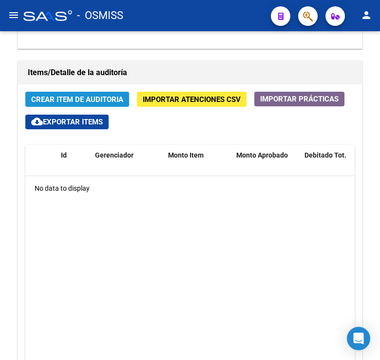
click at [69, 100] on span "Crear Item de Auditoria" at bounding box center [77, 99] width 92 height 9
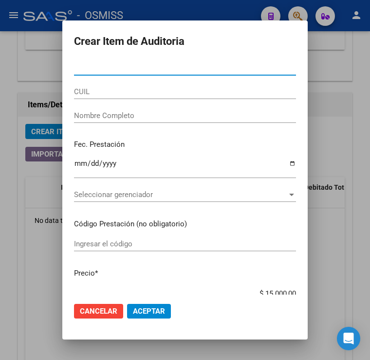
paste input "49923174"
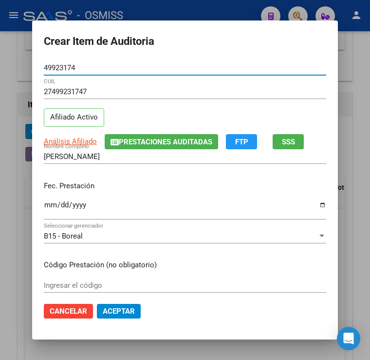
click at [44, 208] on input "Ingresar la fecha" at bounding box center [185, 209] width 283 height 16
click at [112, 181] on p "Fec. Prestación" at bounding box center [185, 185] width 283 height 11
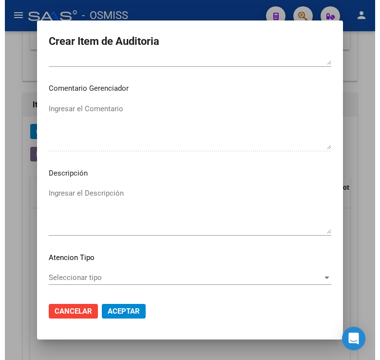
scroll to position [655, 0]
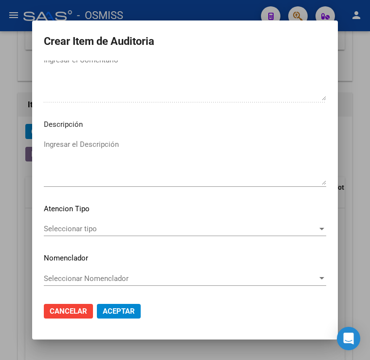
click at [163, 152] on textarea "Ingresar el Descripción" at bounding box center [185, 162] width 283 height 46
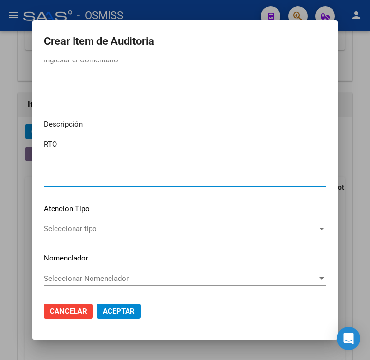
paste textarea "0 - 28652"
click at [103, 312] on span "Aceptar" at bounding box center [119, 311] width 32 height 9
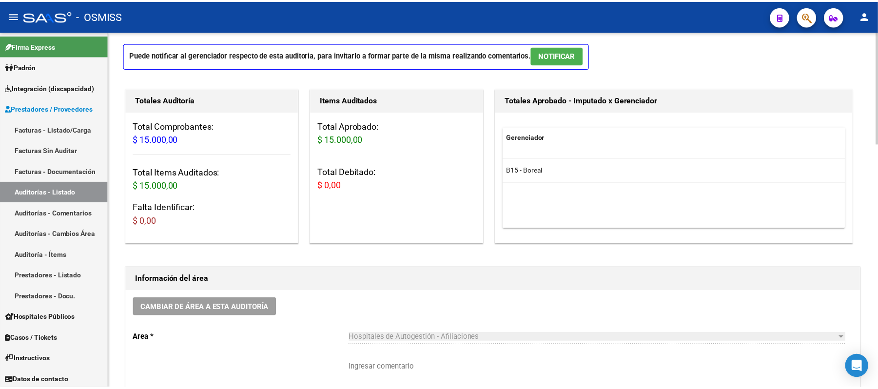
scroll to position [108, 0]
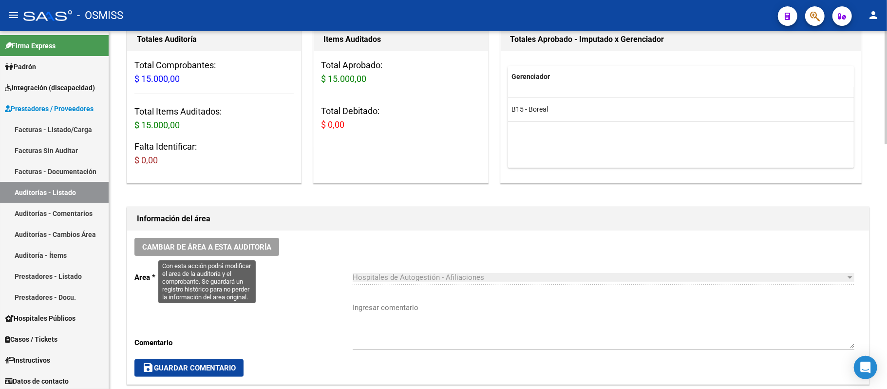
click at [236, 247] on span "Cambiar de área a esta auditoría" at bounding box center [206, 247] width 129 height 9
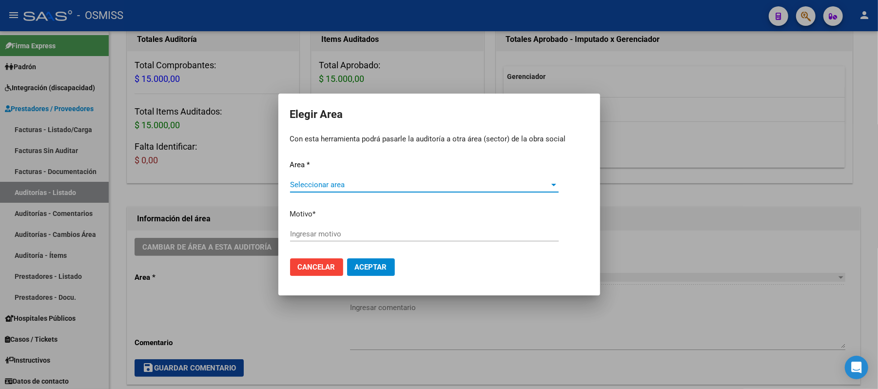
click at [342, 188] on span "Seleccionar area" at bounding box center [420, 184] width 260 height 9
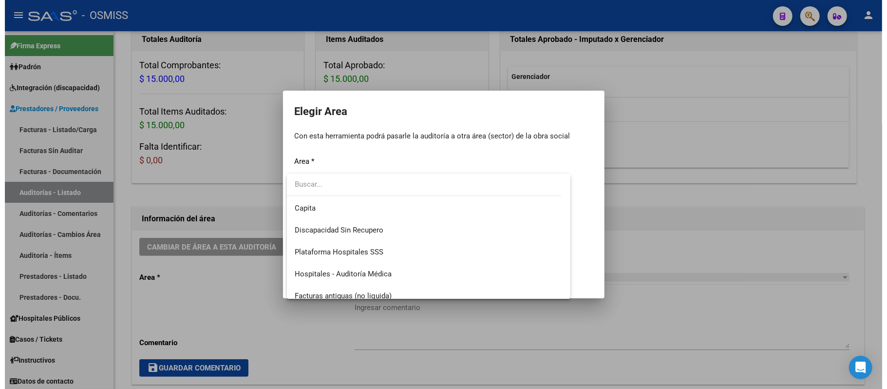
scroll to position [162, 0]
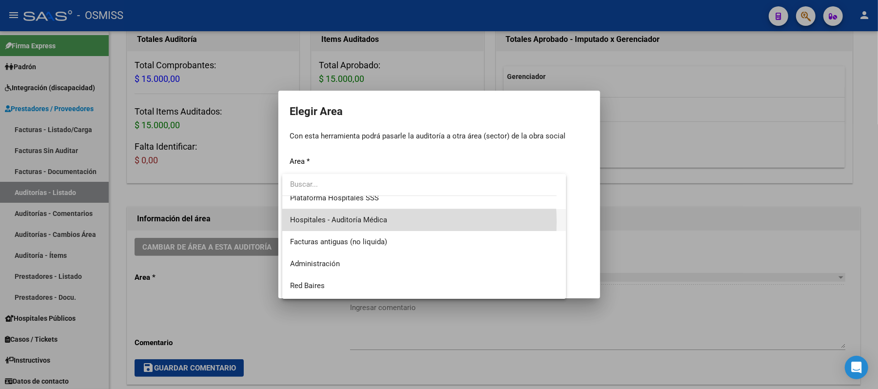
click at [387, 221] on span "Hospitales - Auditoría Médica" at bounding box center [424, 220] width 268 height 22
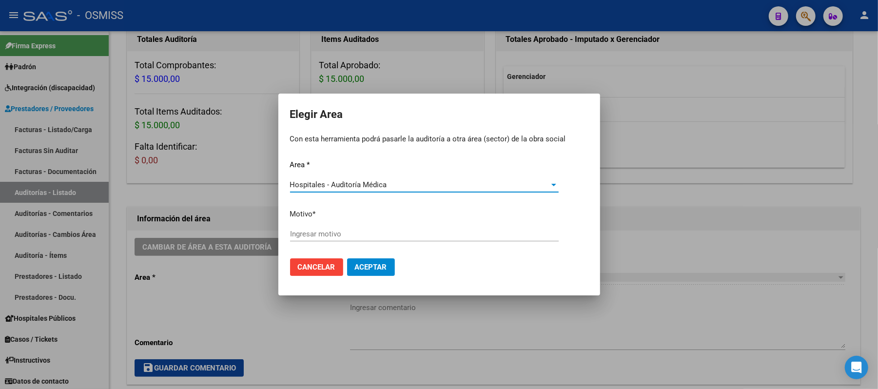
click at [385, 227] on div "Ingresar motivo" at bounding box center [424, 234] width 268 height 15
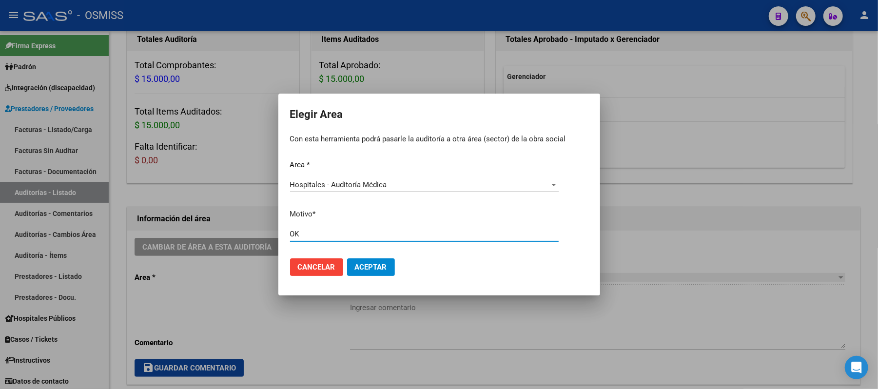
click at [367, 266] on span "Aceptar" at bounding box center [371, 267] width 32 height 9
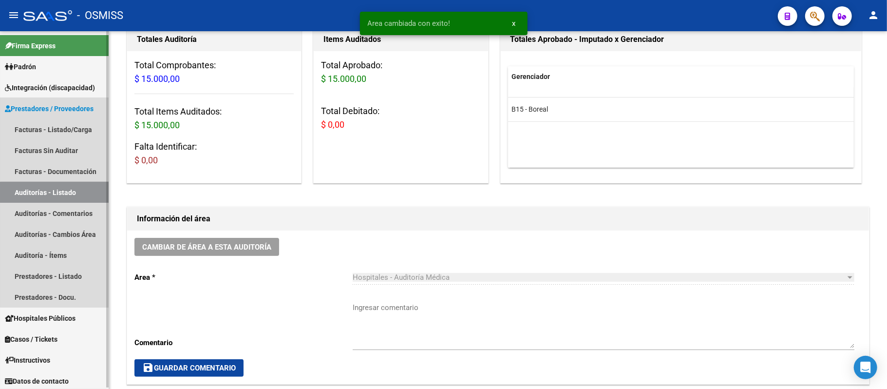
click at [57, 193] on link "Auditorías - Listado" at bounding box center [54, 192] width 109 height 21
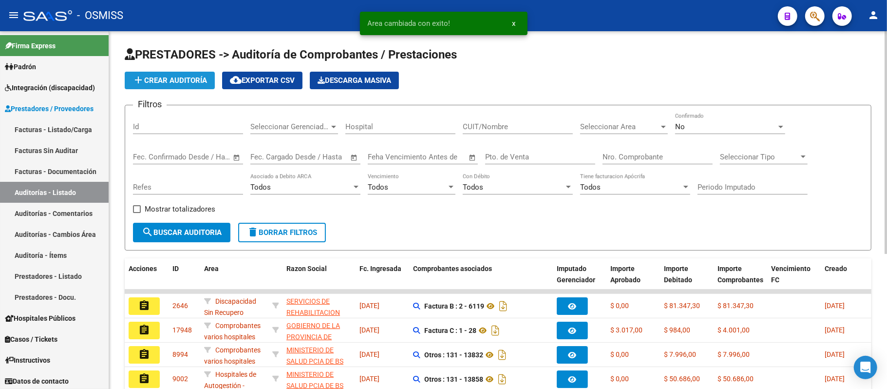
click at [158, 73] on button "add Crear Auditoría" at bounding box center [170, 81] width 90 height 18
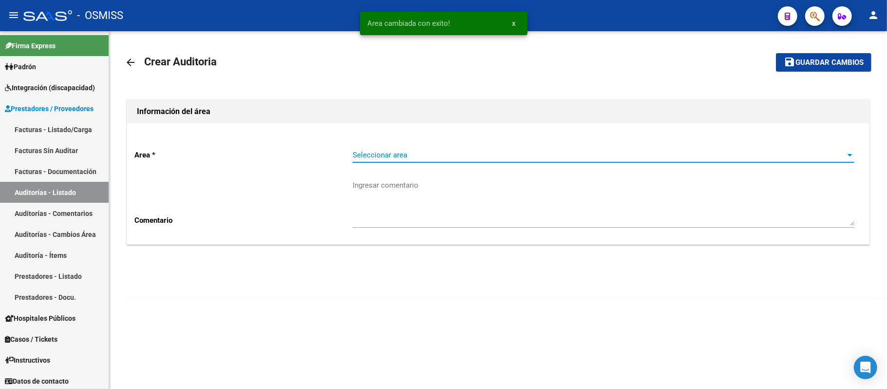
click at [400, 155] on span "Seleccionar area" at bounding box center [599, 155] width 493 height 9
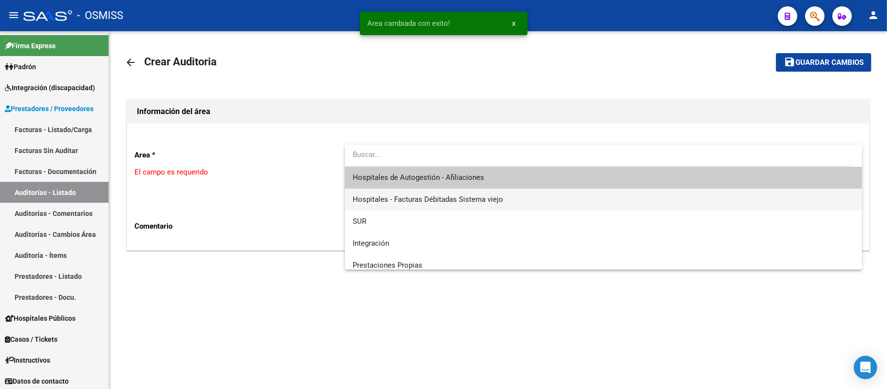
click at [406, 189] on span "Hospitales - Facturas Débitadas Sistema viejo" at bounding box center [604, 200] width 502 height 22
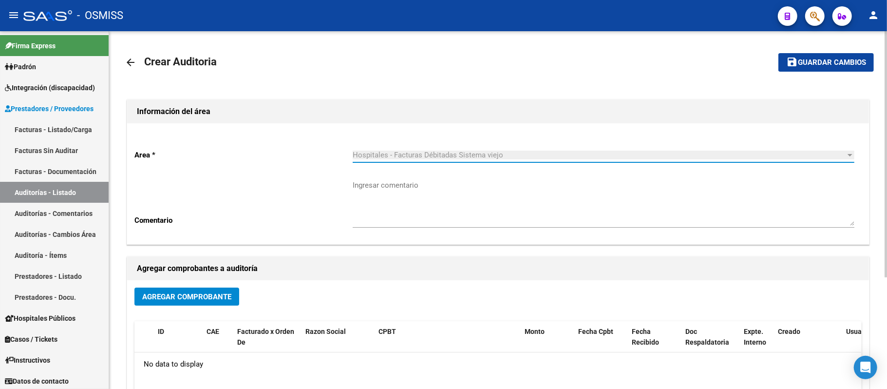
click at [408, 153] on span "Hospitales - Facturas Débitadas Sistema viejo" at bounding box center [428, 155] width 151 height 9
click at [277, 166] on div "Area * Hospitales - Facturas Débitadas Sistema viejo Seleccionar area Comentari…" at bounding box center [498, 183] width 742 height 121
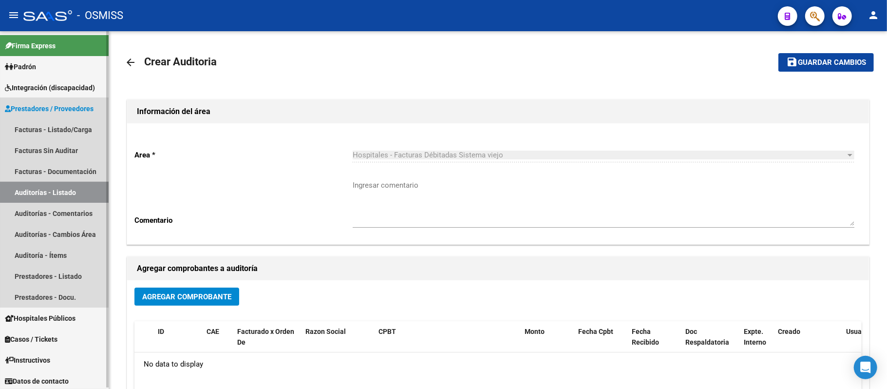
click at [34, 184] on link "Auditorías - Listado" at bounding box center [54, 192] width 109 height 21
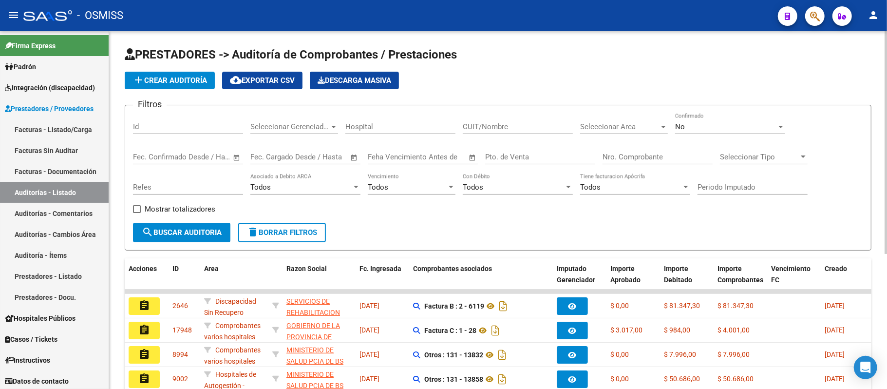
click at [179, 80] on span "add Crear Auditoría" at bounding box center [170, 80] width 75 height 9
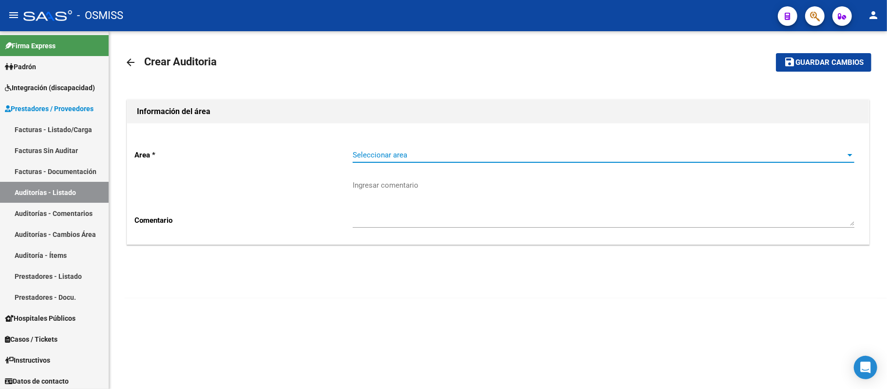
click at [390, 153] on span "Seleccionar area" at bounding box center [599, 155] width 493 height 9
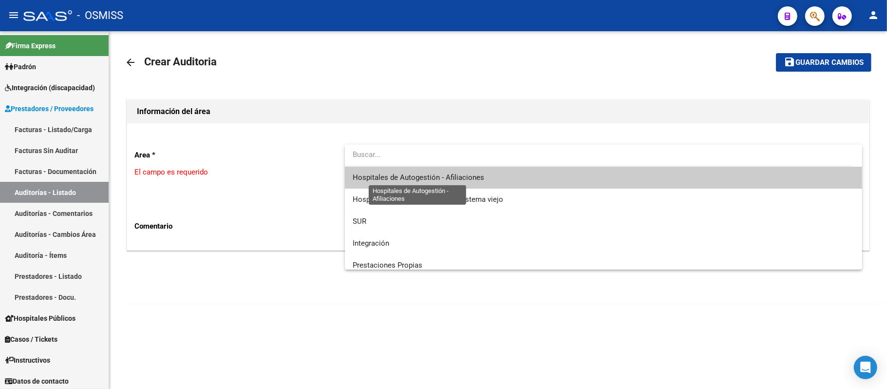
click at [403, 180] on span "Hospitales de Autogestión - Afiliaciones" at bounding box center [419, 177] width 132 height 9
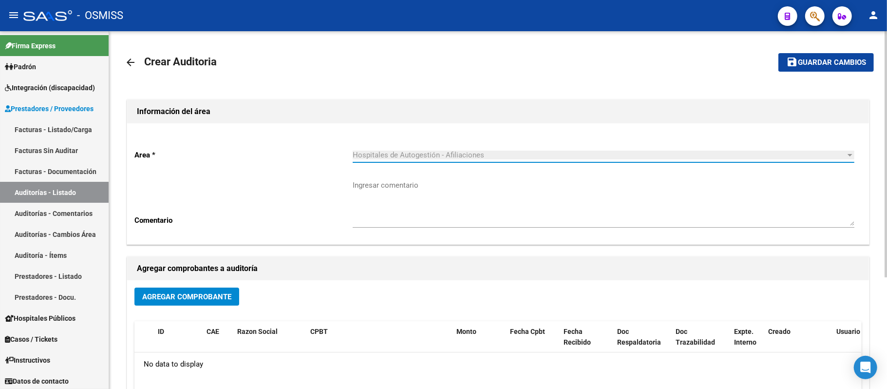
click at [190, 308] on div "Agregar Comprobante" at bounding box center [498, 301] width 728 height 26
click at [195, 296] on span "Agregar Comprobante" at bounding box center [186, 296] width 89 height 9
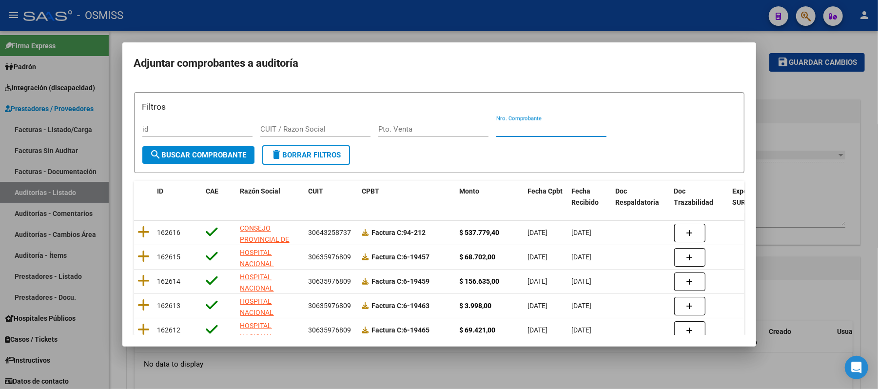
click at [434, 128] on input "Nro. Comprobante" at bounding box center [551, 129] width 110 height 9
click at [434, 129] on input "Nro. Comprobante" at bounding box center [551, 129] width 110 height 9
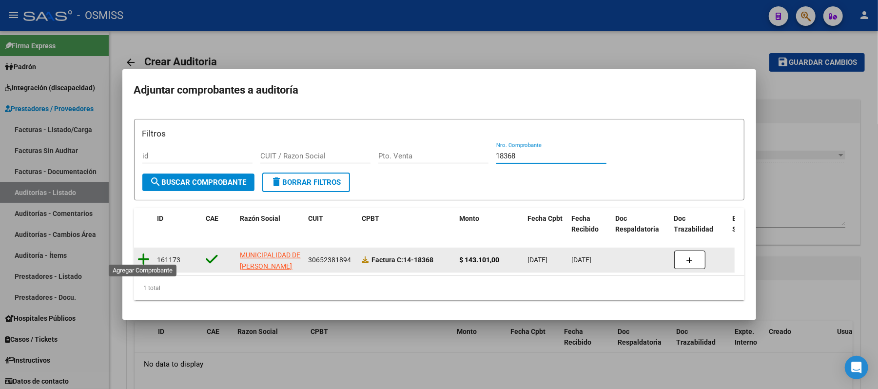
click at [142, 255] on icon at bounding box center [144, 259] width 12 height 14
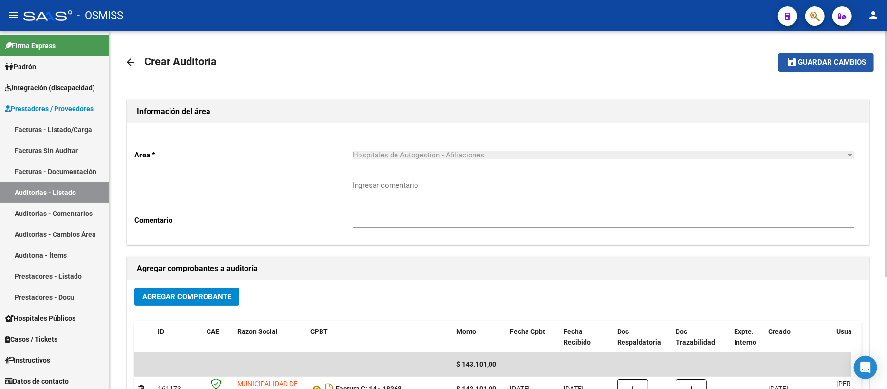
click at [434, 63] on span "Guardar cambios" at bounding box center [832, 62] width 68 height 9
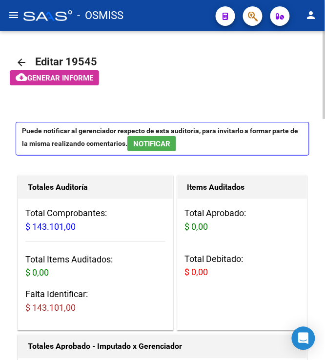
click at [186, 78] on app-informe-auditoria "cloud_download Generar informe" at bounding box center [173, 77] width 327 height 15
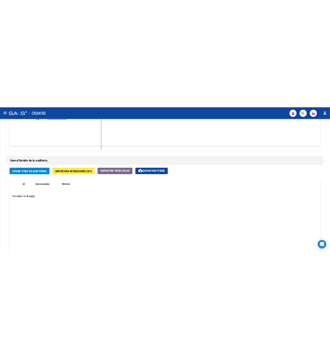
scroll to position [552, 0]
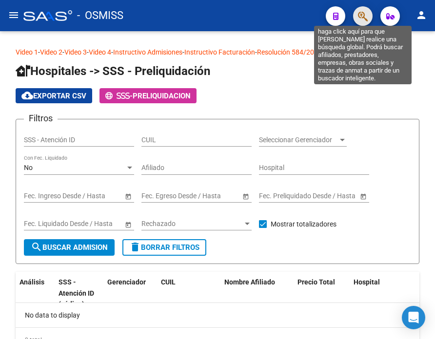
click at [361, 13] on icon "button" at bounding box center [363, 16] width 10 height 11
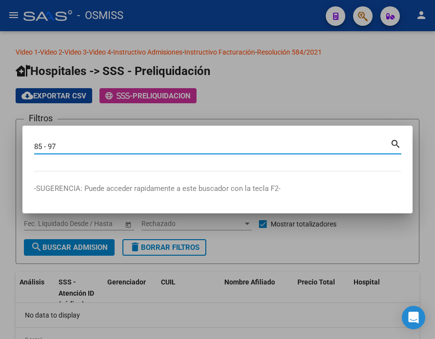
type input "85 - 97"
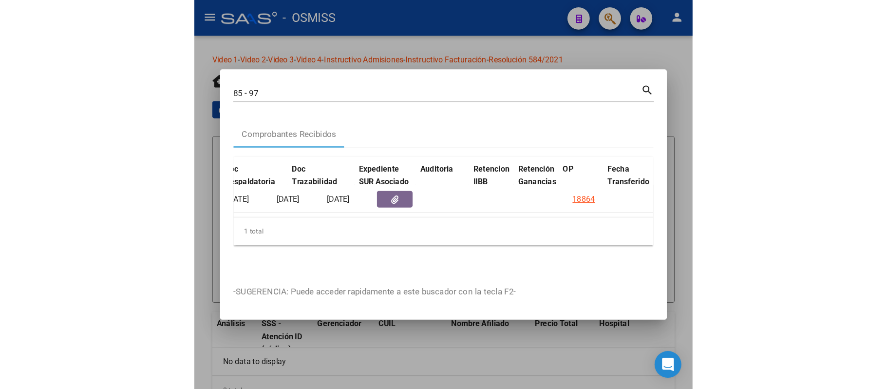
scroll to position [0, 669]
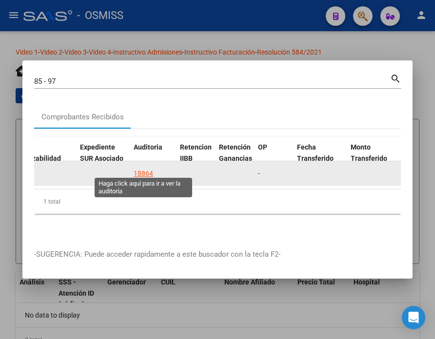
click at [144, 168] on div "18864" at bounding box center [143, 173] width 19 height 11
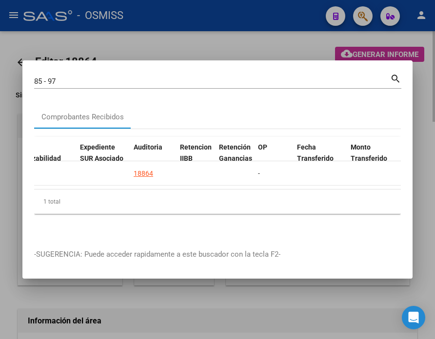
click at [141, 35] on div at bounding box center [217, 169] width 435 height 339
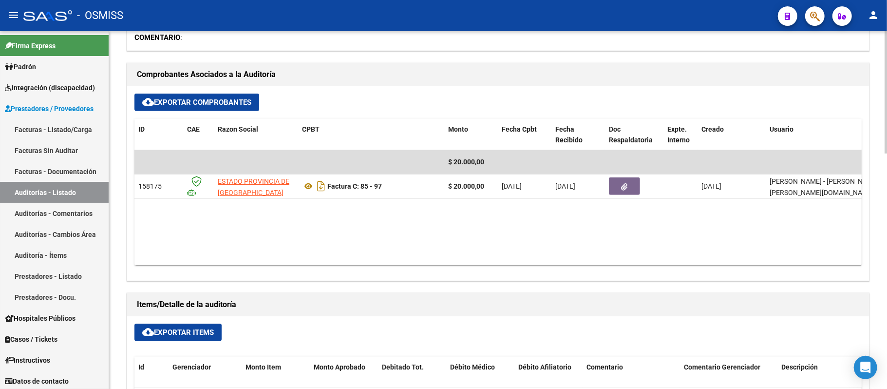
scroll to position [364, 0]
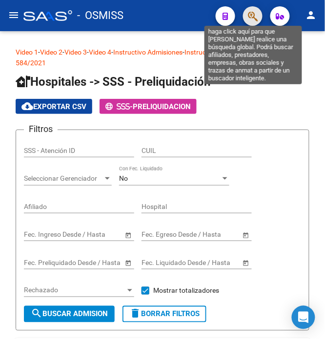
click at [255, 12] on icon "button" at bounding box center [253, 16] width 10 height 11
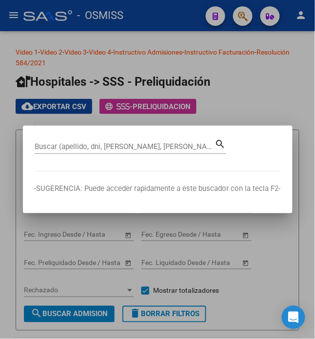
click at [249, 92] on div at bounding box center [157, 169] width 315 height 339
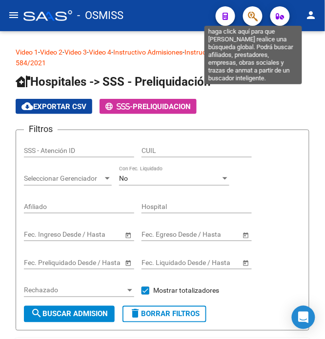
click at [250, 19] on icon "button" at bounding box center [253, 16] width 10 height 11
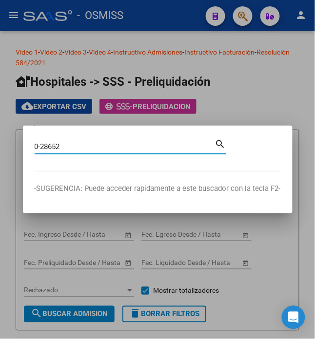
type input "0-28652"
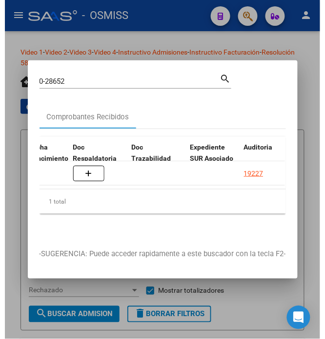
scroll to position [0, 626]
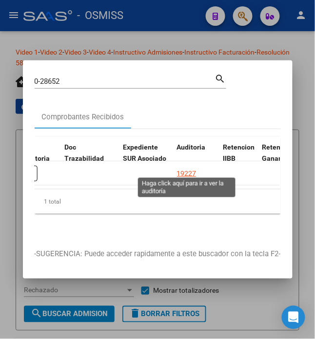
click at [184, 168] on div "19227" at bounding box center [186, 173] width 19 height 11
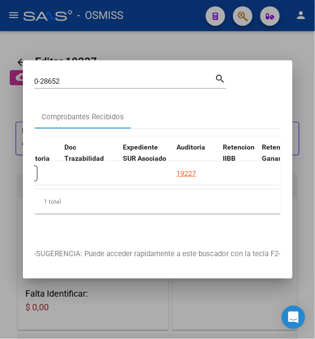
click at [185, 43] on div at bounding box center [157, 169] width 315 height 339
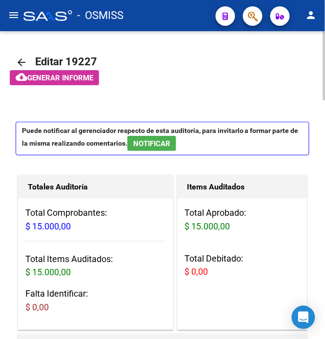
click at [217, 80] on app-informe-auditoria "cloud_download Generar informe" at bounding box center [173, 77] width 327 height 15
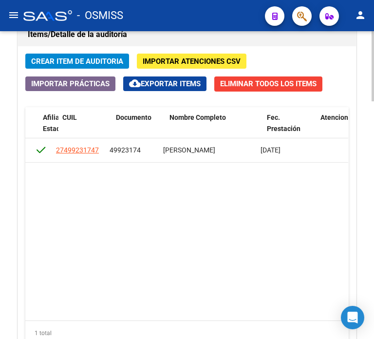
scroll to position [0, 743]
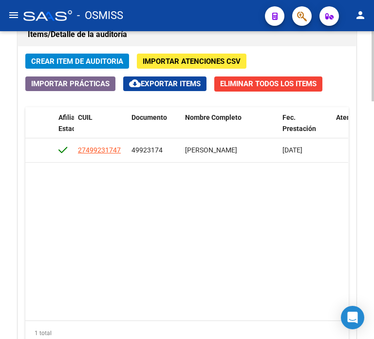
drag, startPoint x: 164, startPoint y: 153, endPoint x: 130, endPoint y: 154, distance: 34.6
click at [130, 154] on datatable-body-cell "49923174" at bounding box center [155, 150] width 54 height 24
copy span "49923174"
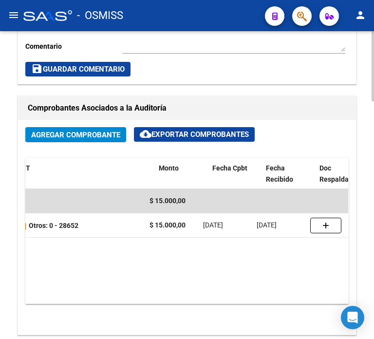
scroll to position [0, 172]
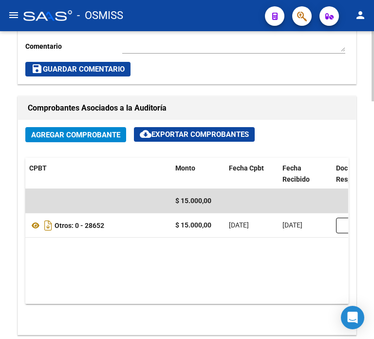
drag, startPoint x: 115, startPoint y: 223, endPoint x: 74, endPoint y: 235, distance: 42.7
click at [74, 235] on datatable-body-cell "Otros: 0 - 28652" at bounding box center [98, 225] width 146 height 24
copy strong "0 - 28652"
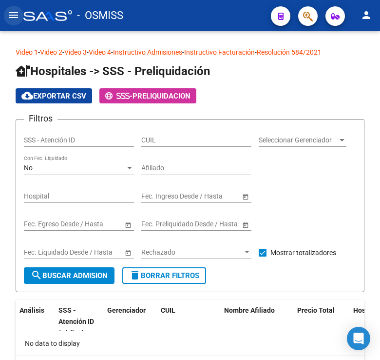
click at [8, 12] on mat-icon "menu" at bounding box center [14, 15] width 12 height 12
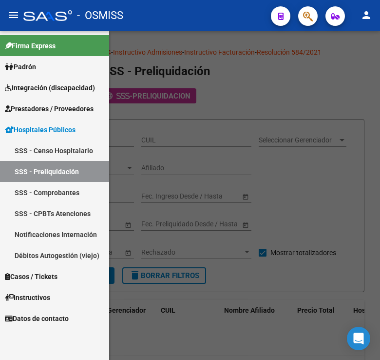
click at [55, 108] on span "Prestadores / Proveedores" at bounding box center [49, 108] width 89 height 11
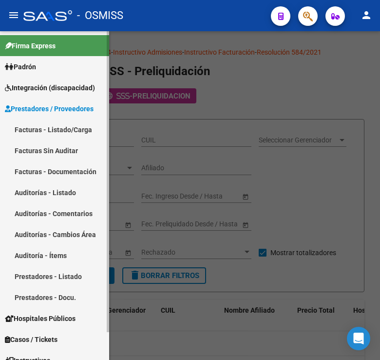
click at [61, 193] on link "Auditorías - Listado" at bounding box center [54, 192] width 109 height 21
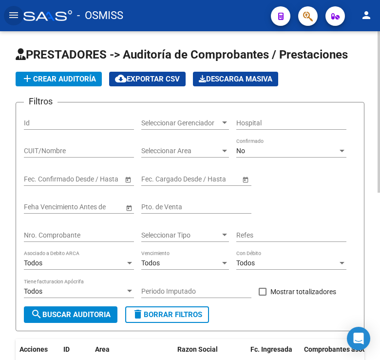
click at [28, 75] on mat-icon "add" at bounding box center [27, 79] width 12 height 12
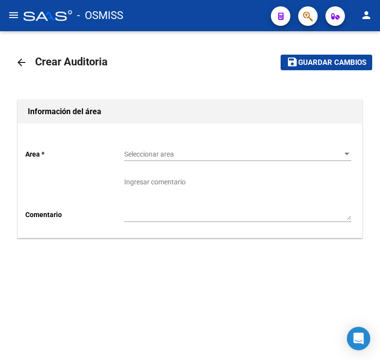
click at [218, 153] on span "Seleccionar area" at bounding box center [233, 154] width 218 height 8
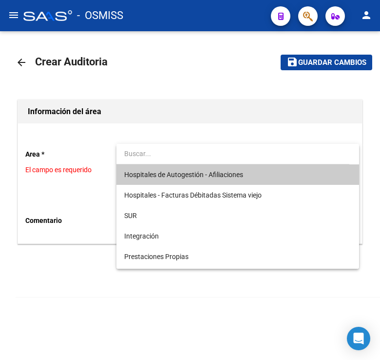
click at [215, 173] on span "Hospitales de Autogestión - Afiliaciones" at bounding box center [183, 175] width 119 height 8
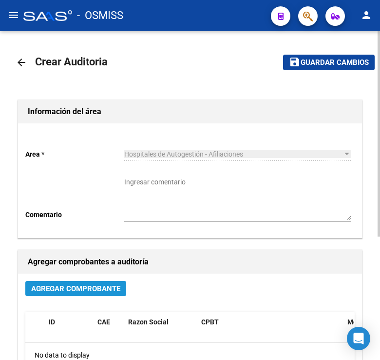
click at [96, 287] on span "Agregar Comprobante" at bounding box center [75, 288] width 89 height 9
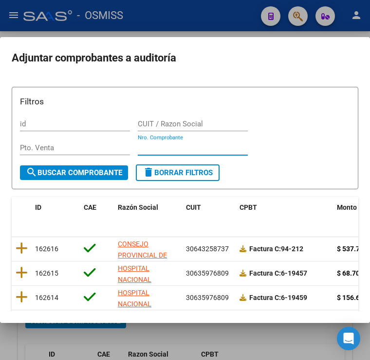
click at [158, 148] on input "Nro. Comprobante" at bounding box center [193, 147] width 110 height 9
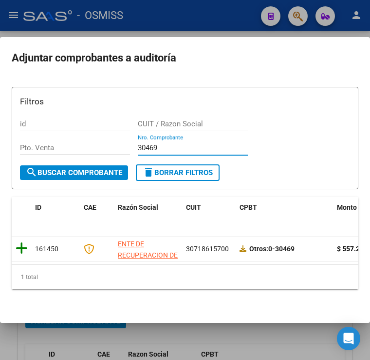
type input "30469"
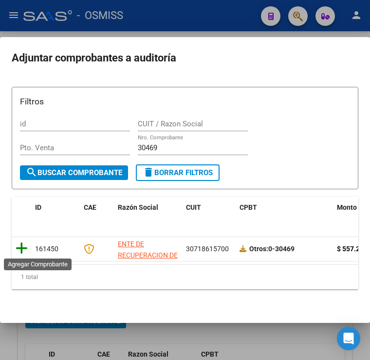
click at [21, 247] on icon at bounding box center [22, 248] width 12 height 14
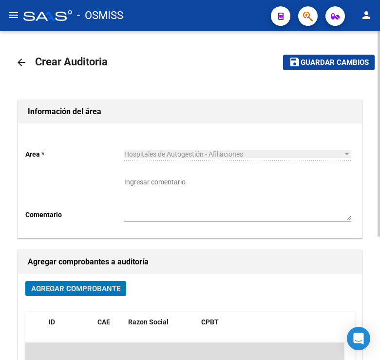
click at [292, 60] on mat-icon "save" at bounding box center [295, 62] width 12 height 12
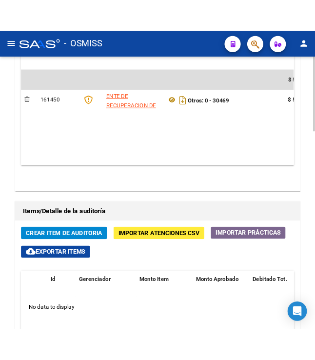
scroll to position [650, 0]
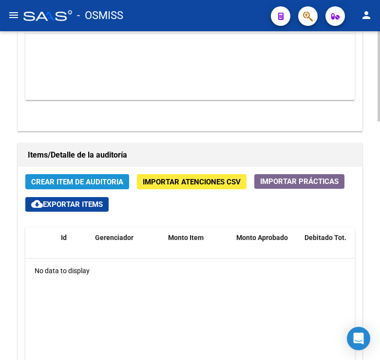
click at [82, 183] on span "Crear Item de Auditoria" at bounding box center [77, 181] width 92 height 9
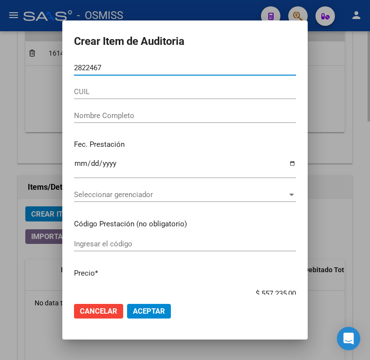
type input "28224676"
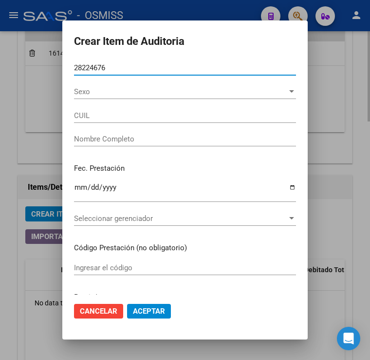
type input "20282246768"
type input "JUAREZ WALTER RODRIGO"
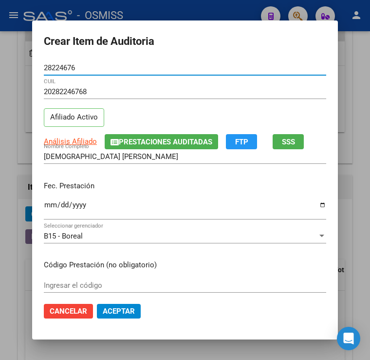
type input "28224676"
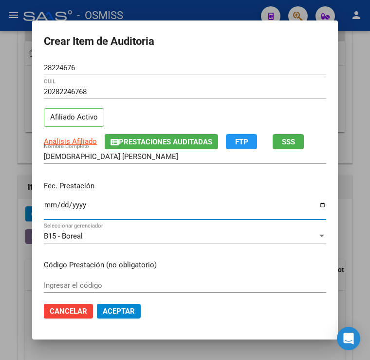
click at [44, 207] on input "Ingresar la fecha" at bounding box center [185, 209] width 283 height 16
type input "2025-04-29"
click at [141, 202] on input "2025-04-29" at bounding box center [185, 209] width 283 height 16
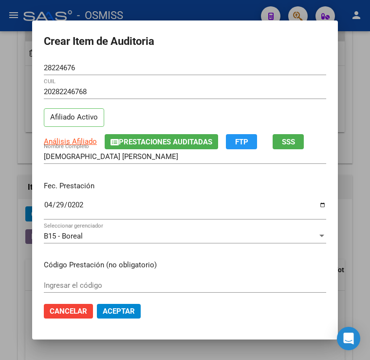
click at [134, 192] on div "Fec. Prestación 2025-04-29 Ingresar la fecha" at bounding box center [185, 201] width 283 height 56
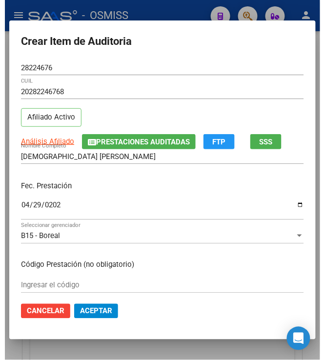
scroll to position [681, 0]
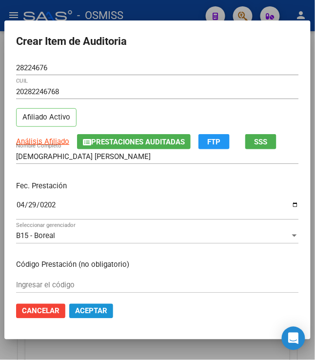
click at [84, 316] on button "Aceptar" at bounding box center [91, 311] width 44 height 15
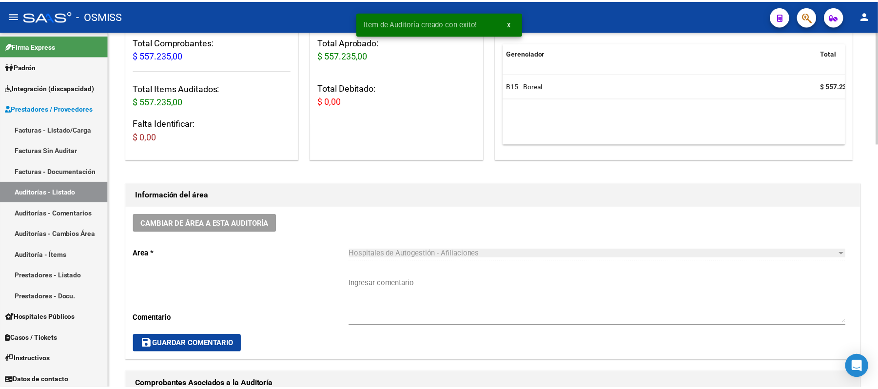
scroll to position [127, 0]
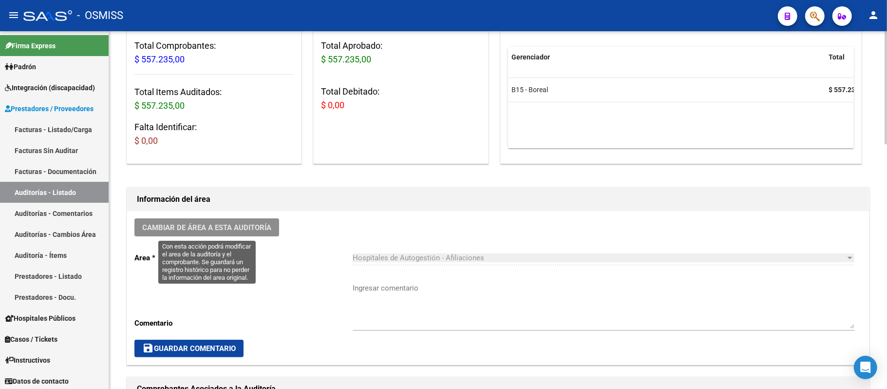
click at [199, 225] on span "Cambiar de área a esta auditoría" at bounding box center [206, 227] width 129 height 9
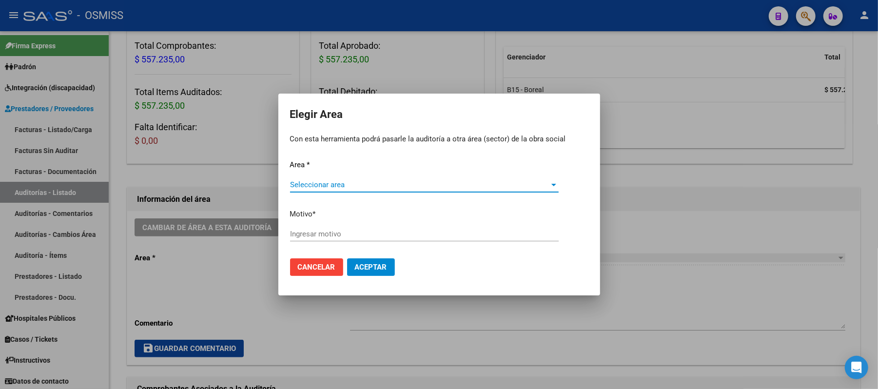
click at [343, 186] on span "Seleccionar area" at bounding box center [420, 184] width 260 height 9
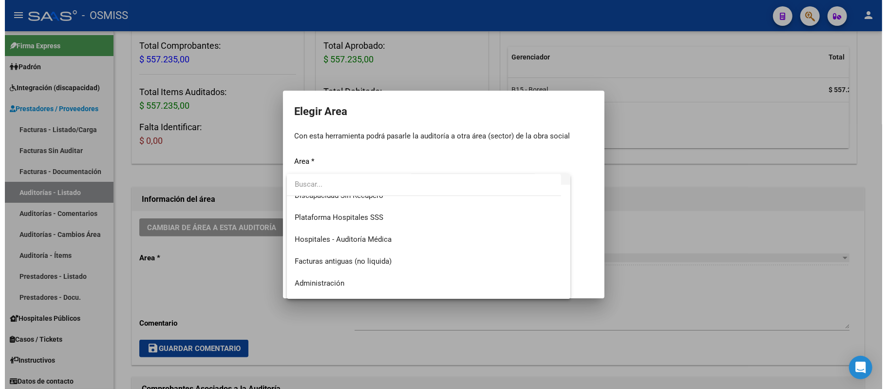
scroll to position [162, 0]
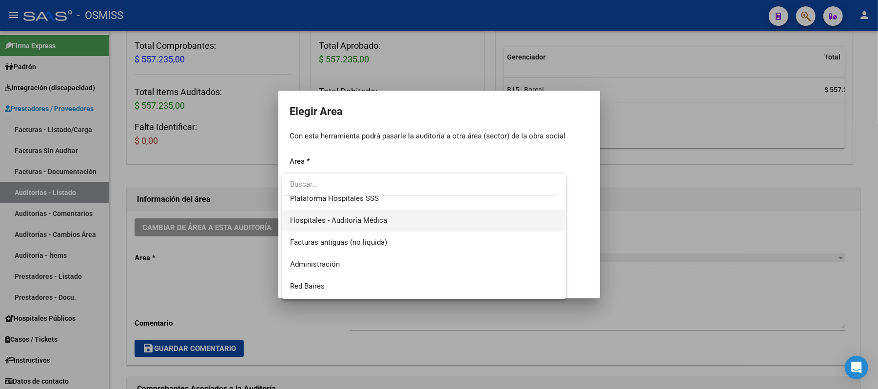
click at [380, 219] on span "Hospitales - Auditoría Médica" at bounding box center [424, 221] width 268 height 22
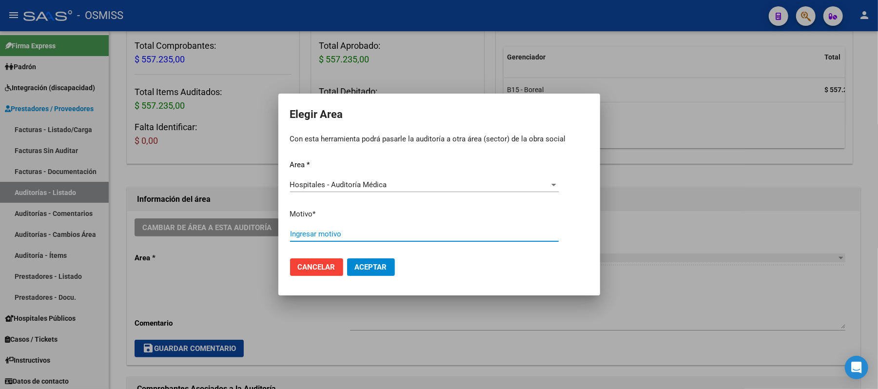
click at [380, 236] on input "Ingresar motivo" at bounding box center [424, 234] width 268 height 9
type input "OK"
click at [375, 264] on span "Aceptar" at bounding box center [371, 267] width 32 height 9
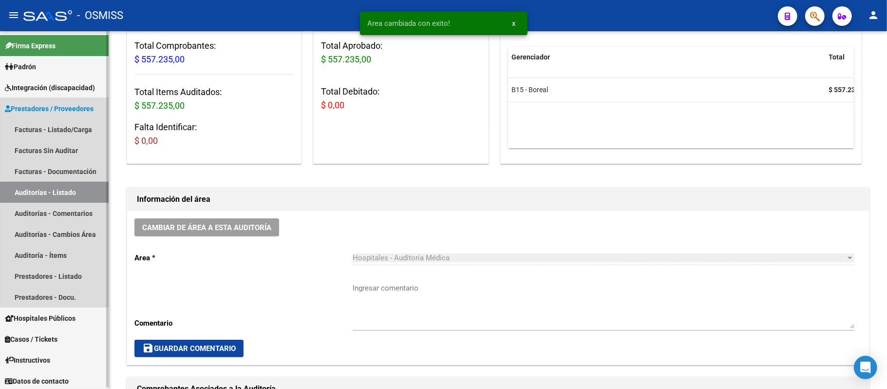
click at [83, 188] on link "Auditorías - Listado" at bounding box center [54, 192] width 109 height 21
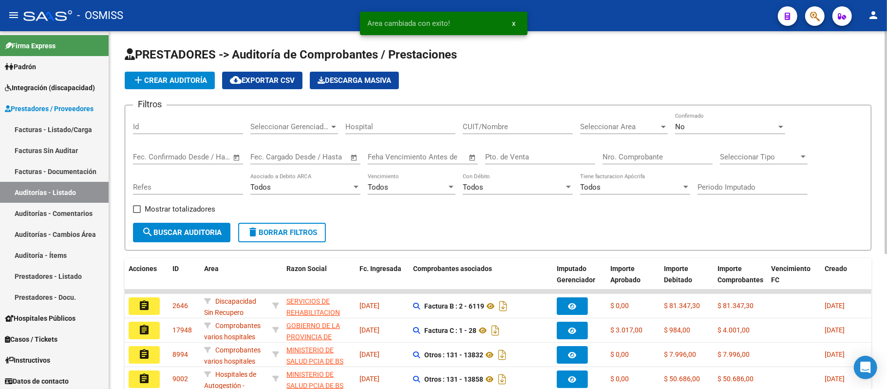
click at [145, 77] on span "add Crear Auditoría" at bounding box center [170, 80] width 75 height 9
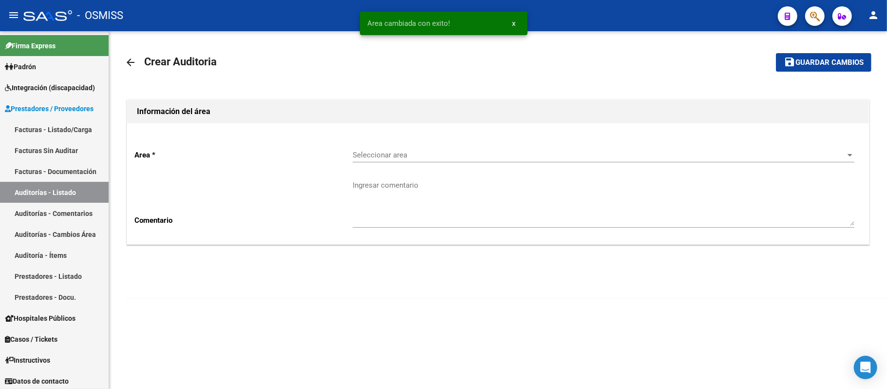
click at [380, 158] on span "Seleccionar area" at bounding box center [599, 155] width 493 height 9
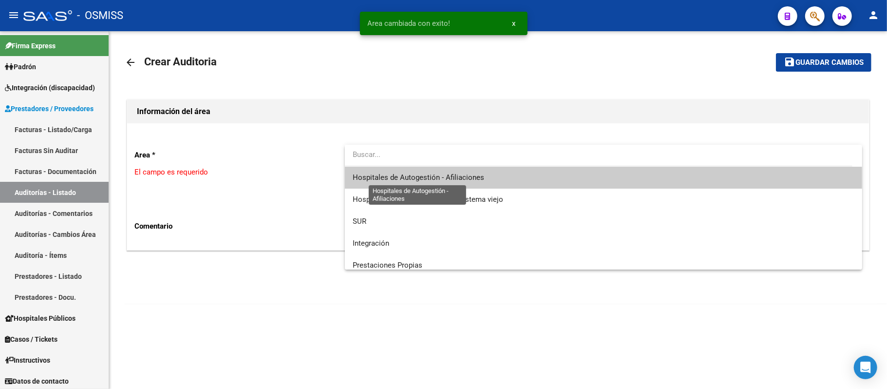
click at [380, 180] on span "Hospitales de Autogestión - Afiliaciones" at bounding box center [419, 177] width 132 height 9
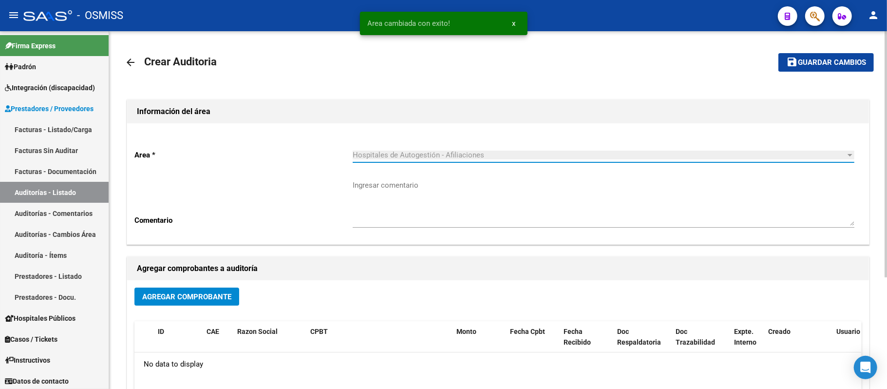
click at [211, 297] on span "Agregar Comprobante" at bounding box center [186, 296] width 89 height 9
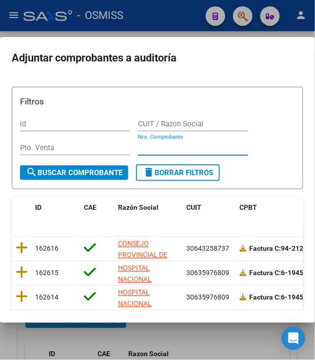
click at [193, 149] on input "Nro. Comprobante" at bounding box center [193, 147] width 110 height 9
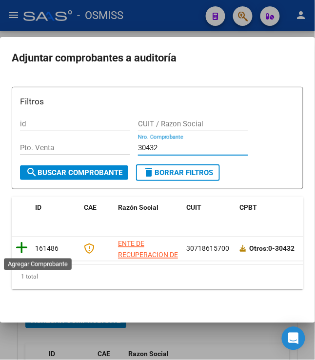
type input "30432"
click at [16, 247] on icon at bounding box center [22, 248] width 12 height 14
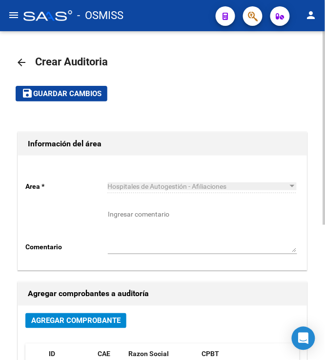
click at [61, 95] on span "Guardar cambios" at bounding box center [67, 94] width 68 height 9
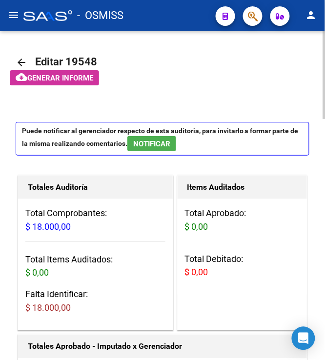
click at [162, 76] on app-informe-auditoria "cloud_download Generar informe" at bounding box center [173, 77] width 327 height 15
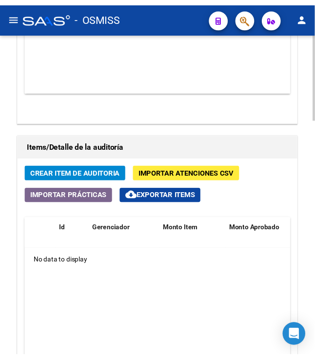
scroll to position [704, 0]
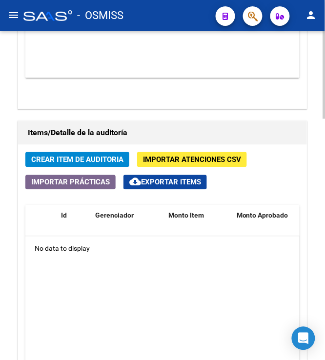
click at [100, 155] on button "Crear Item de Auditoria" at bounding box center [77, 159] width 104 height 15
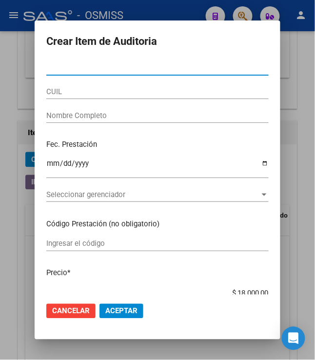
click at [81, 69] on input "Nro Documento" at bounding box center [157, 67] width 222 height 9
type input "31429632"
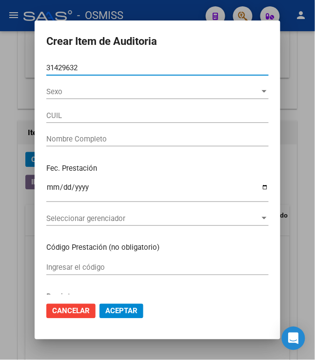
type input "27314296325"
type input "ARIAS ADRIANA VANESA"
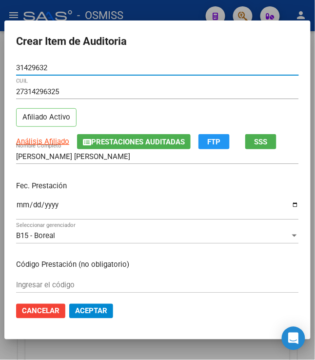
type input "31429632"
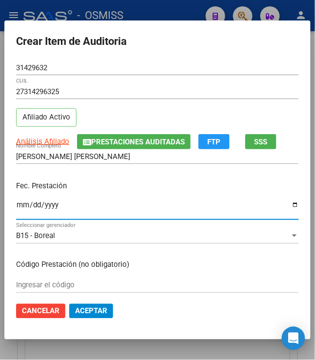
click at [17, 207] on input "Ingresar la fecha" at bounding box center [157, 209] width 283 height 16
type input "2025-07-29"
click at [104, 188] on p "Fec. Prestación" at bounding box center [157, 185] width 283 height 11
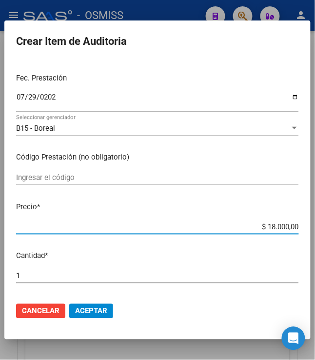
drag, startPoint x: 261, startPoint y: 225, endPoint x: 338, endPoint y: 246, distance: 79.3
click at [315, 246] on html "menu - OSMISS person Firma Express Padrón Padrón Ágil Análisis Afiliado Integra…" at bounding box center [157, 180] width 315 height 360
type input "$ 0,01"
type input "$ 0,10"
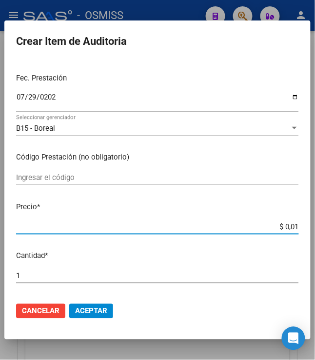
type input "$ 0,10"
type input "$ 1,00"
type input "$ 10,00"
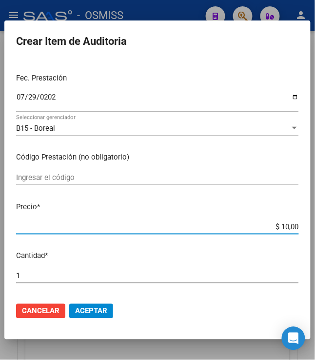
type input "$ 100,00"
type input "$ 1.000,00"
type input "$ 10.000,00"
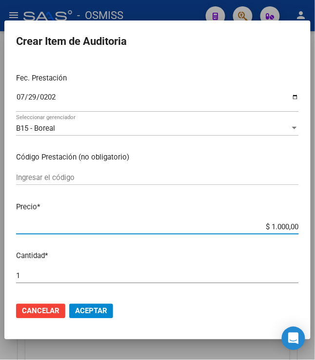
type input "$ 10.000,00"
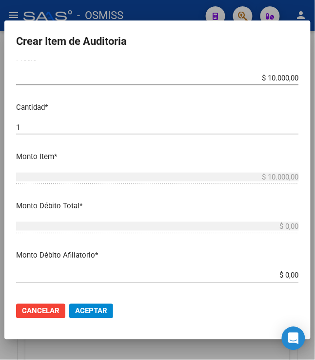
scroll to position [324, 0]
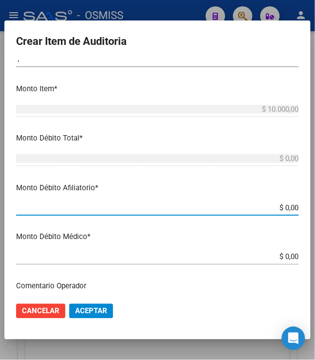
drag, startPoint x: 289, startPoint y: 213, endPoint x: 320, endPoint y: 211, distance: 30.3
click at [315, 211] on html "menu - OSMISS person Firma Express Padrón Padrón Ágil Análisis Afiliado Integra…" at bounding box center [157, 180] width 315 height 360
type input "$ 0,01"
type input "$ 0,10"
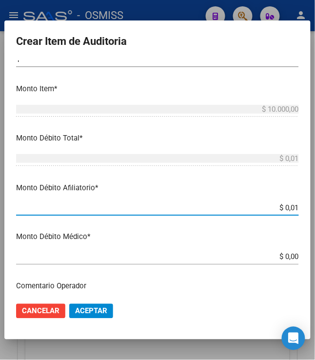
type input "$ 0,10"
type input "$ 1,00"
type input "$ 10,00"
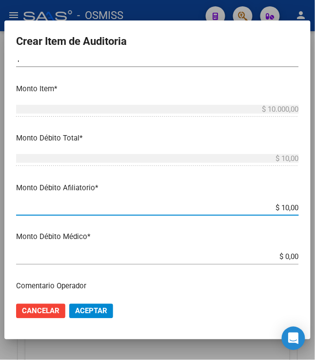
type input "$ 100,00"
type input "$ 1.000,00"
type input "$ 10.000,00"
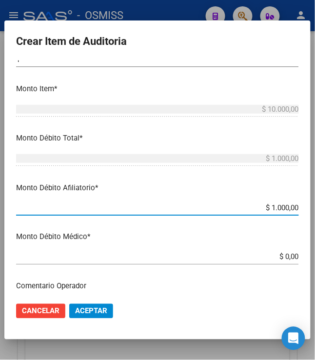
type input "$ 10.000,00"
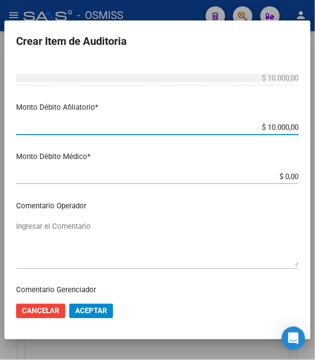
scroll to position [433, 0]
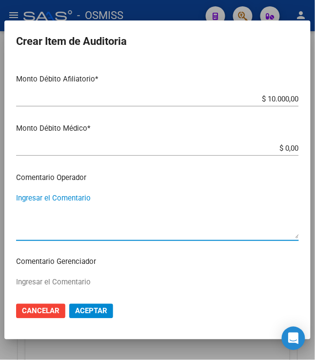
click at [114, 208] on textarea "Ingresar el Comentario" at bounding box center [157, 215] width 283 height 46
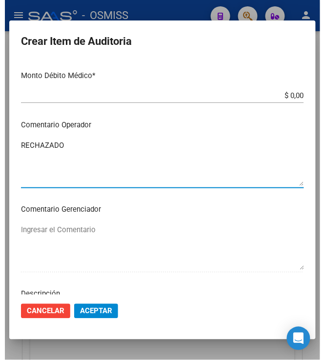
scroll to position [540, 0]
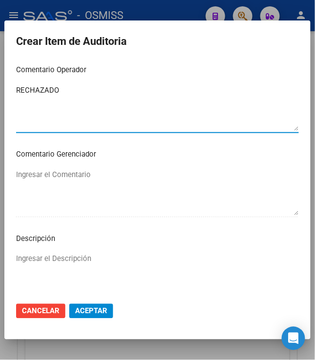
type textarea "RECHAZADO"
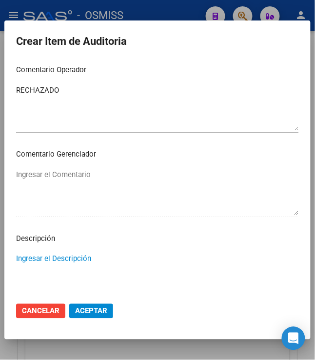
click at [113, 255] on textarea "Ingresar el Descripción" at bounding box center [157, 276] width 283 height 46
drag, startPoint x: 196, startPoint y: 260, endPoint x: 34, endPoint y: 238, distance: 163.3
click at [16, 247] on mat-dialog-content "31429632 Nro Documento 27314296325 CUIL Afiliado Activo Análisis Afiliado Prest…" at bounding box center [157, 177] width 306 height 234
click at [224, 261] on textarea "BAJA AL 31/05/2025 FIN DE SEGURO DE DESEMPLEO." at bounding box center [157, 276] width 283 height 46
type textarea "BAJA AL 31/05/2025 FIN DE SEGURO DE DESEMPLEO."
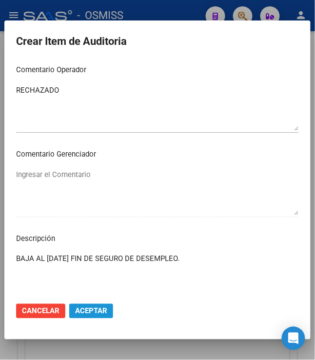
click at [86, 310] on span "Aceptar" at bounding box center [91, 311] width 32 height 9
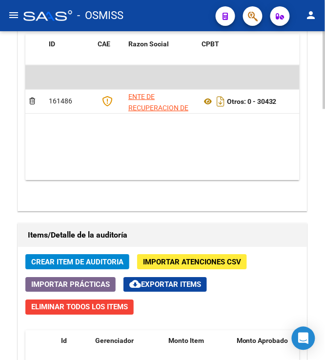
scroll to position [728, 0]
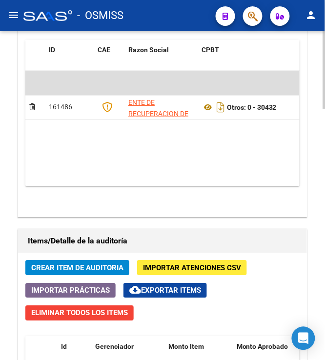
click at [176, 154] on datatable-body "$ 18.000,00 161486 ENTE DE RECUPERACION DE FONDOS PARA EL FORTALECIMIENTO DEL S…" at bounding box center [162, 128] width 274 height 115
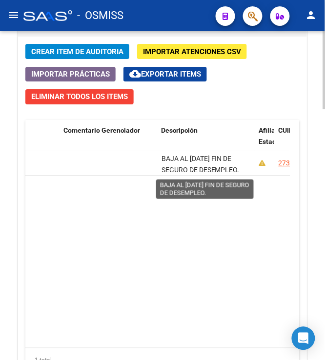
scroll to position [1, 0]
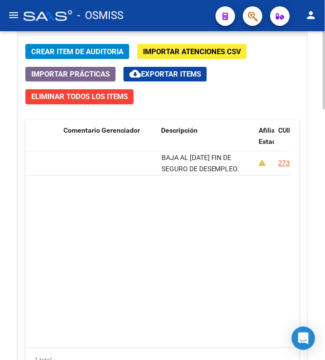
drag, startPoint x: 161, startPoint y: 160, endPoint x: 242, endPoint y: 172, distance: 81.8
click at [242, 172] on div "BAJA AL 31/05/2025 FIN DE SEGURO DE DESEMPLEO." at bounding box center [206, 163] width 90 height 20
copy span "BAJA AL 31/05/2025 FIN DE SEGURO DE DESEMPLEO."
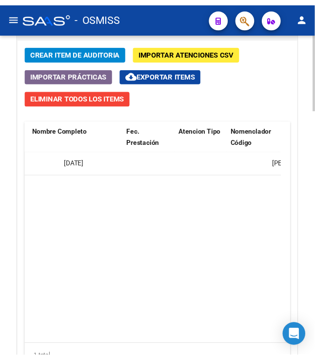
scroll to position [0, 887]
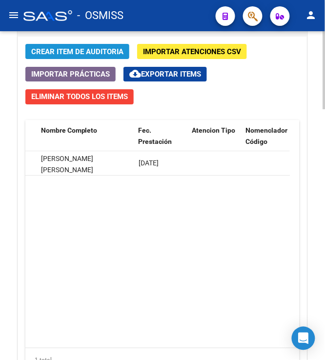
click at [73, 50] on span "Crear Item de Auditoria" at bounding box center [77, 51] width 92 height 9
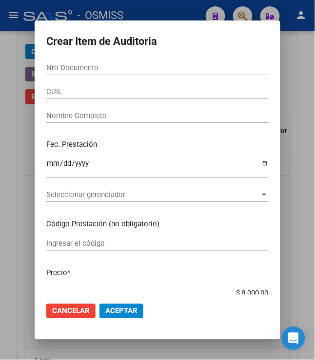
click at [57, 65] on input "Nro Documento" at bounding box center [157, 67] width 222 height 9
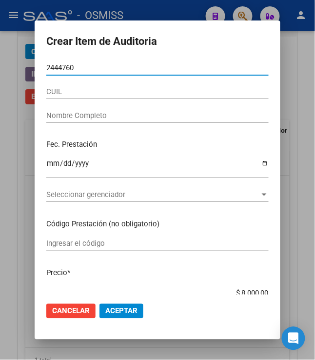
type input "24447601"
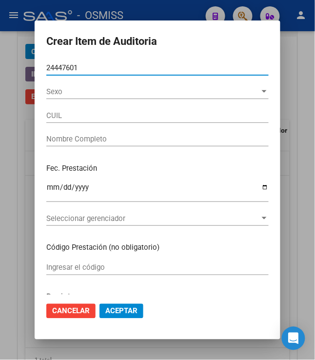
type input "20244476016"
type input "TOLEDO FABIAN ALEJANDRO"
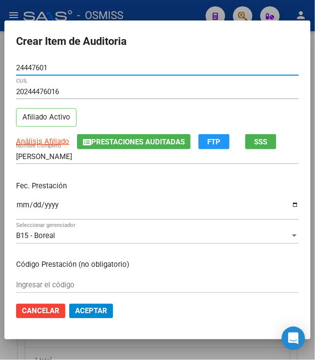
type input "24447601"
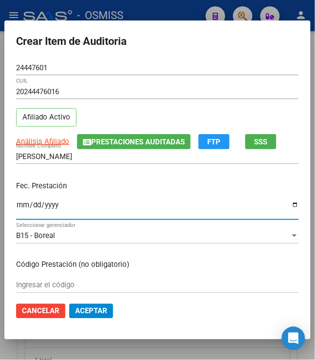
click at [16, 209] on input "Ingresar la fecha" at bounding box center [157, 209] width 283 height 16
type input "2025-07-30"
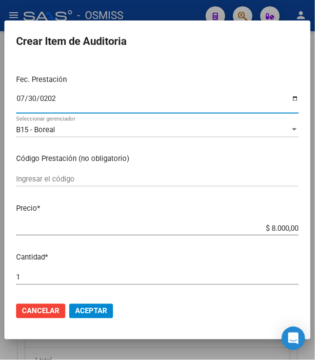
scroll to position [108, 0]
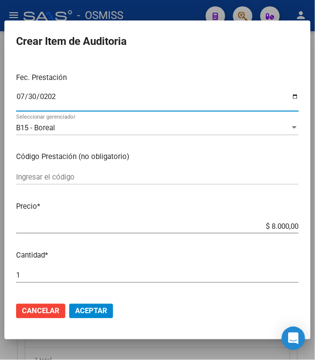
click at [130, 67] on div "Fec. Prestación 2025-07-30 Ingresar la fecha" at bounding box center [157, 93] width 283 height 56
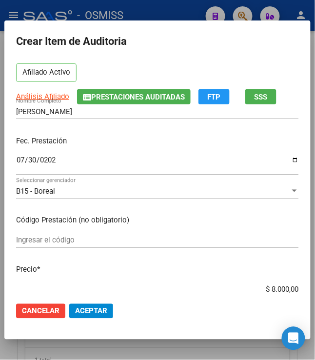
scroll to position [162, 0]
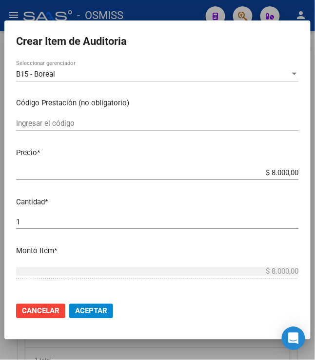
click at [102, 304] on button "Aceptar" at bounding box center [91, 311] width 44 height 15
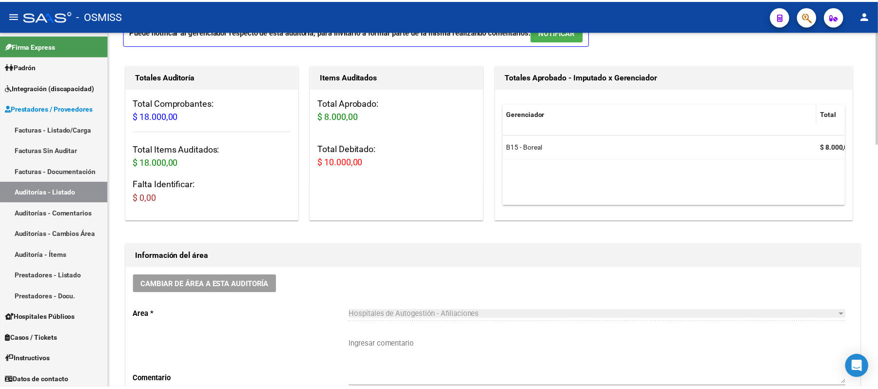
scroll to position [133, 0]
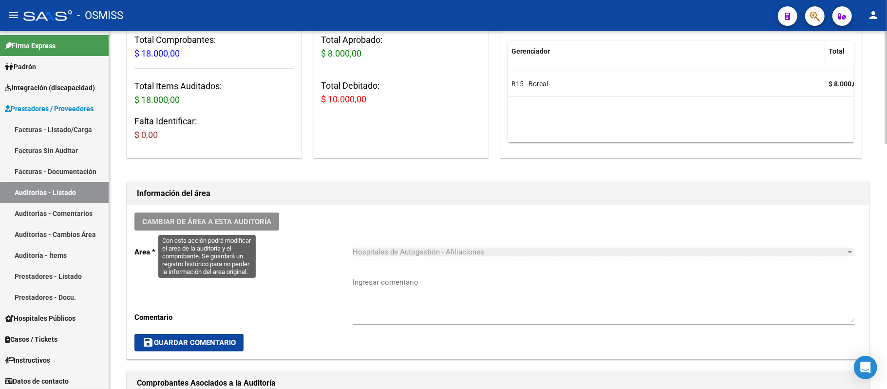
click at [222, 215] on button "Cambiar de área a esta auditoría" at bounding box center [206, 221] width 145 height 18
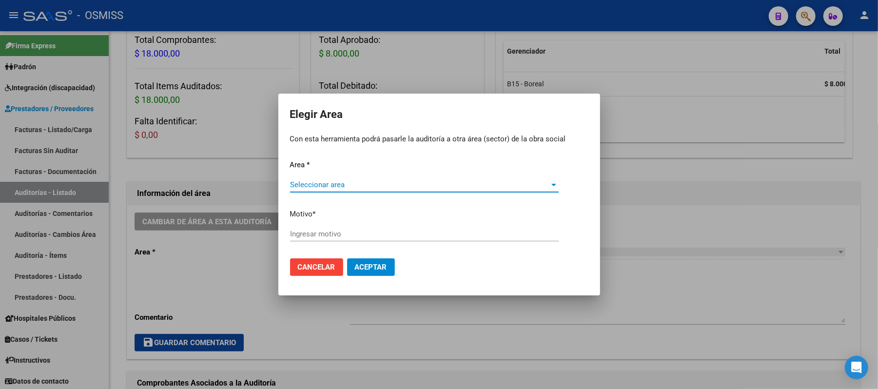
click at [320, 186] on span "Seleccionar area" at bounding box center [420, 184] width 260 height 9
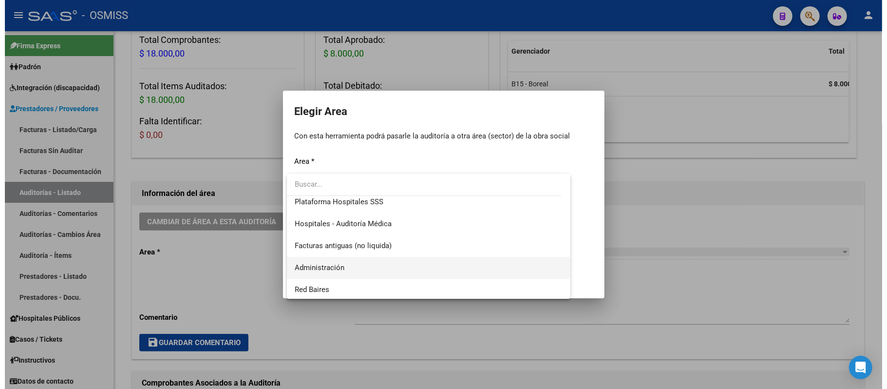
scroll to position [162, 0]
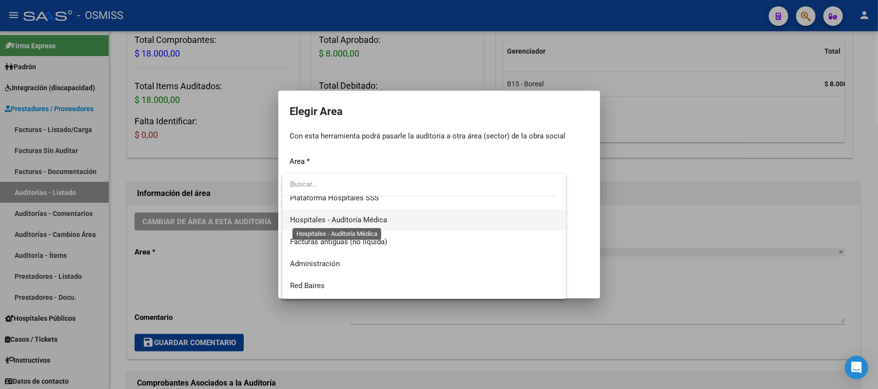
click at [380, 219] on span "Hospitales - Auditoría Médica" at bounding box center [338, 219] width 97 height 9
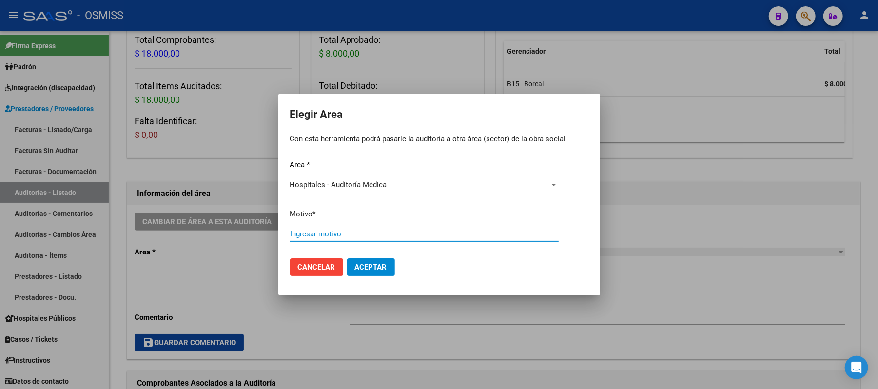
click at [369, 236] on input "Ingresar motivo" at bounding box center [424, 234] width 268 height 9
type input "OK"
click at [380, 264] on span "Aceptar" at bounding box center [371, 267] width 32 height 9
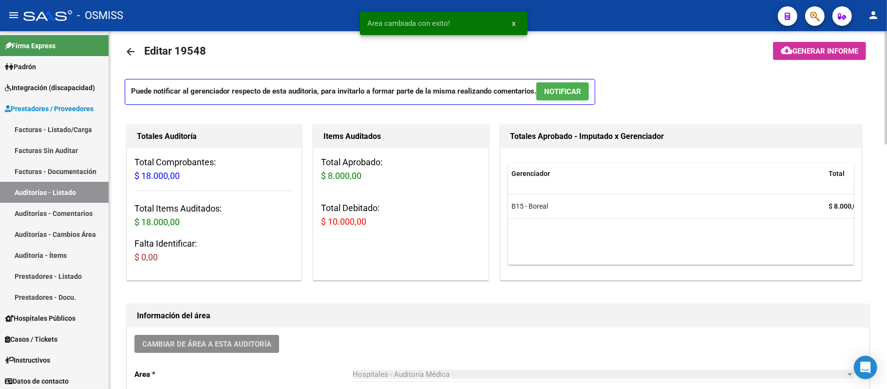
scroll to position [0, 0]
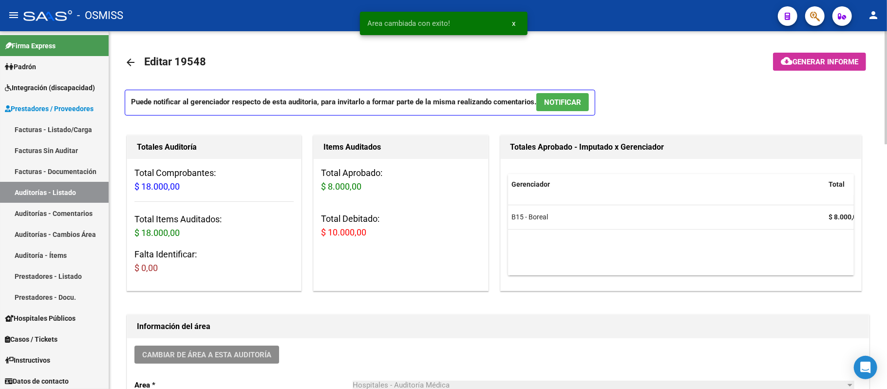
click at [380, 67] on button "cloud_download Generar informe" at bounding box center [819, 62] width 93 height 18
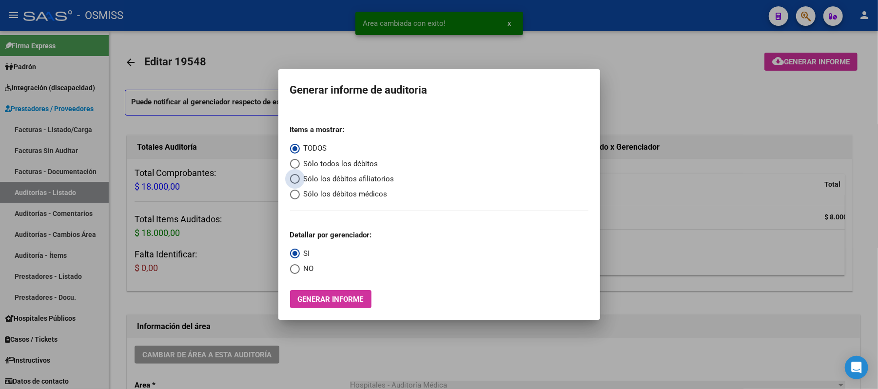
click at [356, 183] on span "Sólo los débitos afiliatorios" at bounding box center [347, 178] width 95 height 11
click at [300, 183] on input "Sólo los débitos afiliatorios" at bounding box center [295, 179] width 10 height 10
radio input "true"
click at [292, 270] on span "Select an option" at bounding box center [295, 269] width 10 height 10
click at [292, 270] on input "NO" at bounding box center [295, 269] width 10 height 10
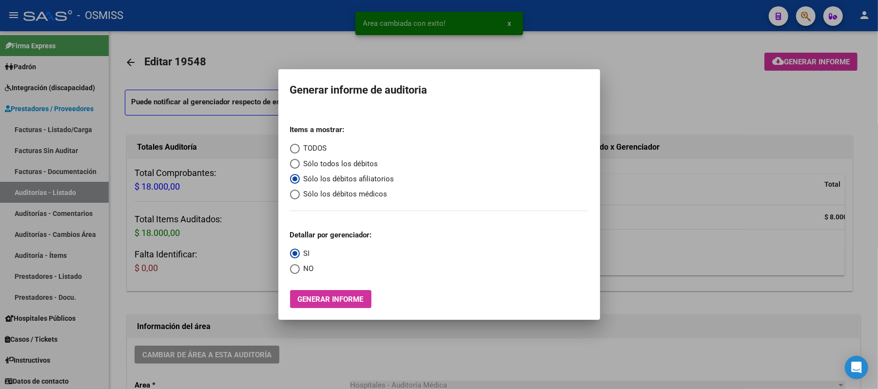
radio input "true"
click at [316, 300] on span "Generar informe" at bounding box center [331, 299] width 66 height 9
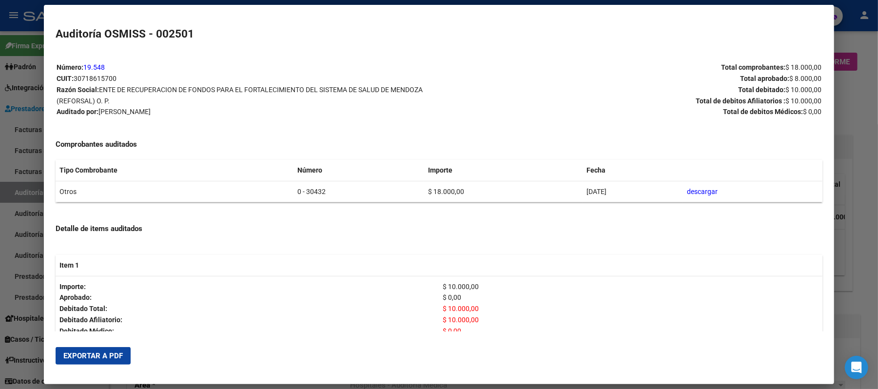
drag, startPoint x: 301, startPoint y: 193, endPoint x: 270, endPoint y: 187, distance: 31.8
click at [293, 187] on td "0 - 30432" at bounding box center [358, 191] width 131 height 21
copy td "0 - 30432"
click at [86, 357] on span "Exportar a PDF" at bounding box center [92, 355] width 59 height 9
click at [380, 105] on div at bounding box center [439, 194] width 878 height 389
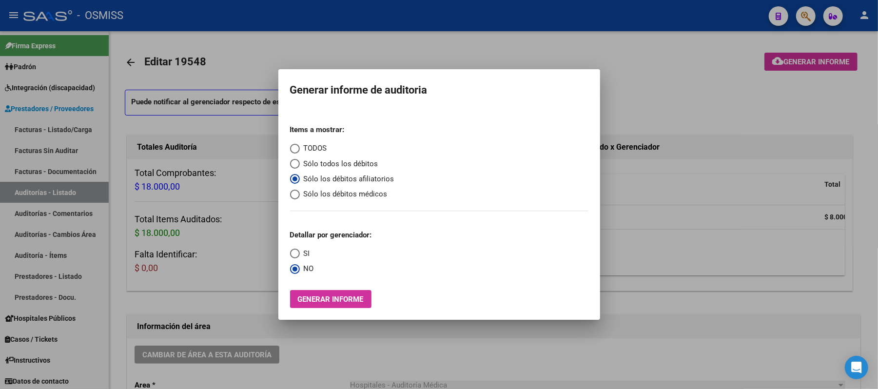
click at [380, 92] on div at bounding box center [439, 194] width 878 height 389
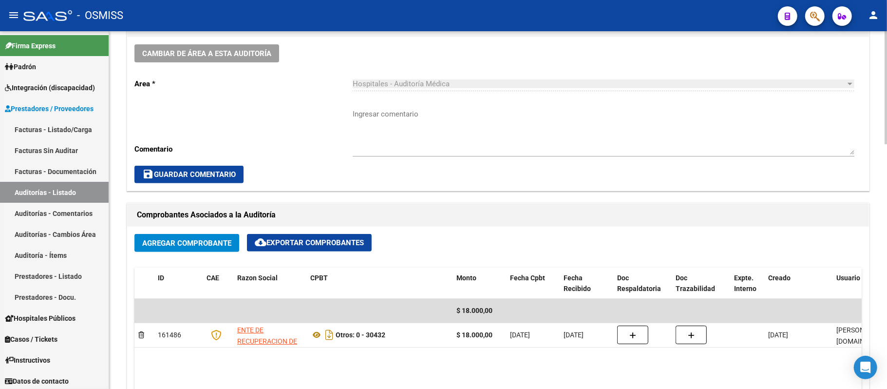
scroll to position [324, 0]
